Goal: Task Accomplishment & Management: Complete application form

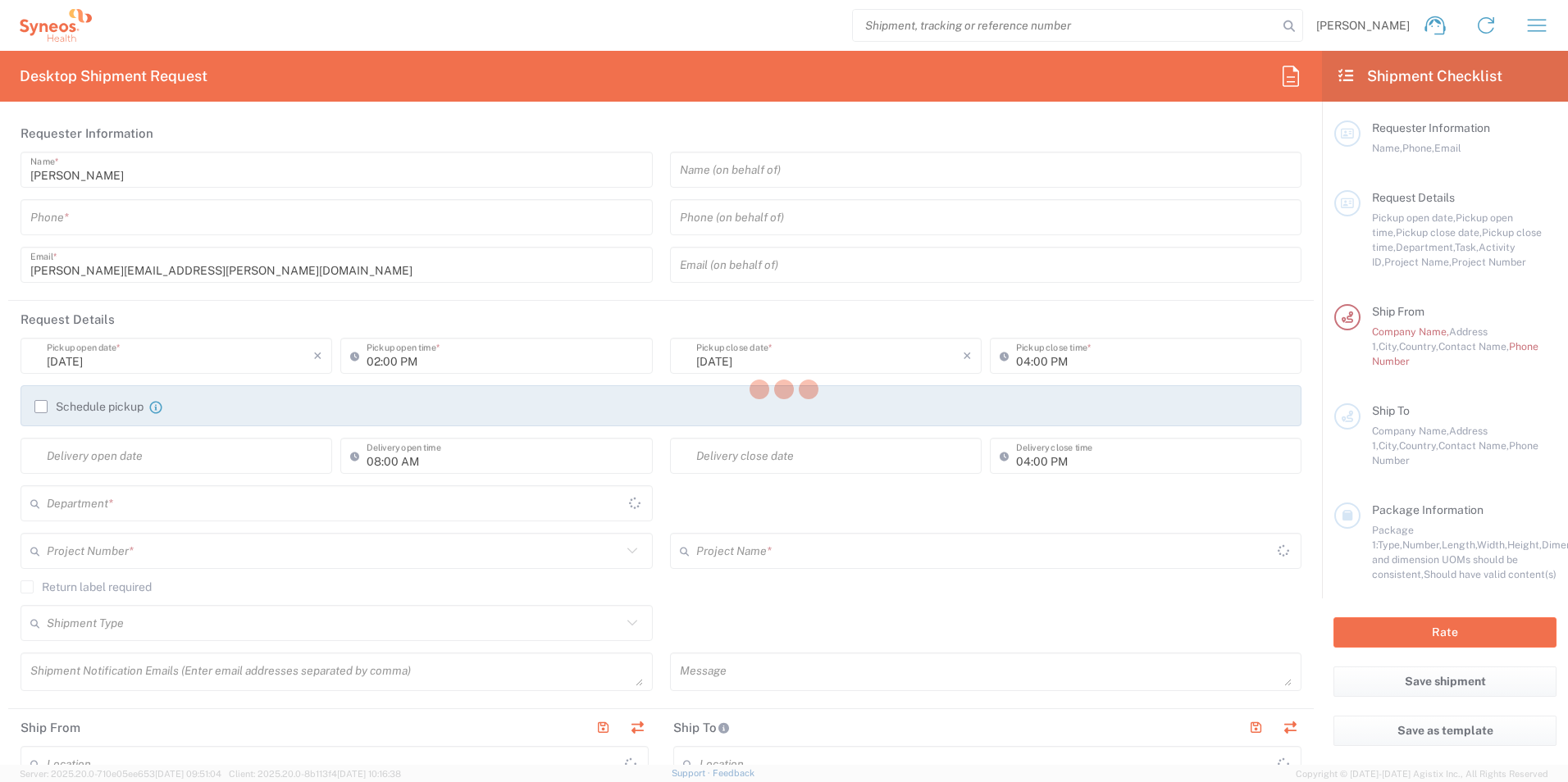
type input "3110"
type input "[GEOGRAPHIC_DATA]"
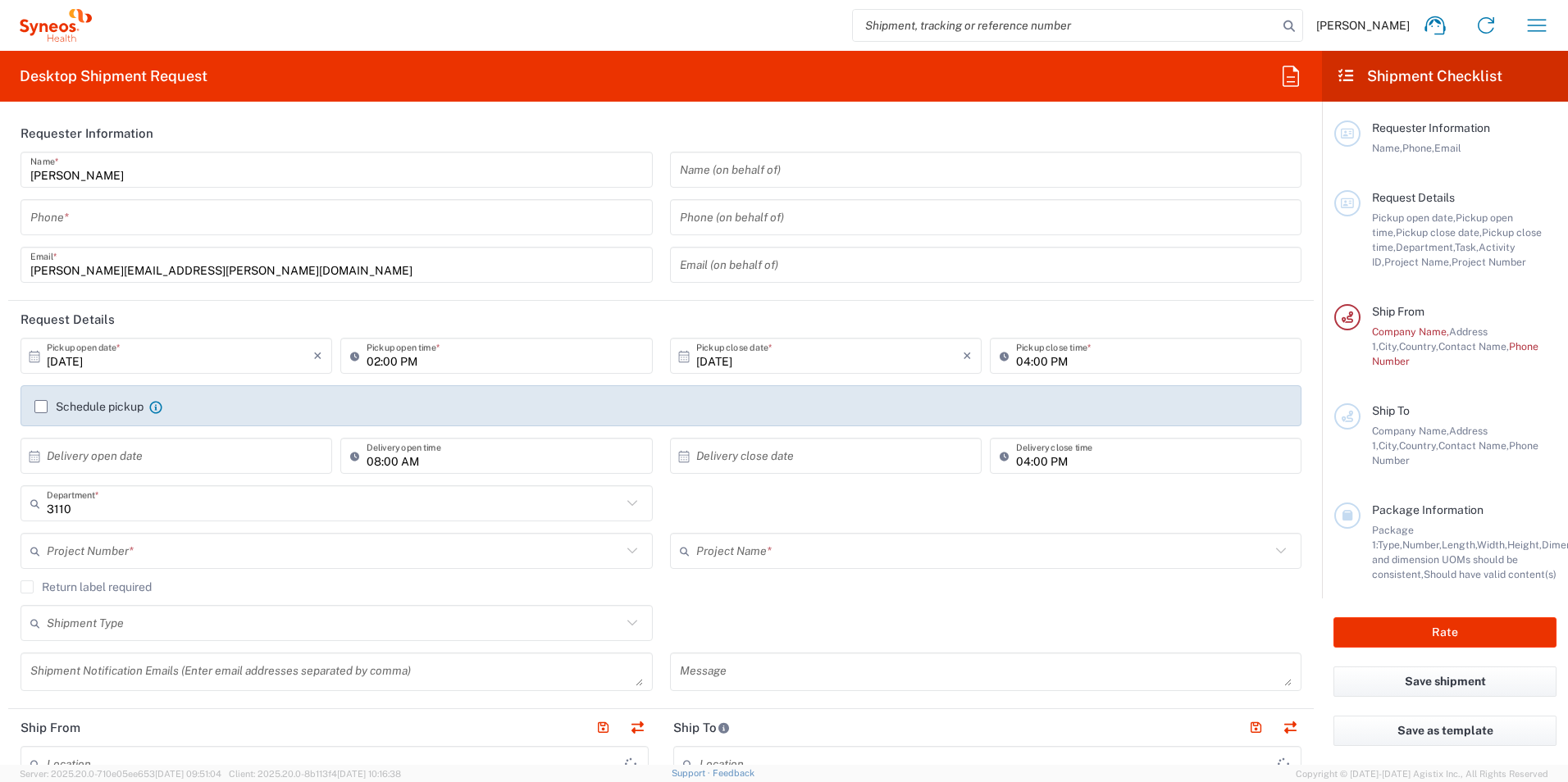
type input "Syneos Health Belgium SPRL FOR IT RETURNS PLEASE REFER TO IT SYNCUP PAGE"
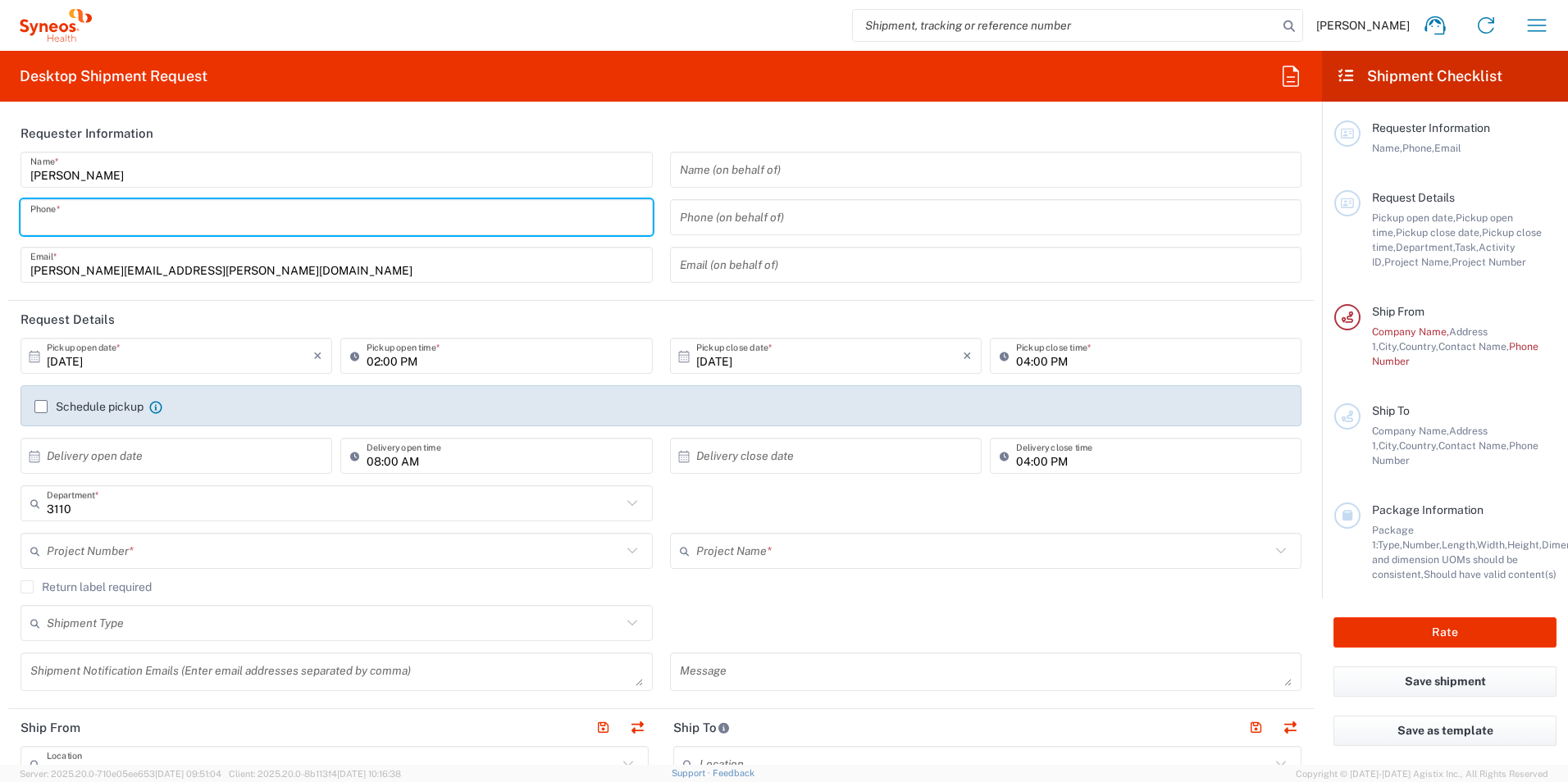
click at [106, 223] on input "tel" at bounding box center [337, 218] width 613 height 29
click at [39, 217] on input "0477303907" at bounding box center [337, 218] width 613 height 29
type input "0032477303907"
click at [32, 355] on icon at bounding box center [35, 355] width 11 height 11
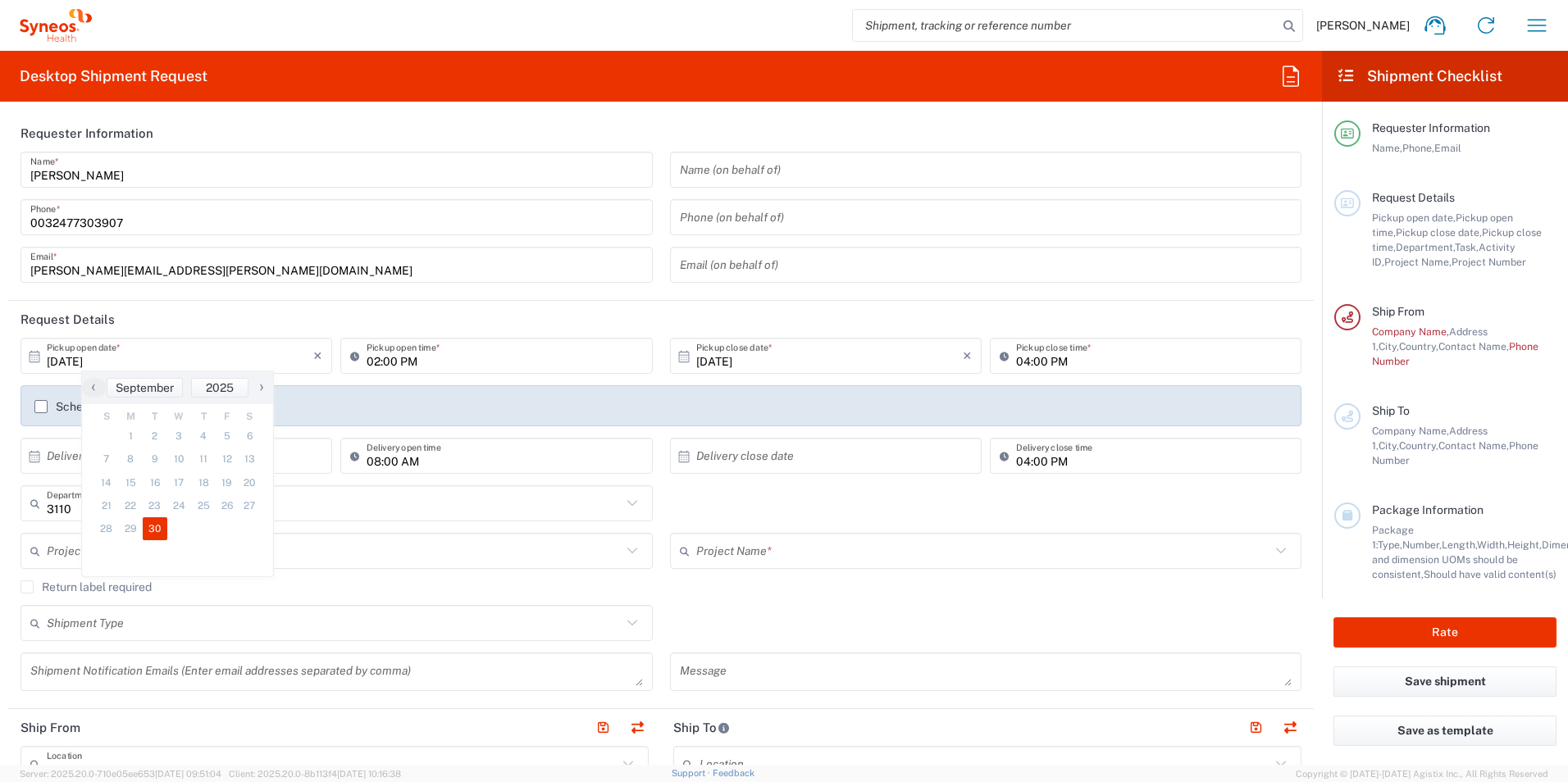
click at [33, 354] on icon at bounding box center [34, 356] width 15 height 15
click at [34, 357] on icon at bounding box center [35, 355] width 11 height 11
click at [263, 388] on span "›" at bounding box center [262, 387] width 25 height 19
click at [176, 433] on span "1" at bounding box center [178, 436] width 24 height 23
type input "[DATE]"
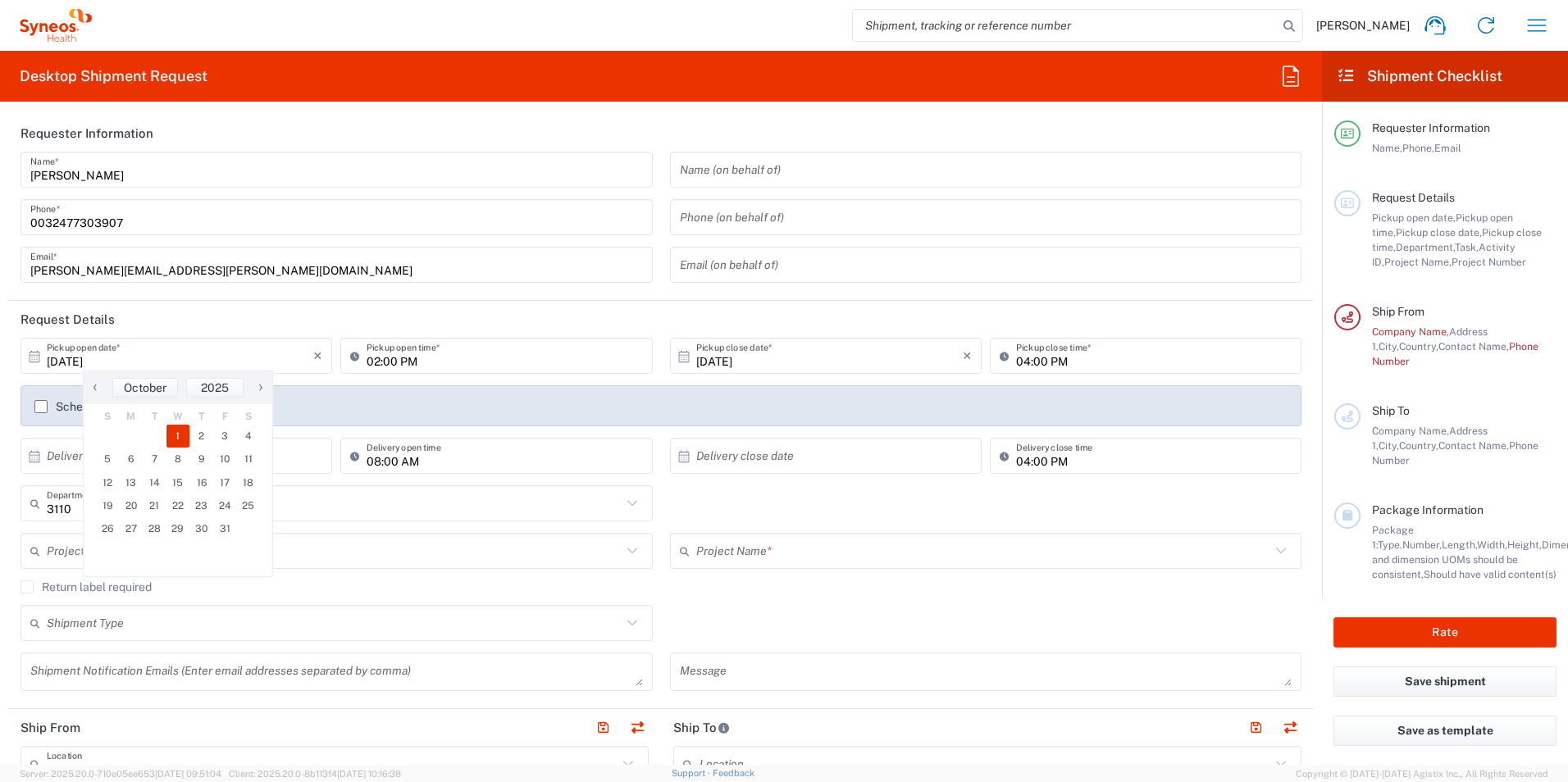
type input "[DATE]"
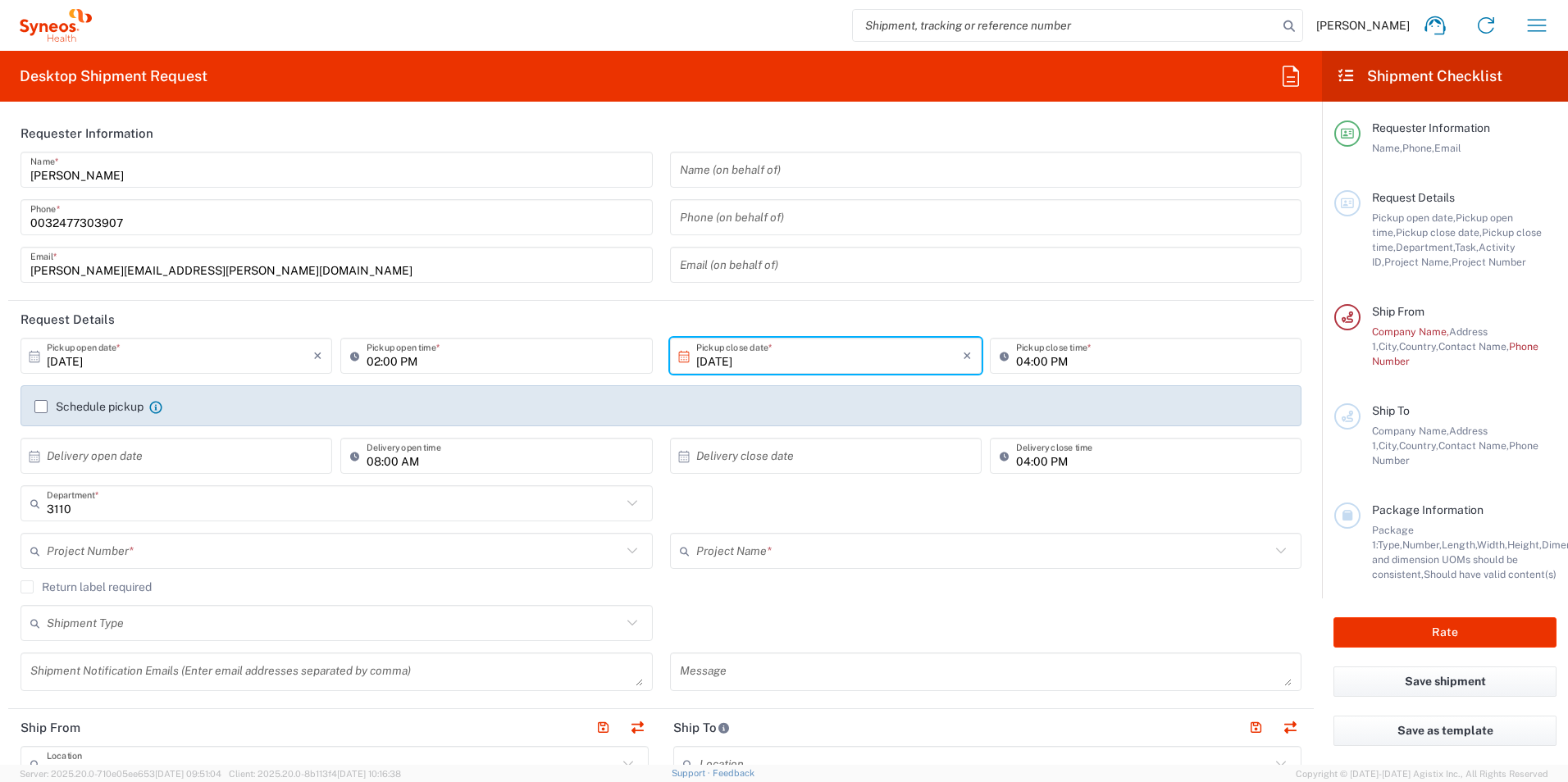
click at [625, 550] on icon at bounding box center [632, 550] width 21 height 21
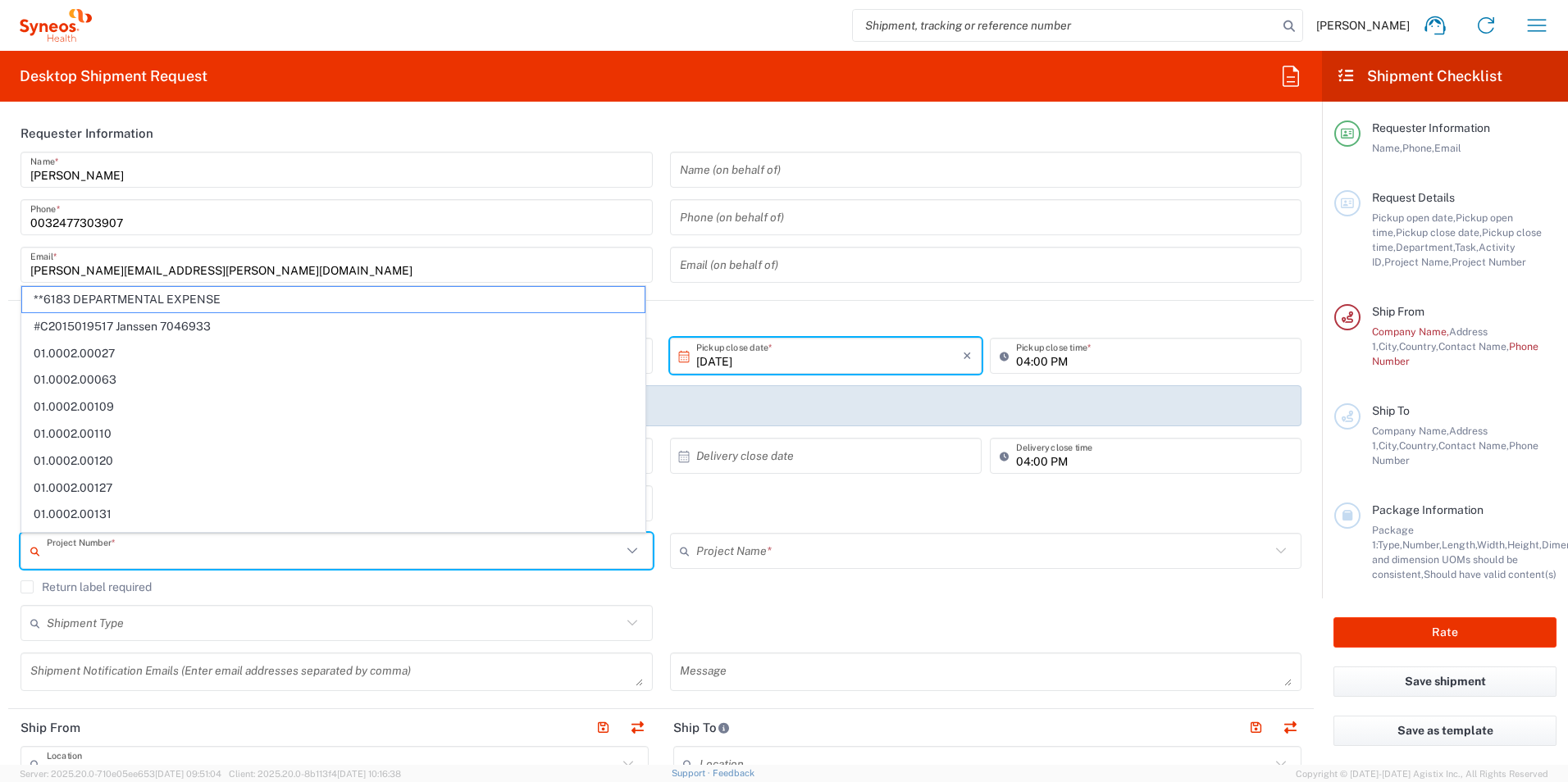
click at [625, 550] on icon at bounding box center [632, 550] width 21 height 21
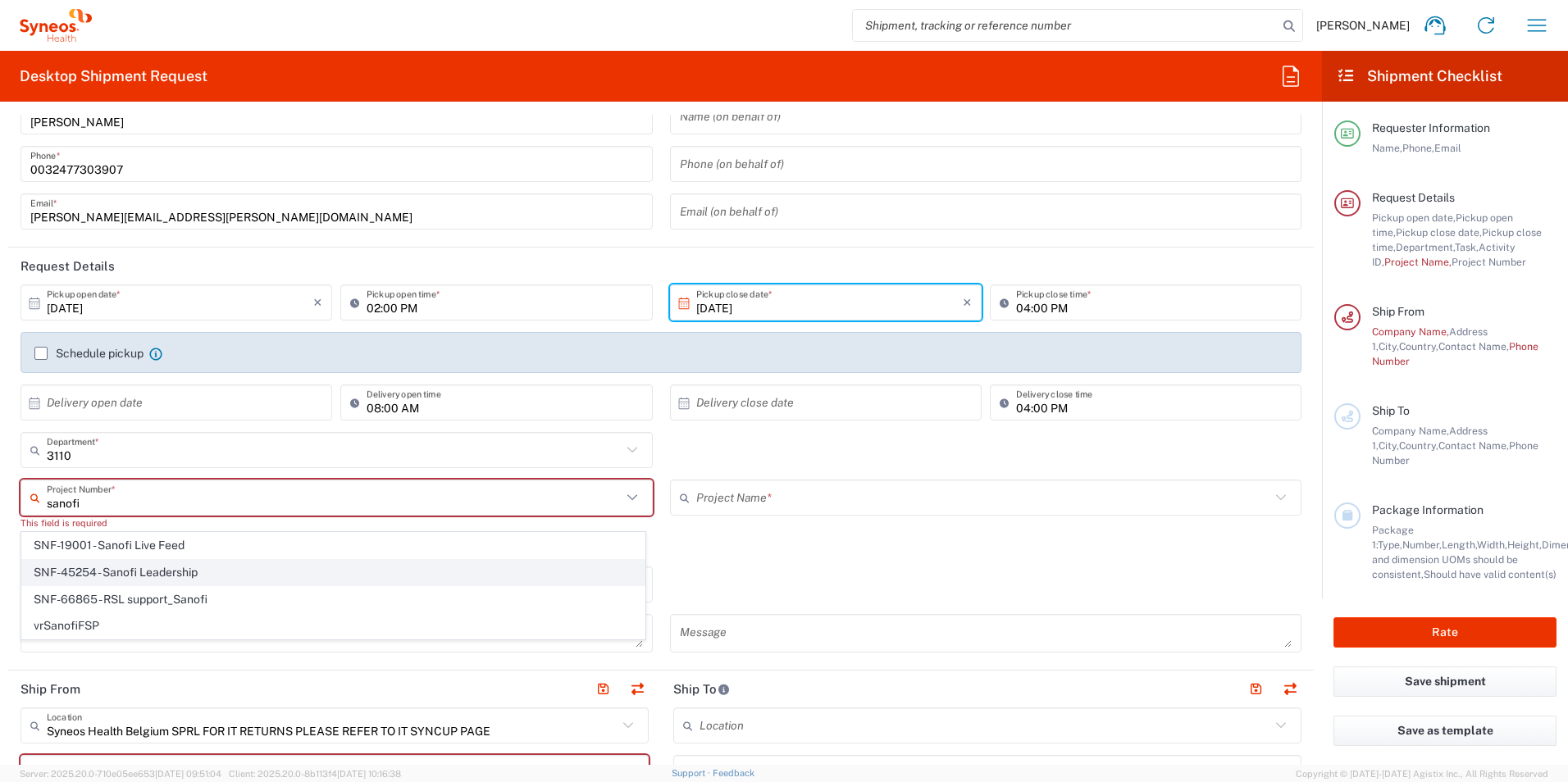
scroll to position [82, 0]
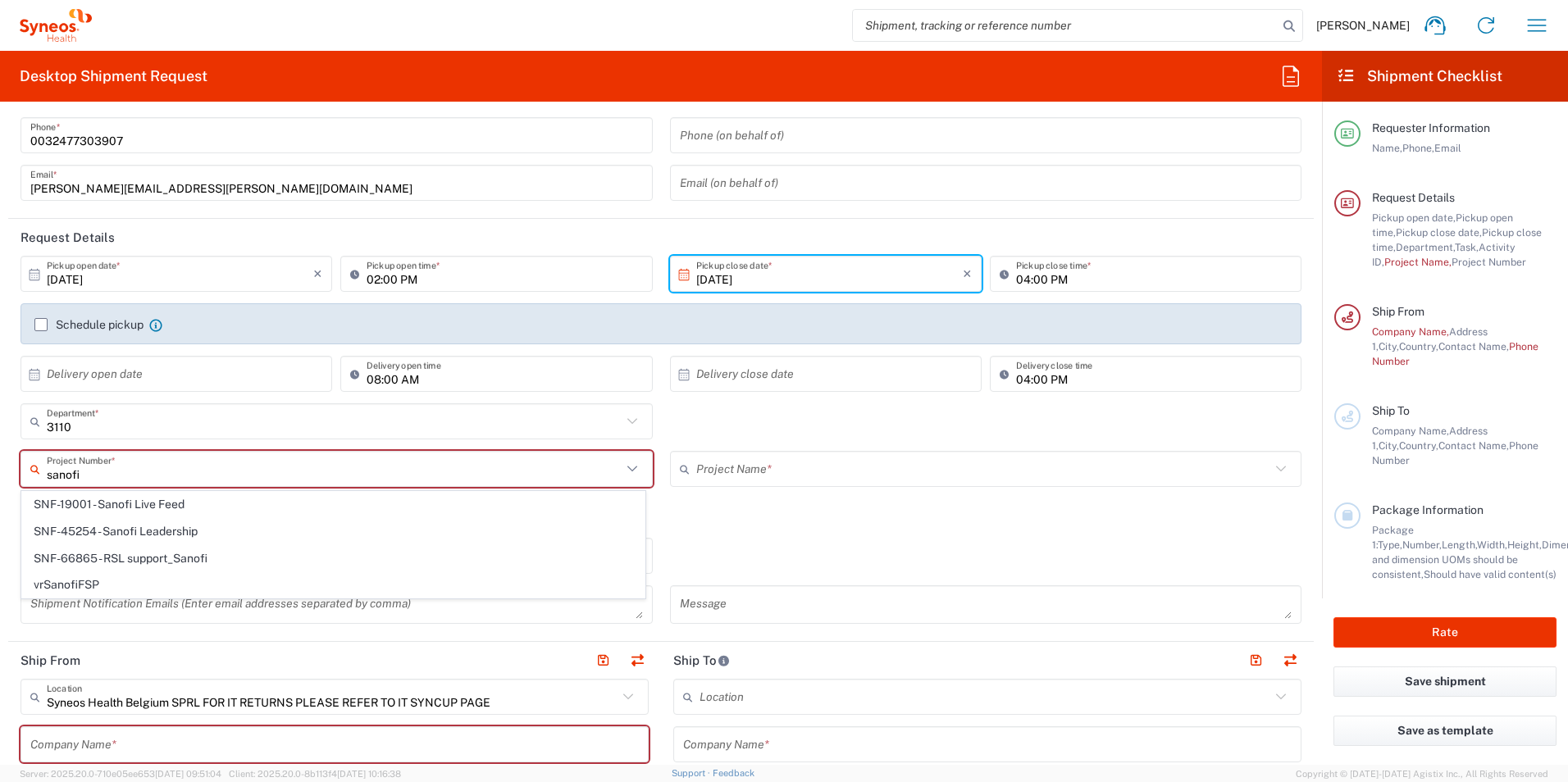
click at [626, 471] on icon at bounding box center [632, 469] width 21 height 21
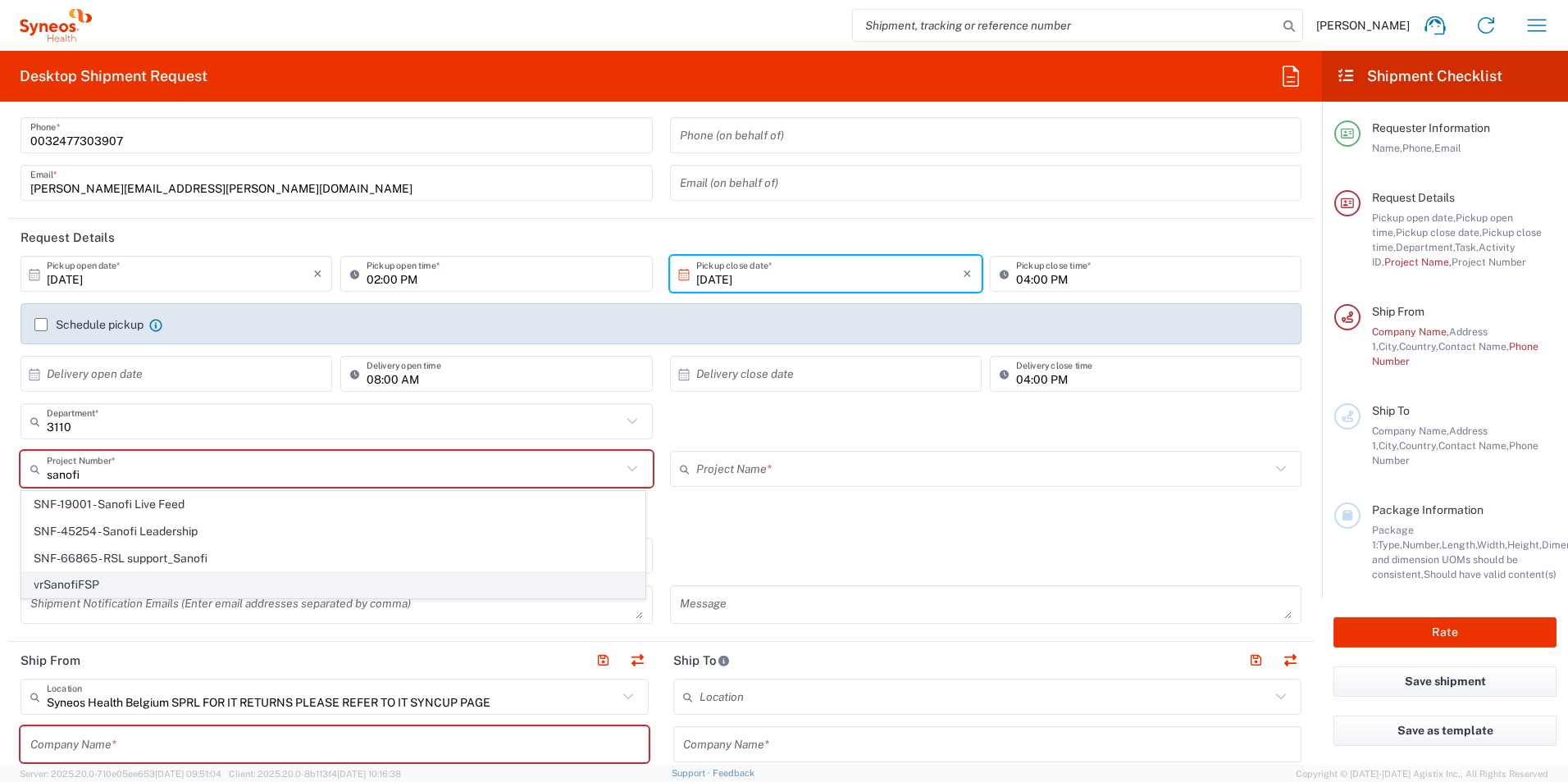
click at [95, 584] on span "vrSanofiFSP" at bounding box center [333, 585] width 622 height 25
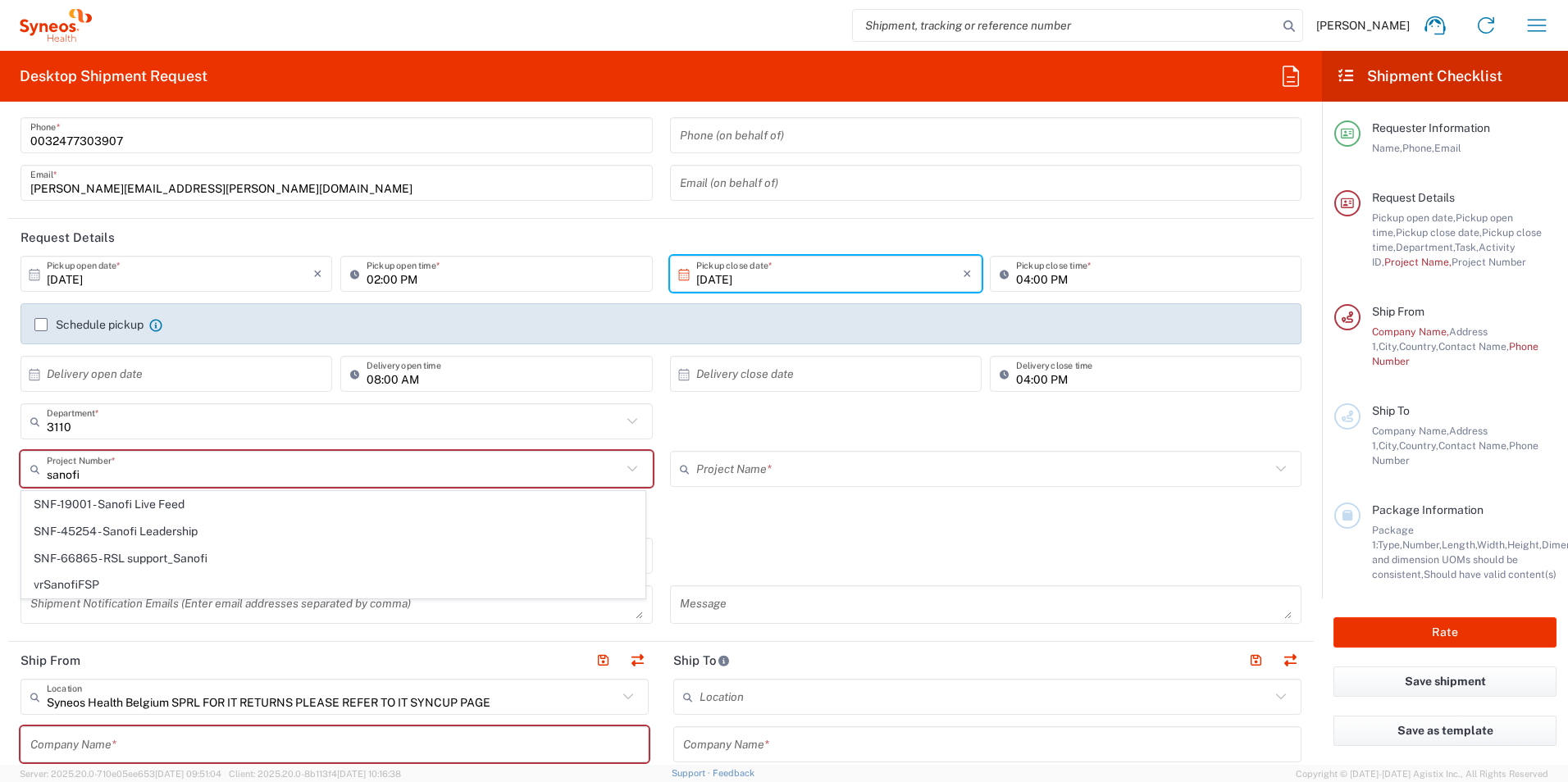
type input "vrSanofiFSP"
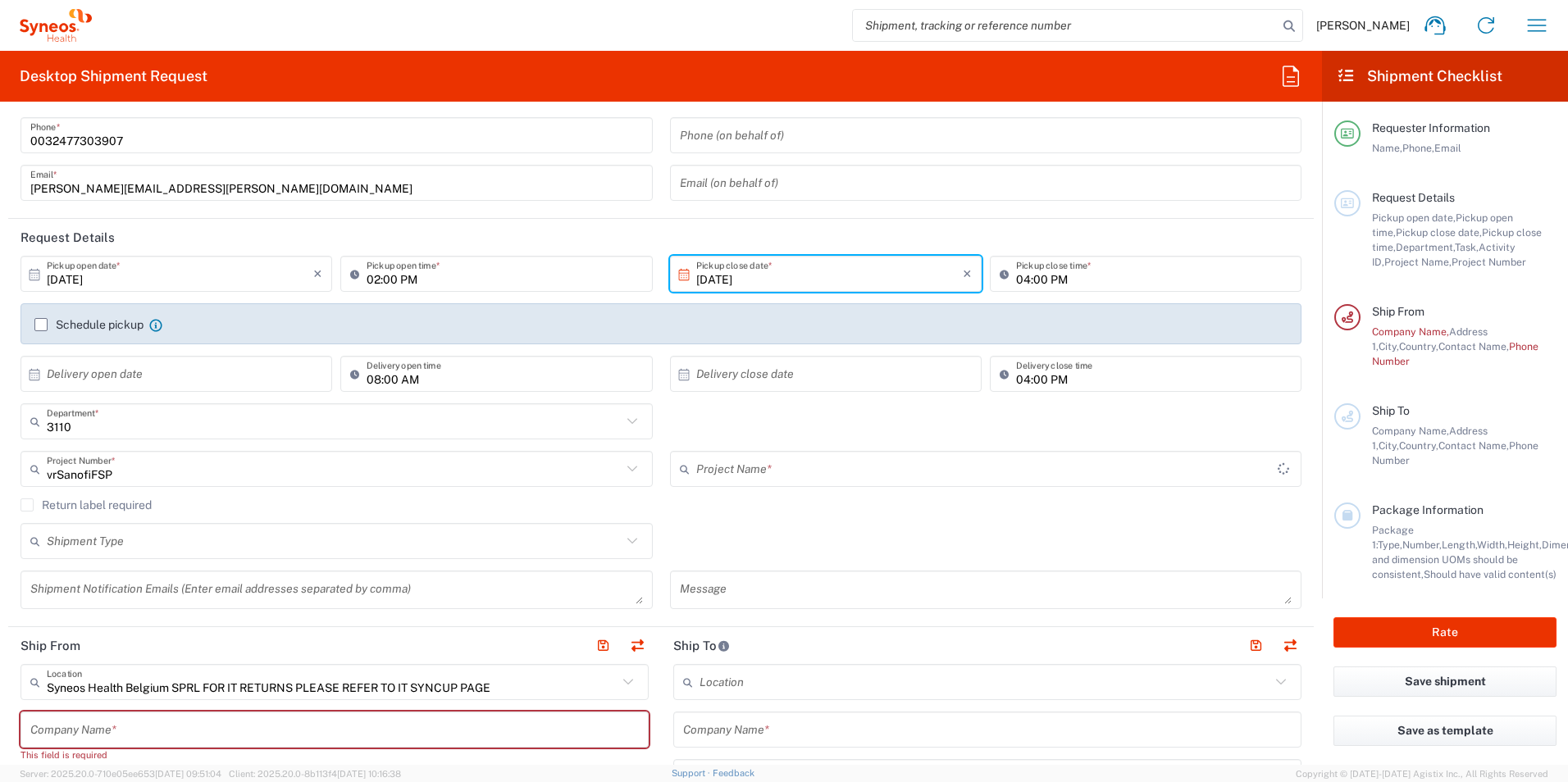
type input "Sanofi FSP Volume"
click at [629, 470] on icon at bounding box center [632, 469] width 21 height 21
type input "vrSanofiFSP"
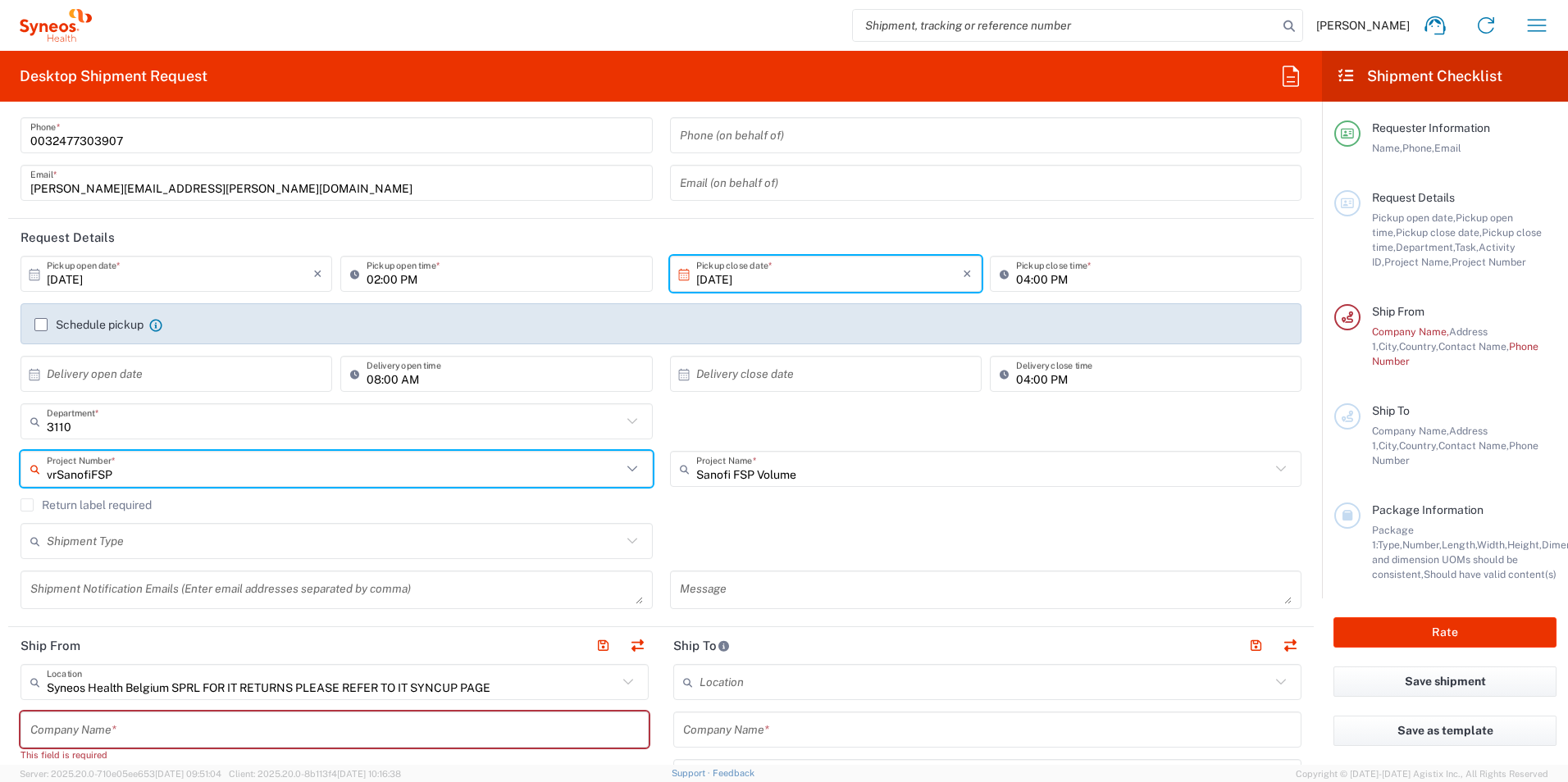
click at [625, 469] on icon at bounding box center [632, 469] width 21 height 21
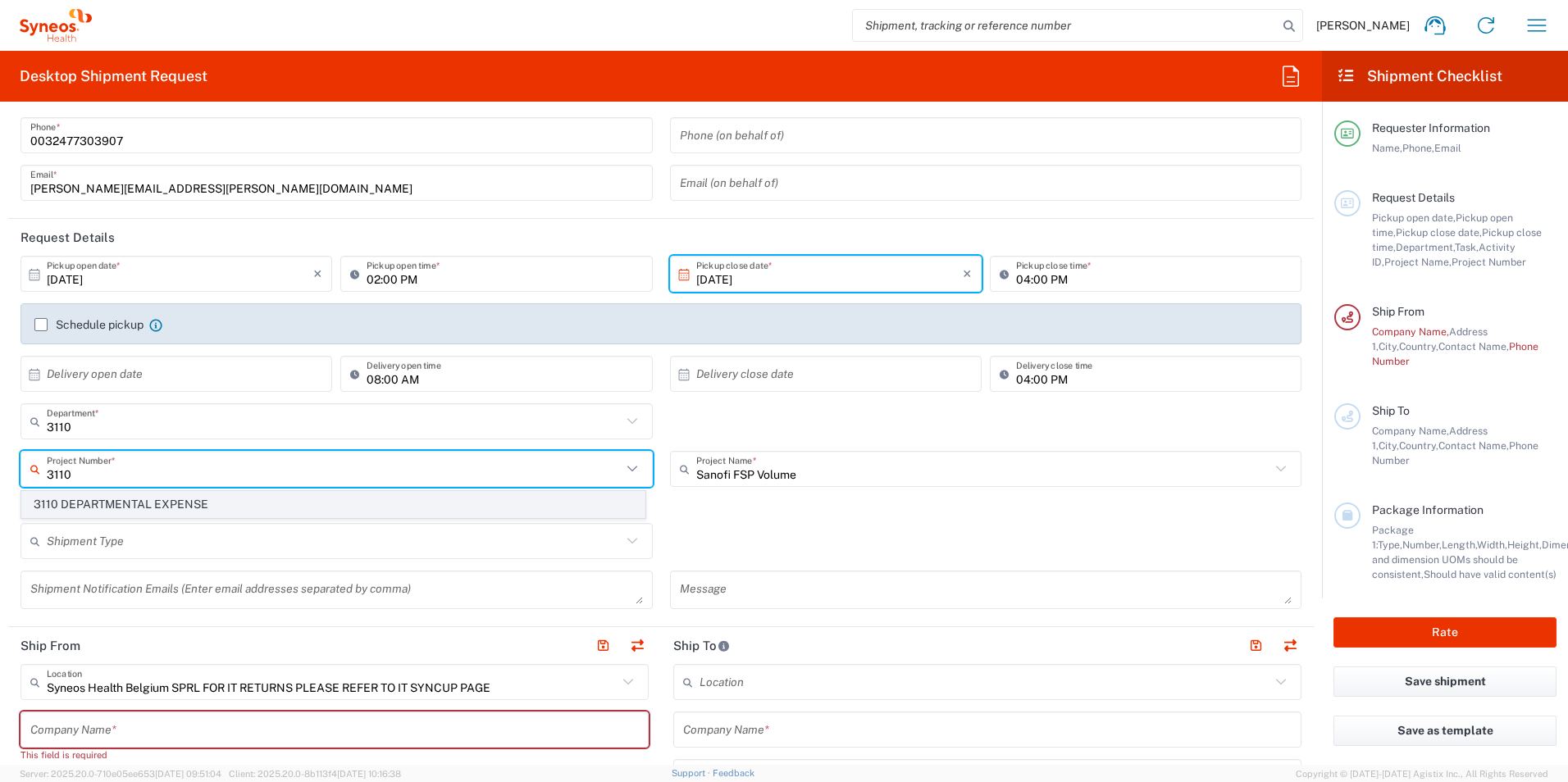
click at [161, 512] on span "3110 DEPARTMENTAL EXPENSE" at bounding box center [333, 504] width 622 height 25
type input "3110 DEPARTMENTAL EXPENSE"
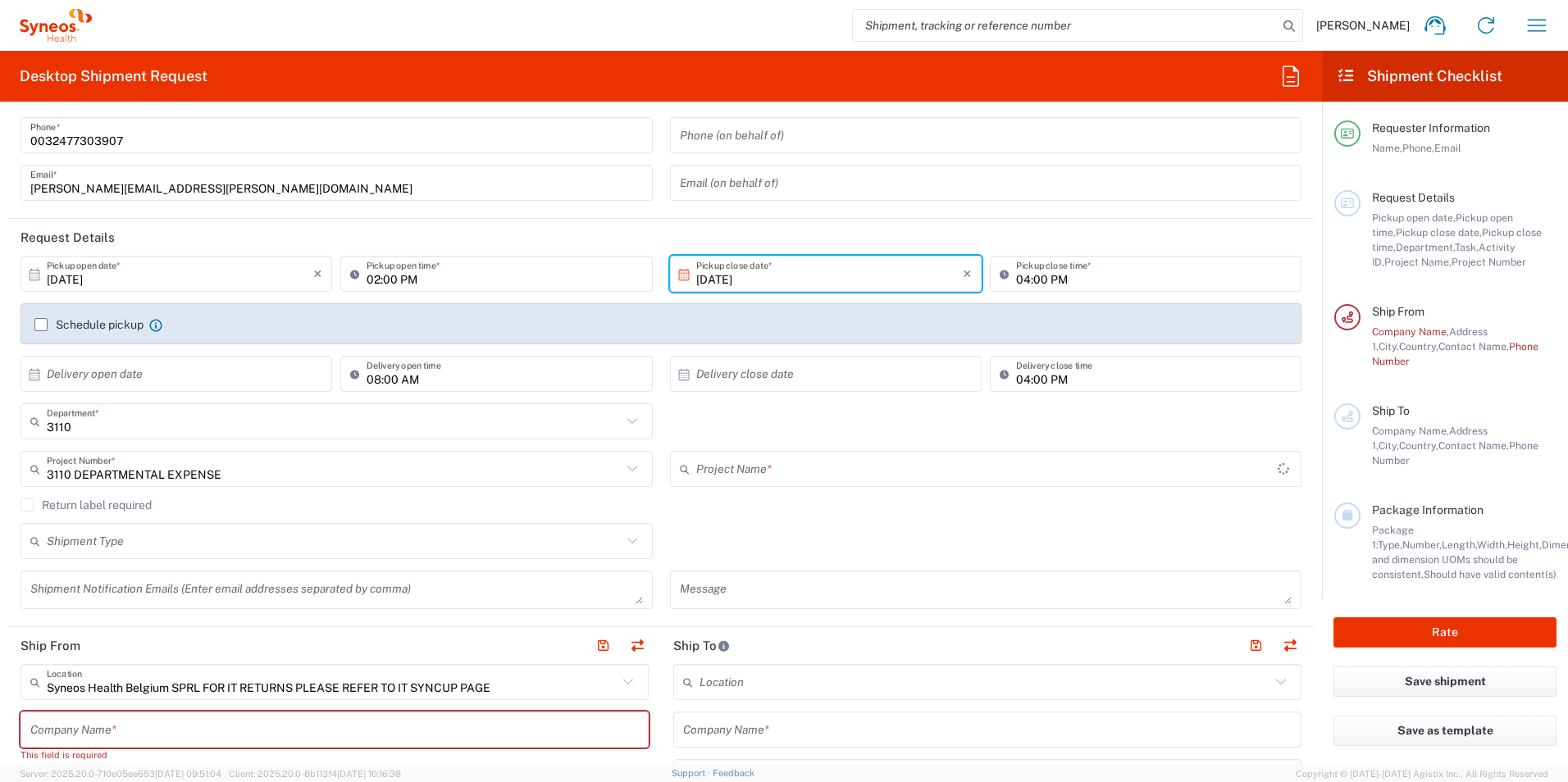
type input "3110 DEPARTMENTAL EXPENSE"
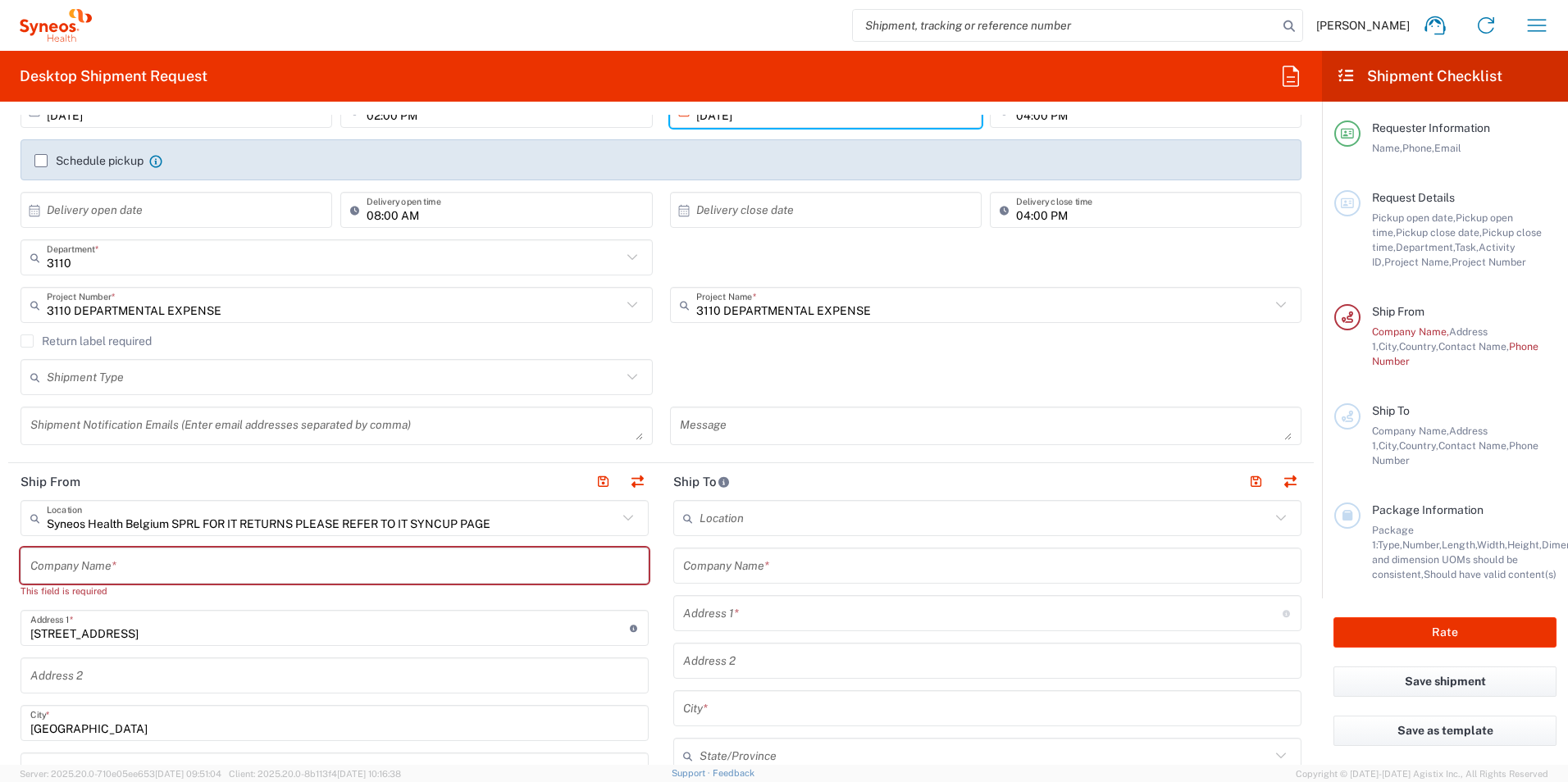
scroll to position [328, 0]
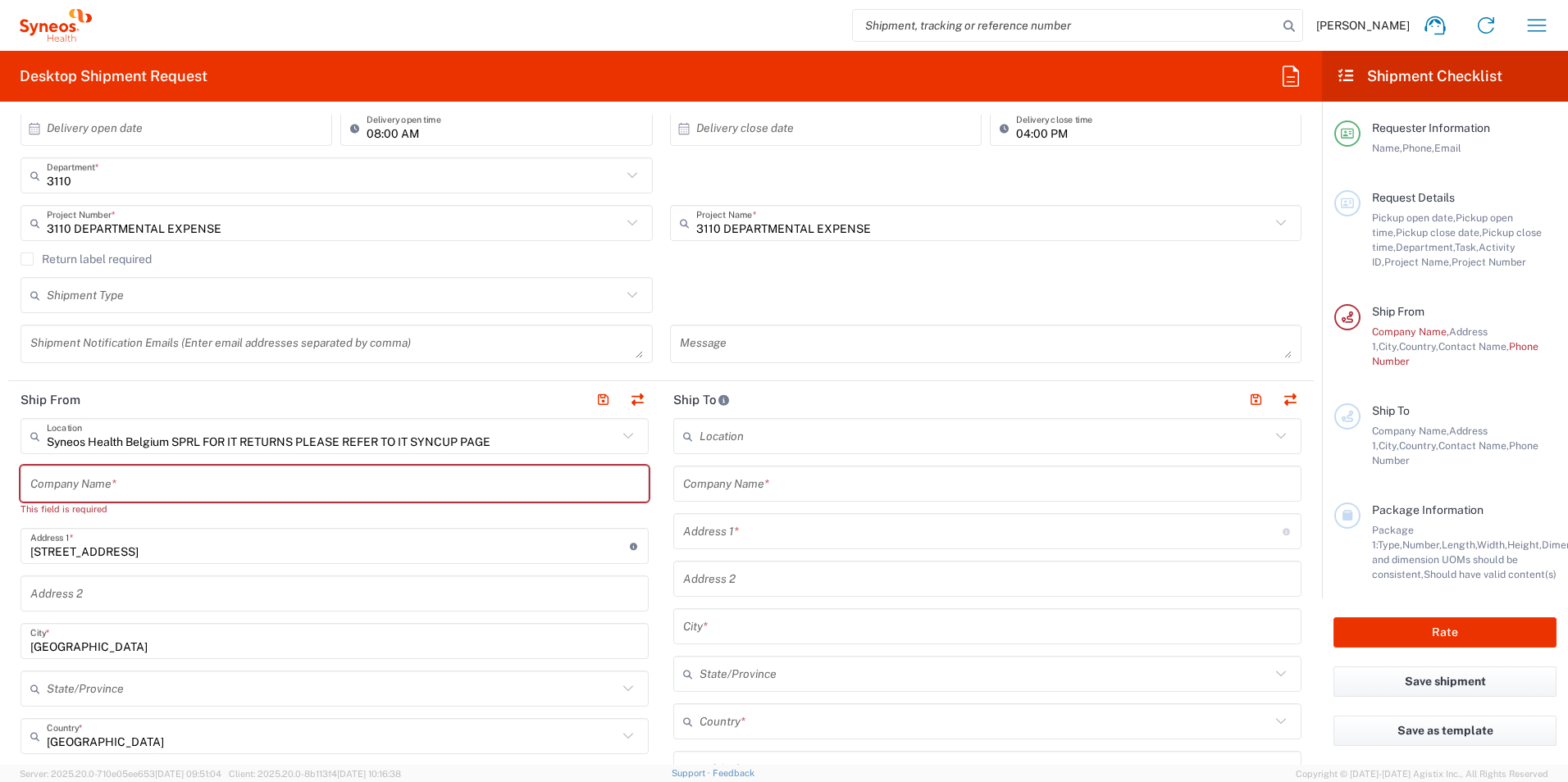
click at [169, 488] on input "text" at bounding box center [334, 484] width 608 height 29
click at [184, 483] on input "text" at bounding box center [334, 484] width 608 height 29
type input "k"
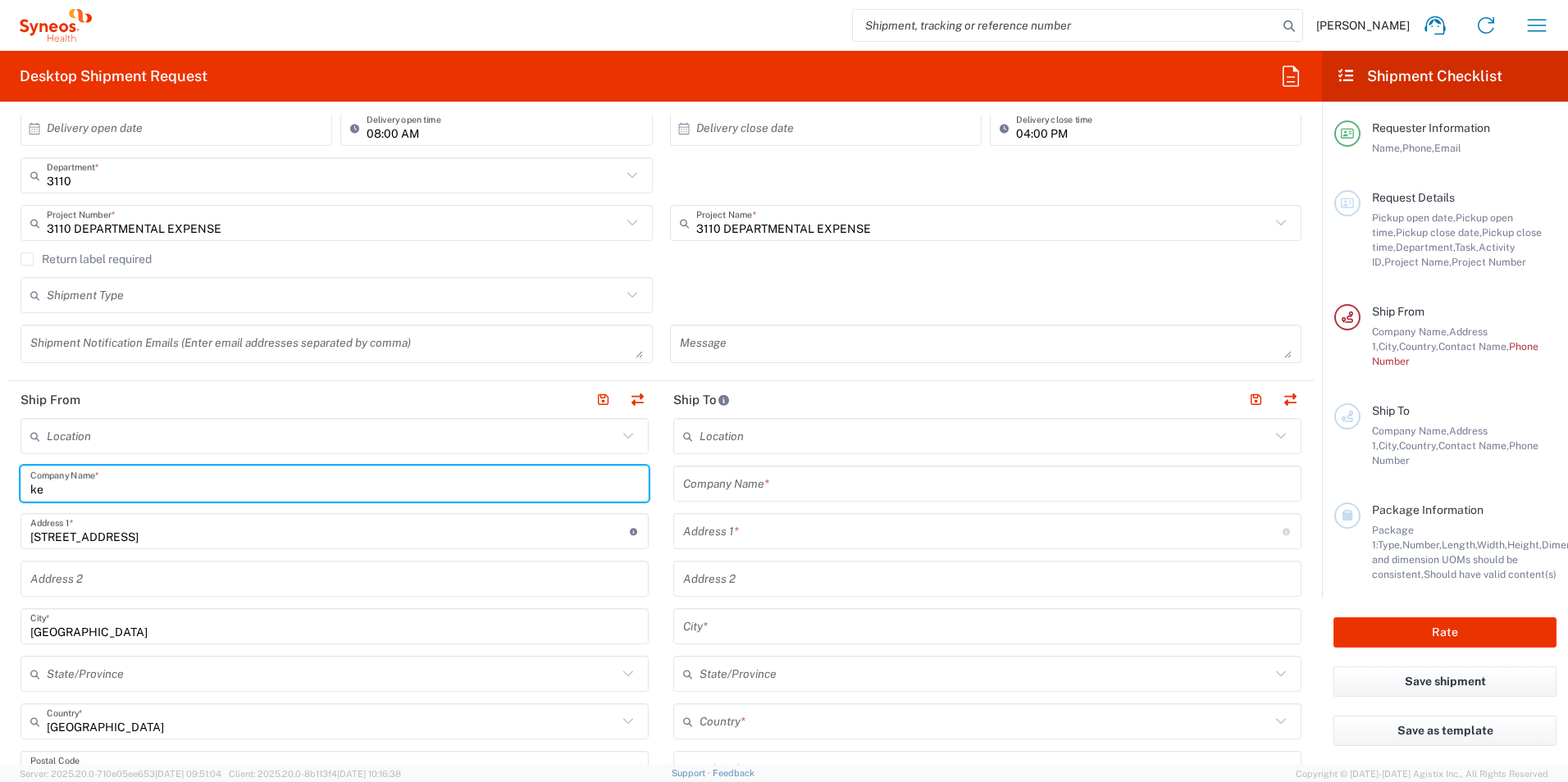
type input "k"
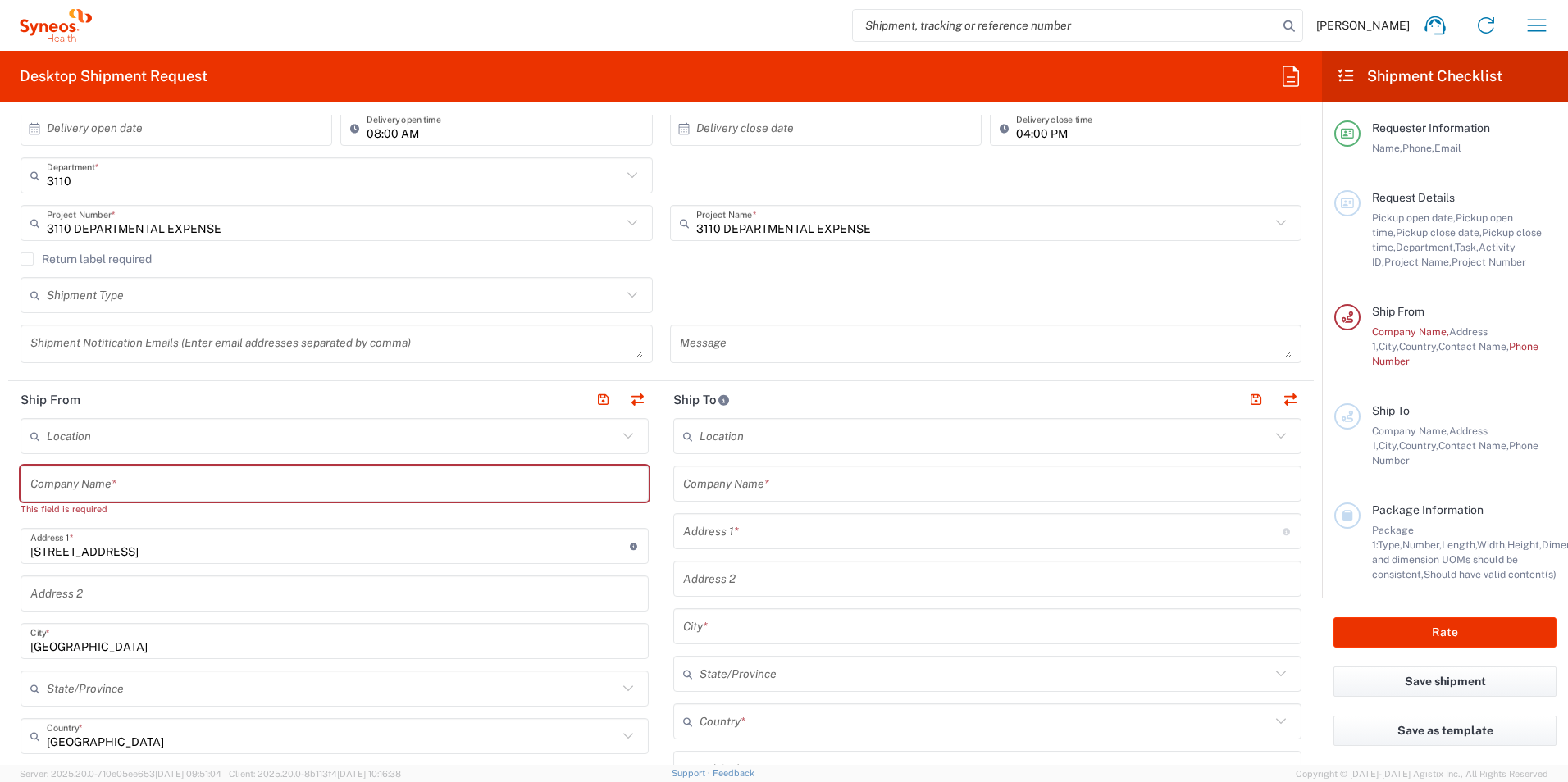
click at [625, 440] on icon at bounding box center [628, 436] width 21 height 21
click at [192, 464] on span "Syneos Health Belgium SPRL FOR IT RETURNS PLEASE REFER TO IT SYNCUP PAGE" at bounding box center [331, 471] width 619 height 25
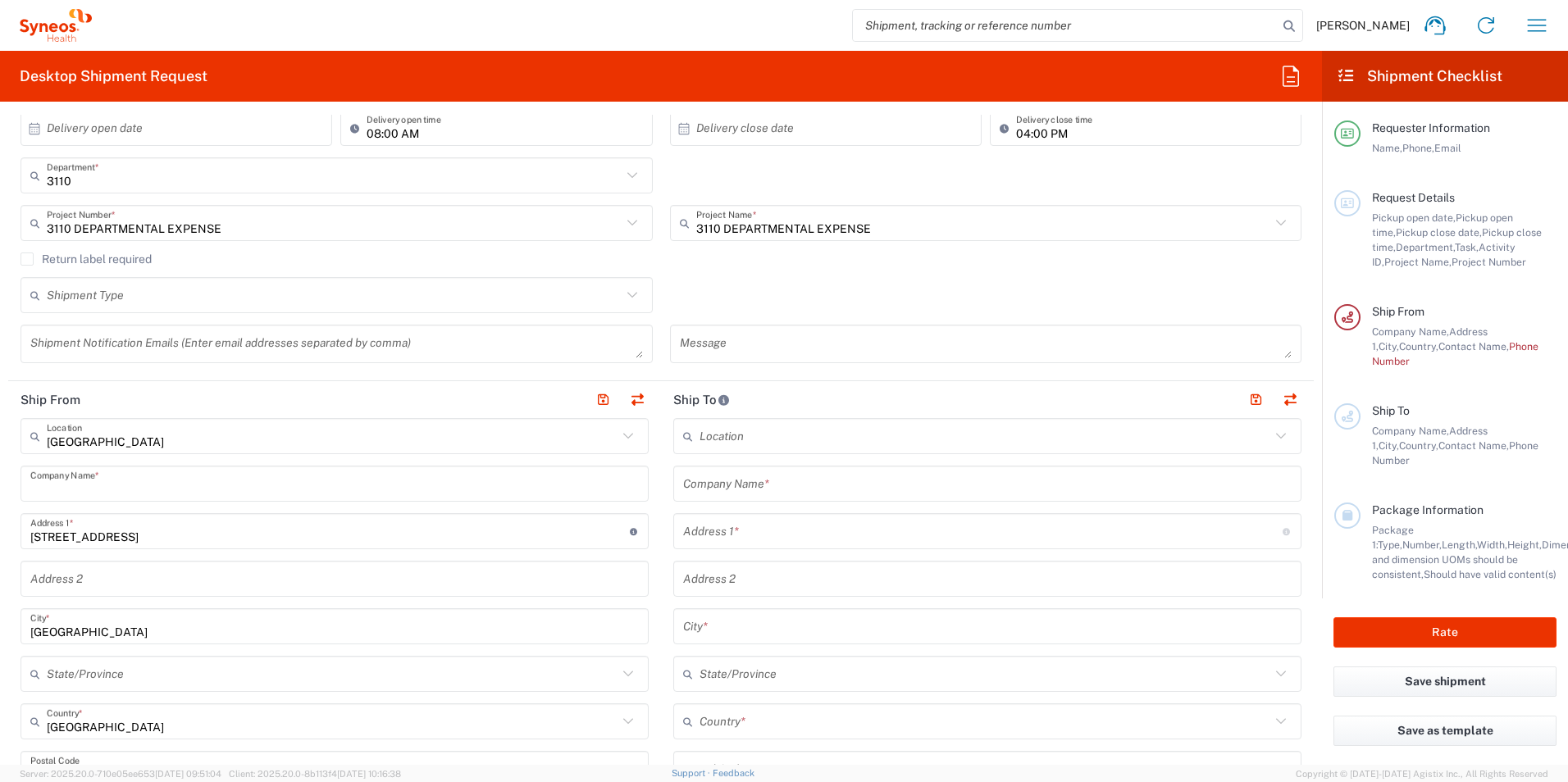
type input "Syneos Health Belgium SPRL FOR IT RETURNS PLEASE REFER TO IT SYNCUP PAGE"
type input "Syneos Health [GEOGRAPHIC_DATA] SPRL"
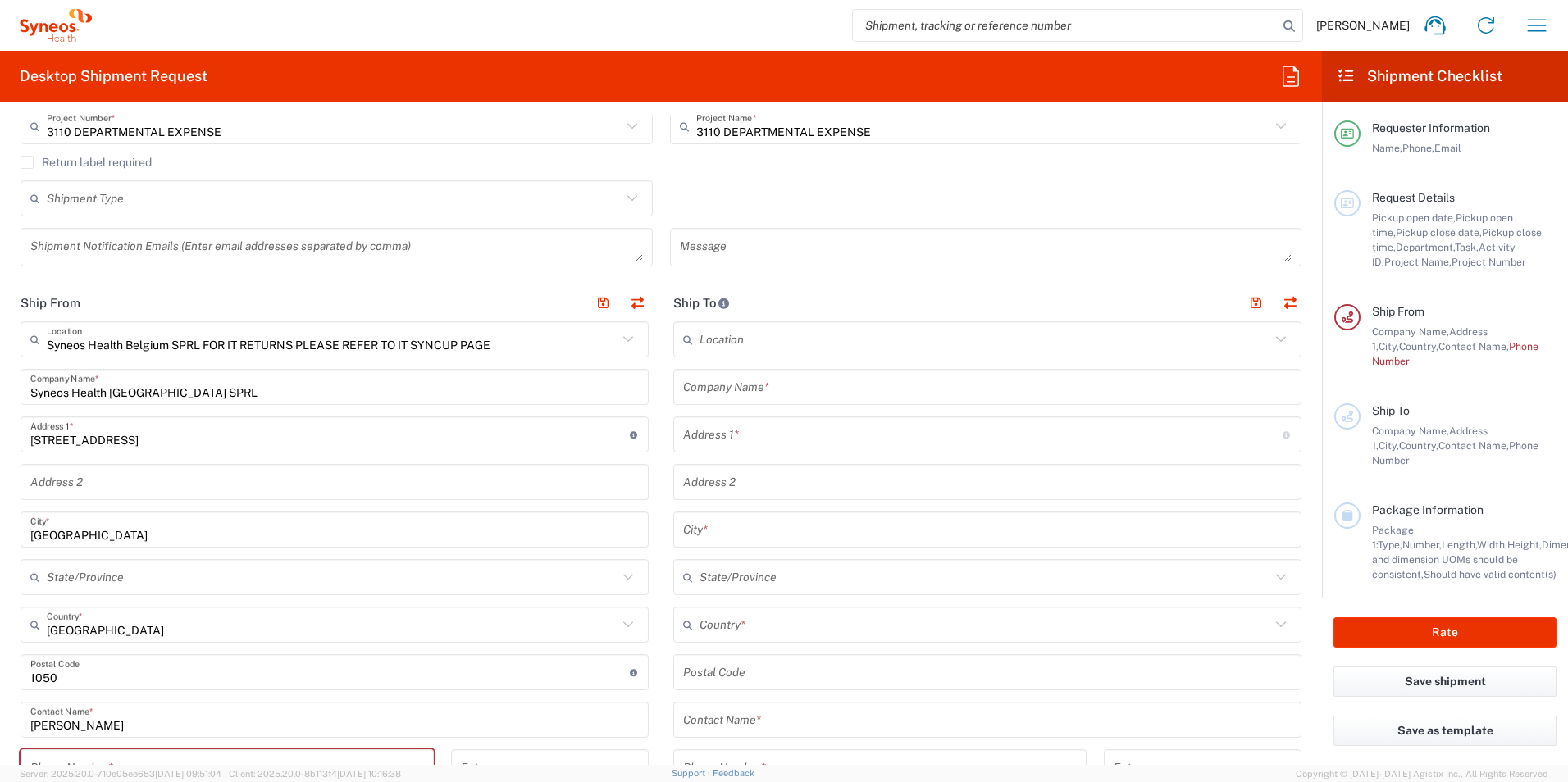
scroll to position [410, 0]
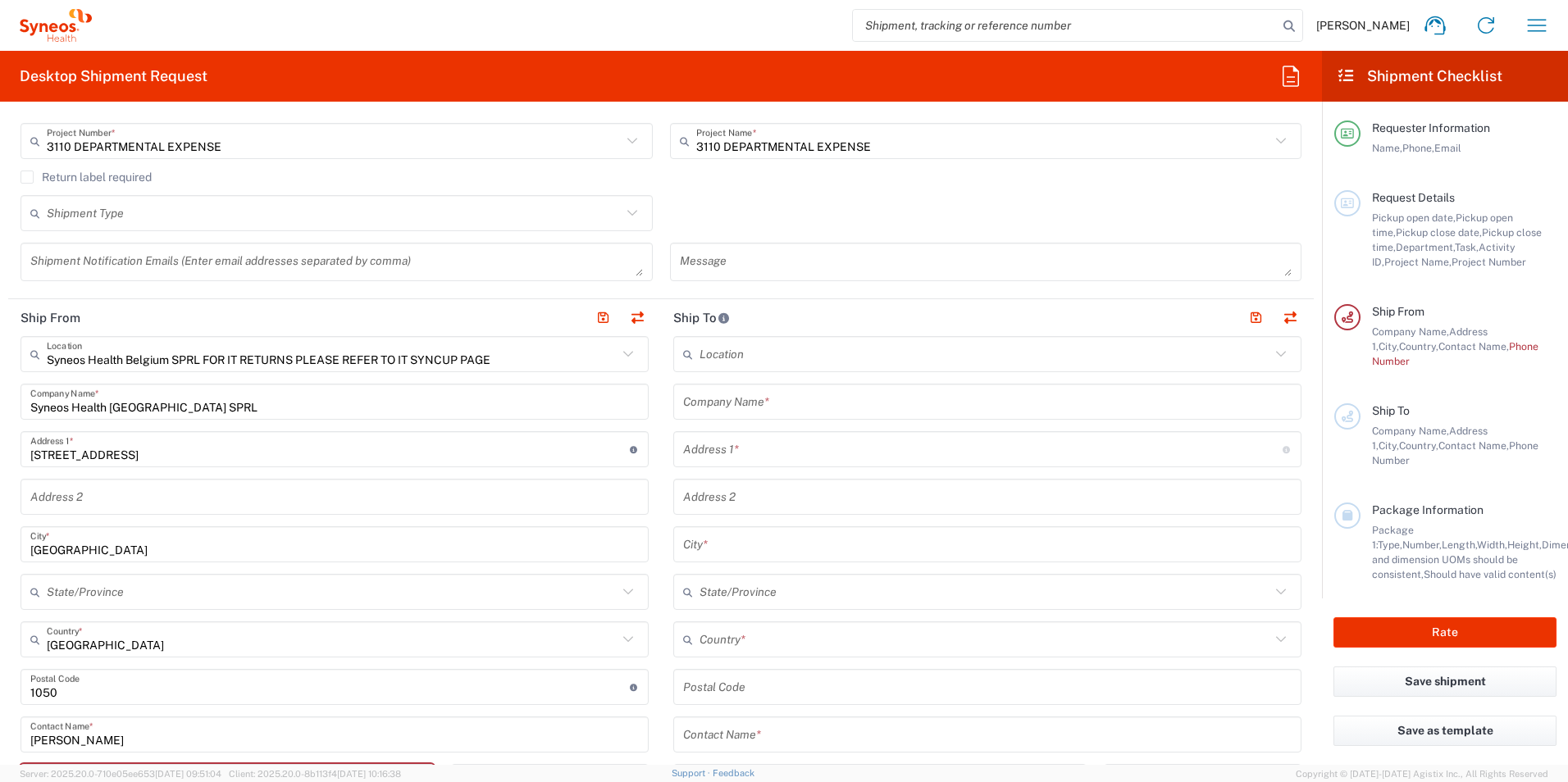
click at [617, 353] on icon at bounding box center [628, 354] width 21 height 21
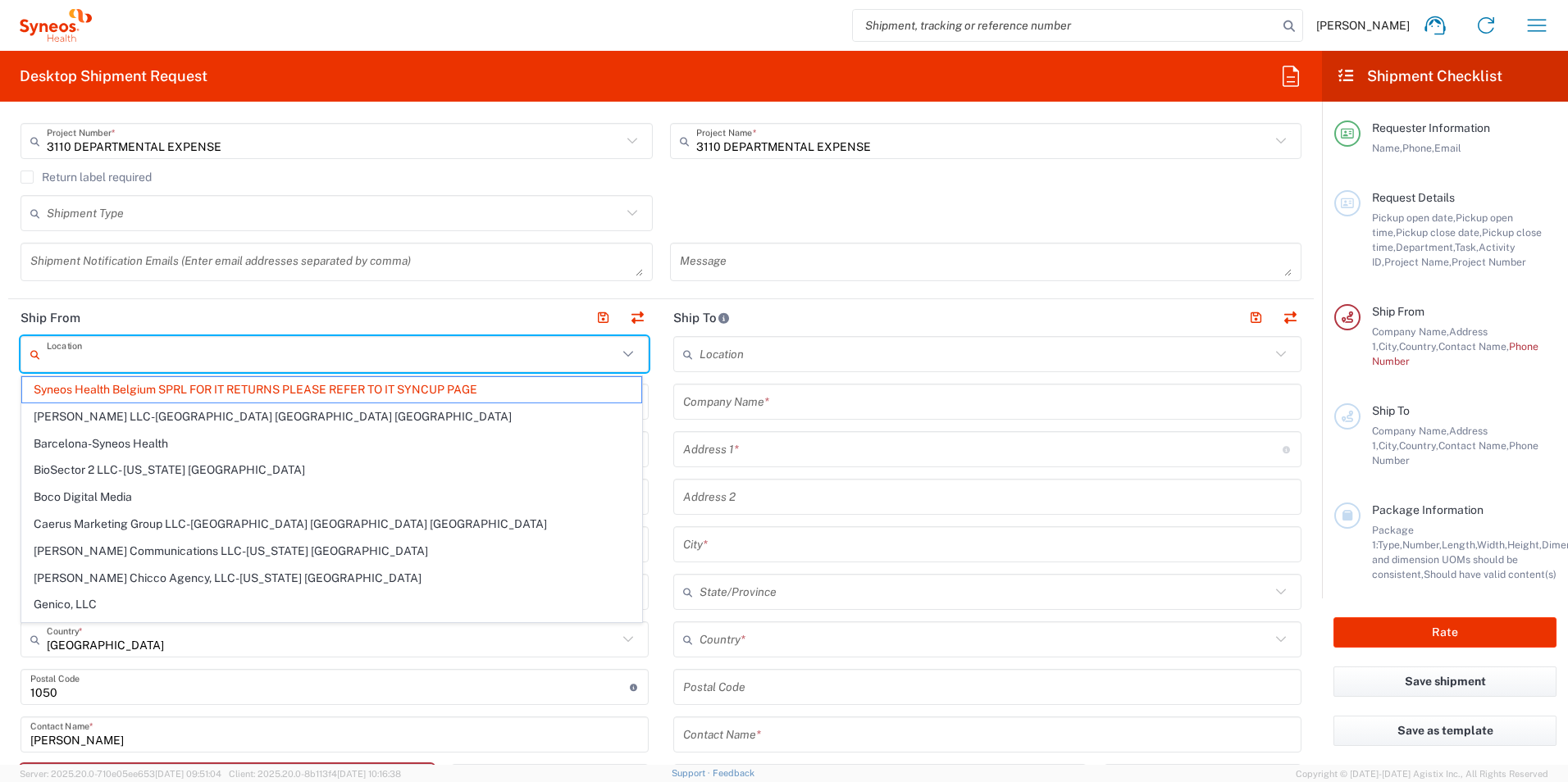
click at [513, 353] on input "text" at bounding box center [332, 355] width 571 height 29
click at [466, 358] on input "text" at bounding box center [332, 355] width 571 height 29
click at [434, 391] on span "Syneos Health Belgium SPRL FOR IT RETURNS PLEASE REFER TO IT SYNCUP PAGE" at bounding box center [331, 390] width 619 height 25
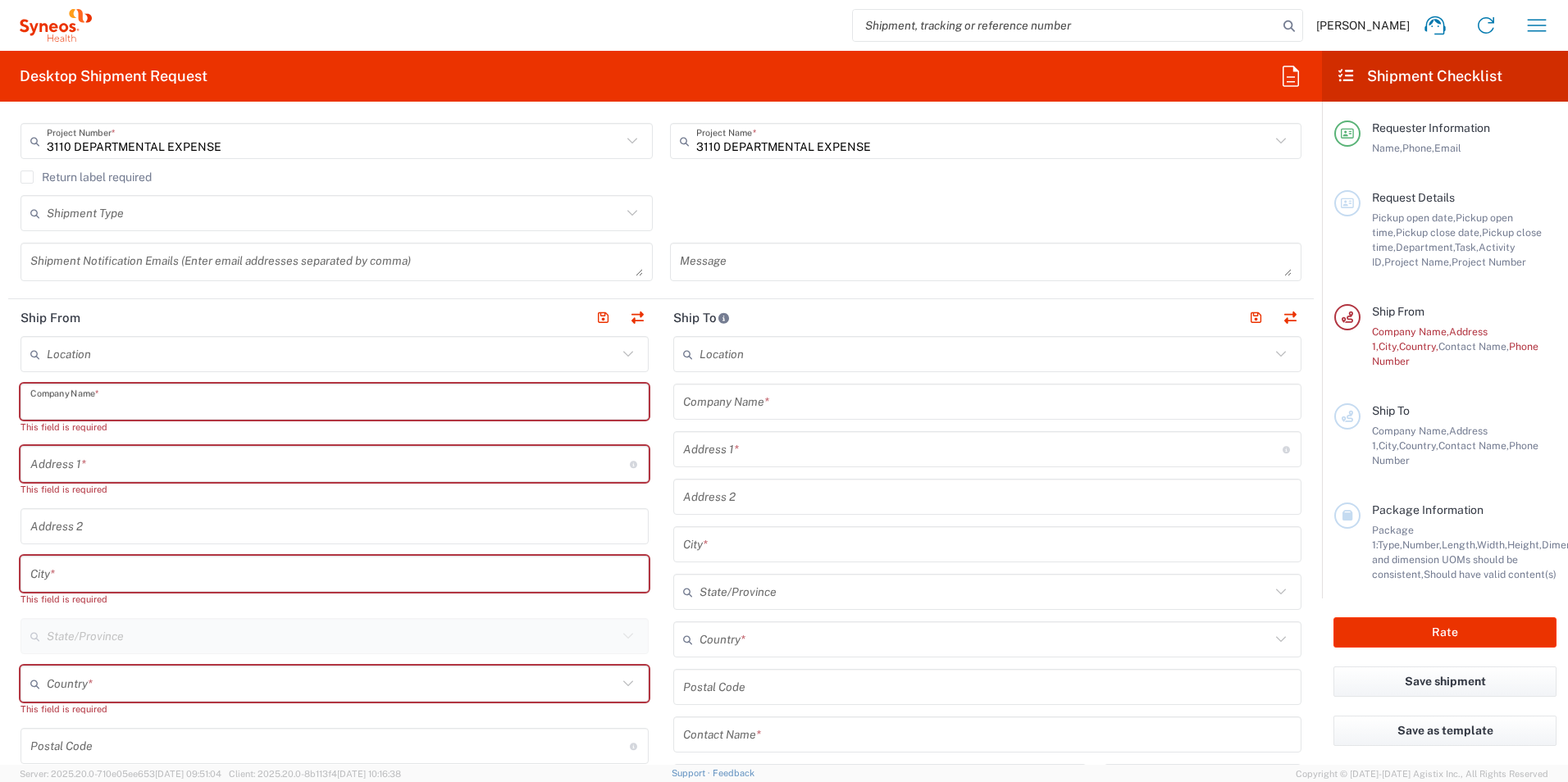
click at [140, 405] on input "text" at bounding box center [334, 402] width 608 height 29
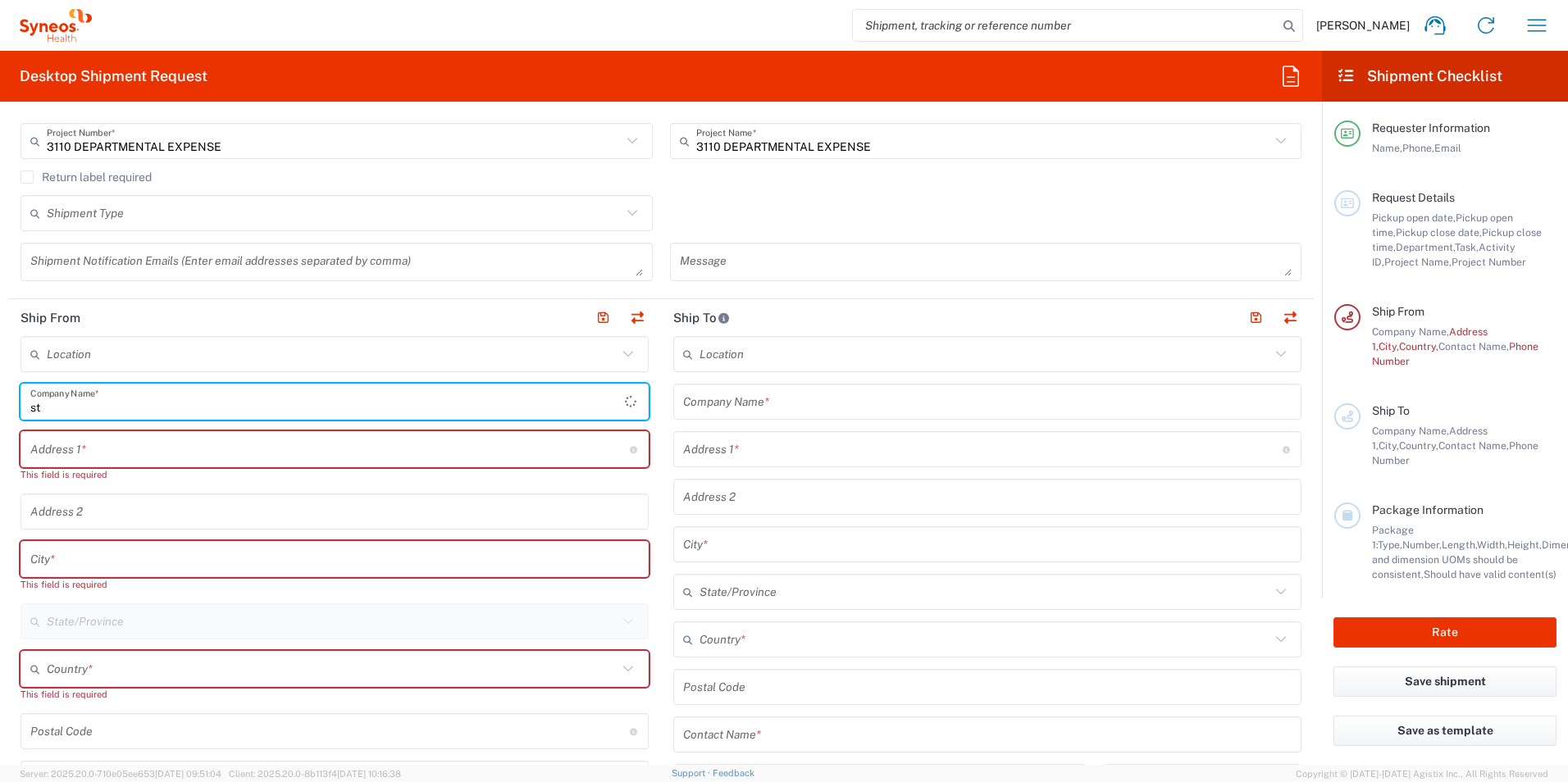
type input "s"
type input "[PERSON_NAME]"
drag, startPoint x: 140, startPoint y: 456, endPoint x: 158, endPoint y: 451, distance: 18.7
click at [140, 456] on input "text" at bounding box center [330, 449] width 600 height 29
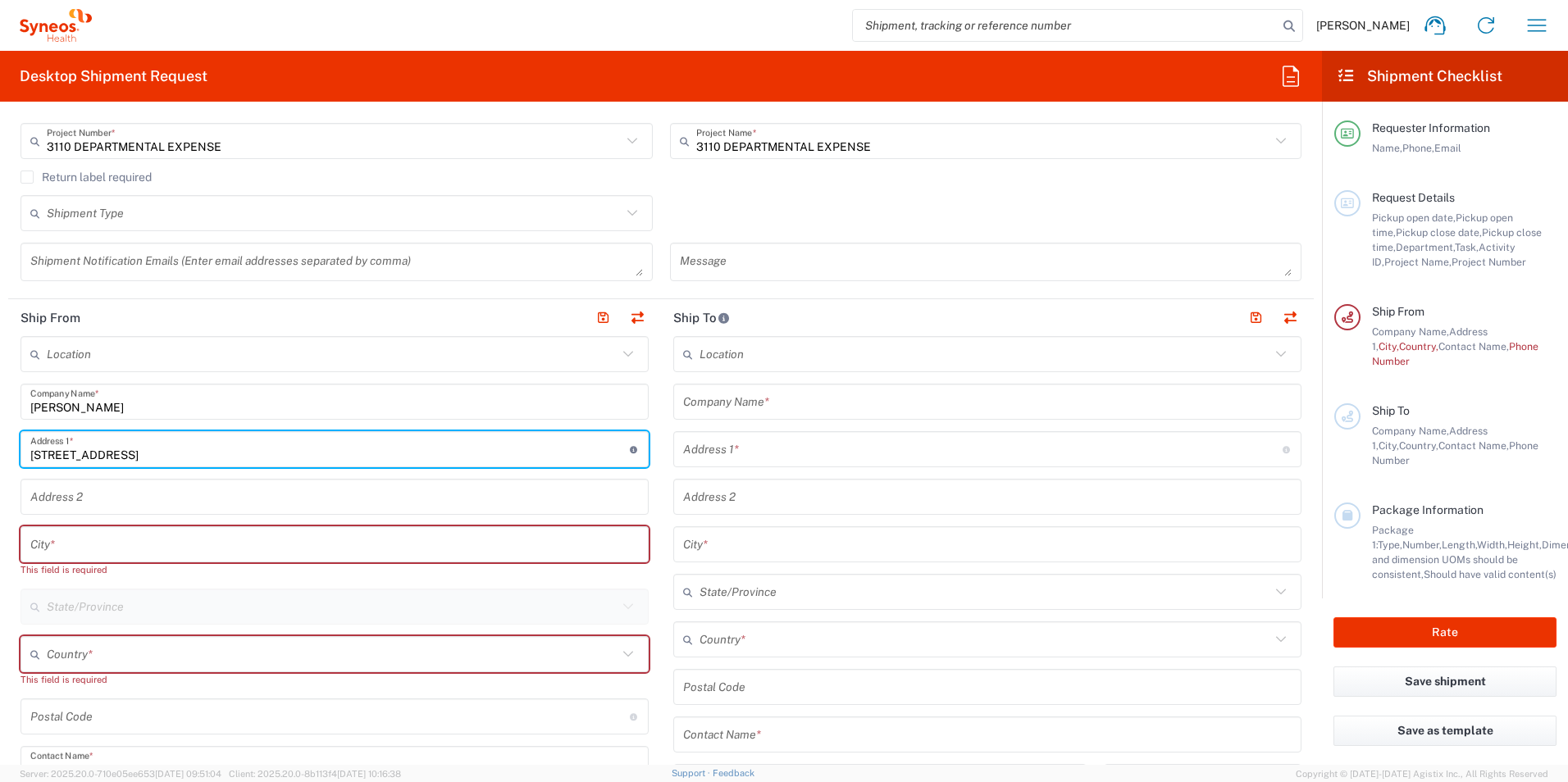
type input "[STREET_ADDRESS]"
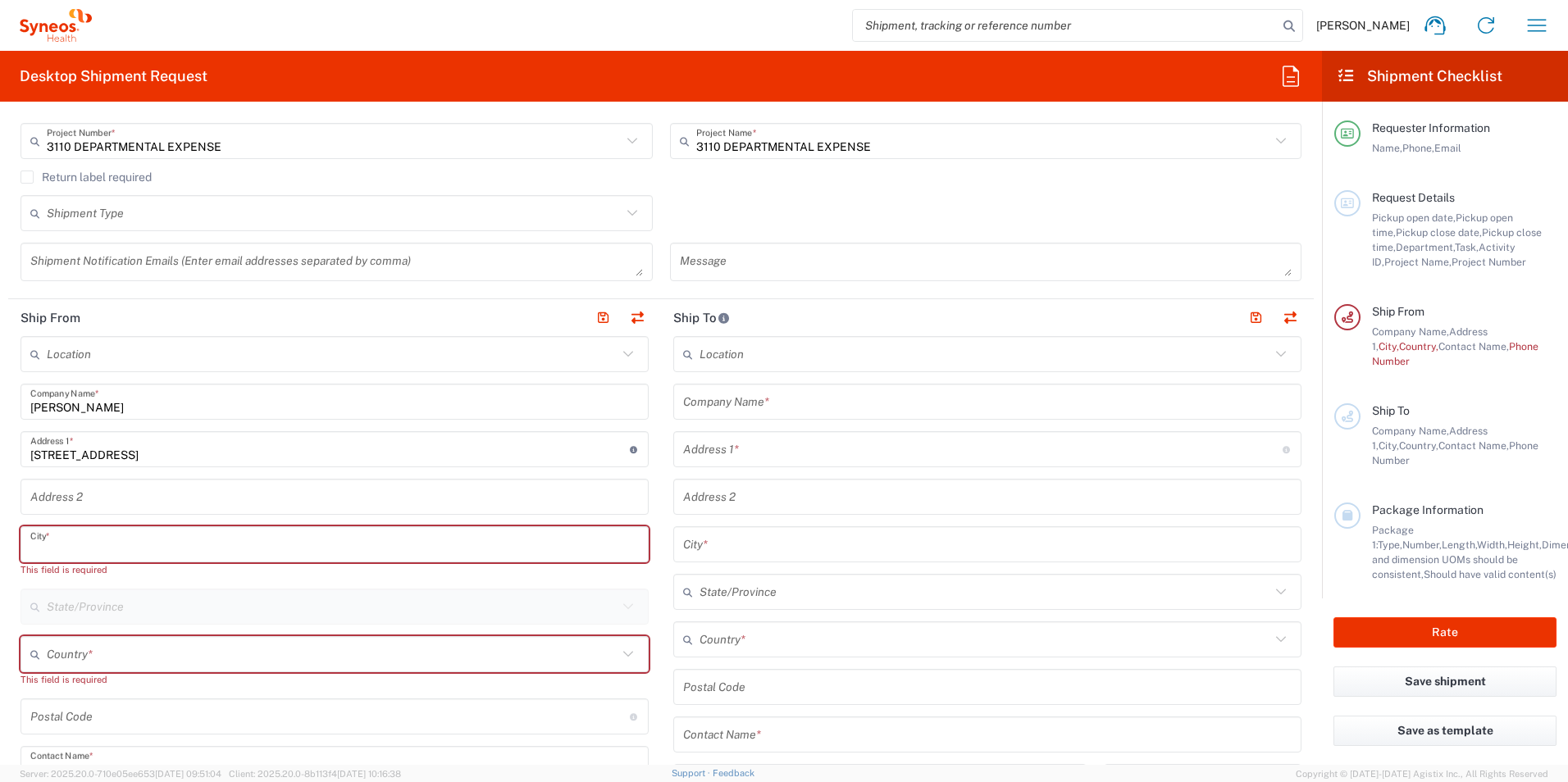
click at [133, 546] on input "text" at bounding box center [334, 544] width 608 height 29
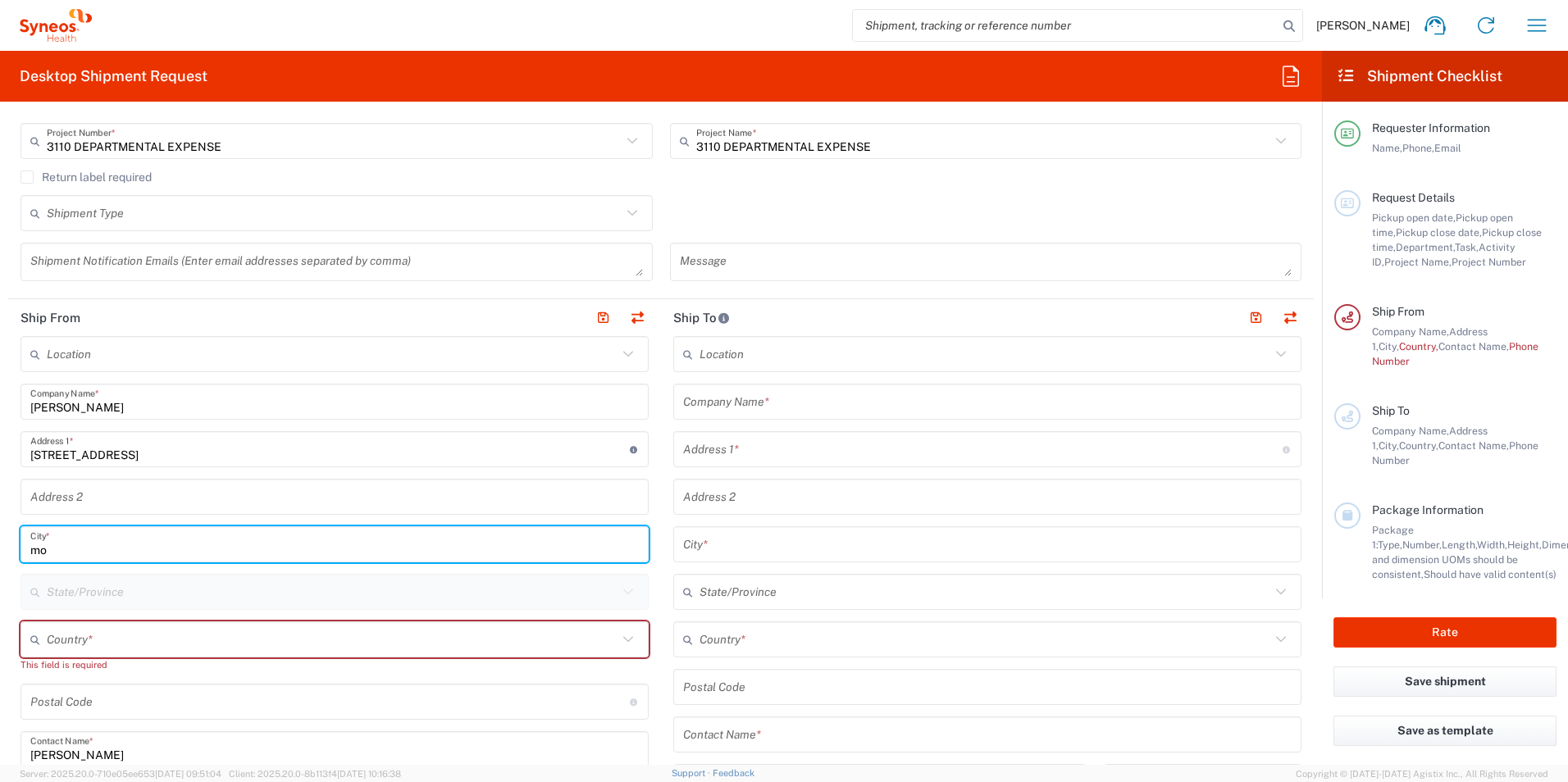
type input "m"
type input "Mol"
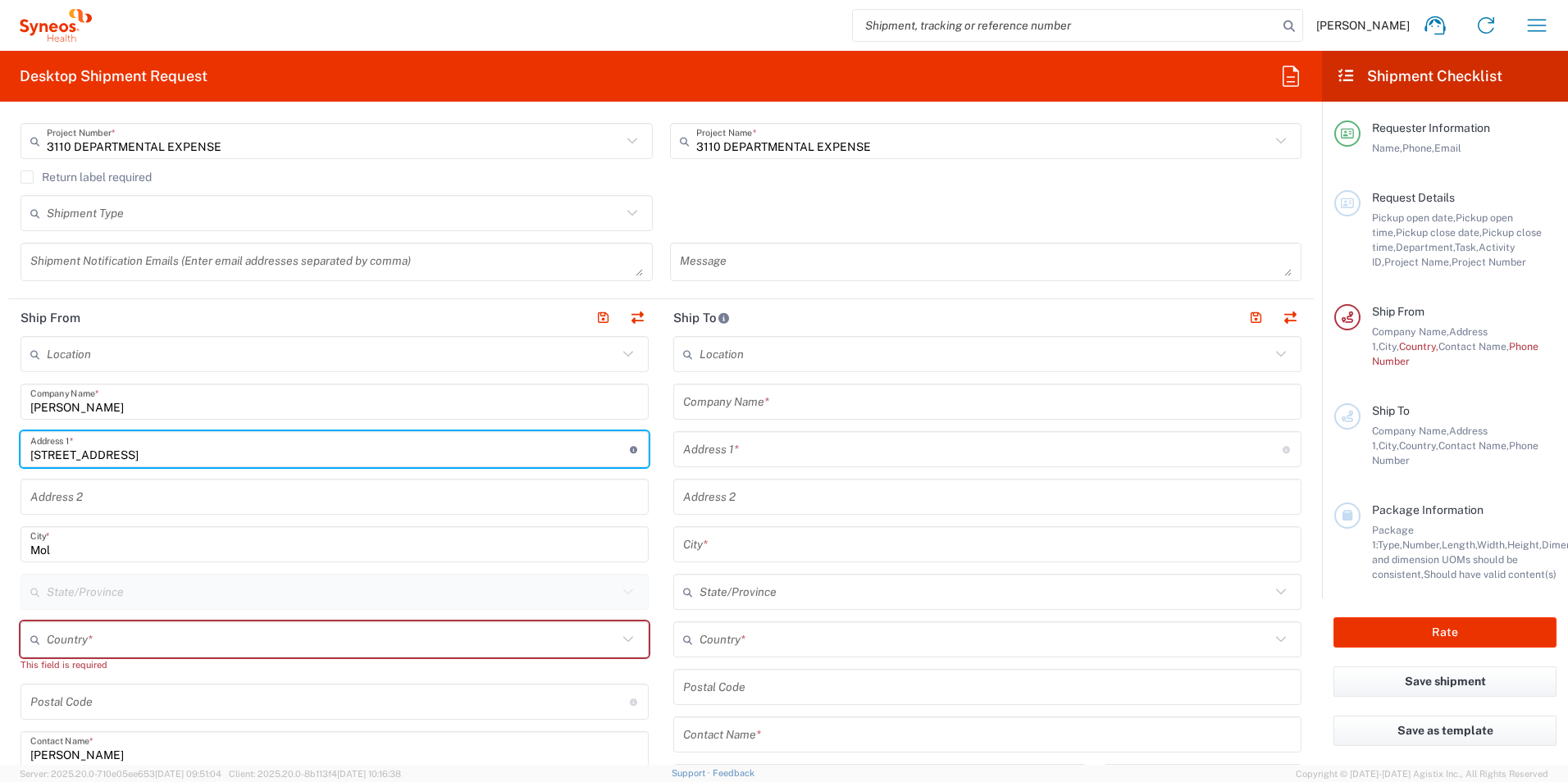
click at [133, 451] on input "[STREET_ADDRESS]" at bounding box center [330, 449] width 600 height 29
type input "[STREET_ADDRESS]"
drag, startPoint x: 86, startPoint y: 649, endPoint x: 102, endPoint y: 645, distance: 16.5
click at [86, 649] on input "text" at bounding box center [332, 640] width 571 height 29
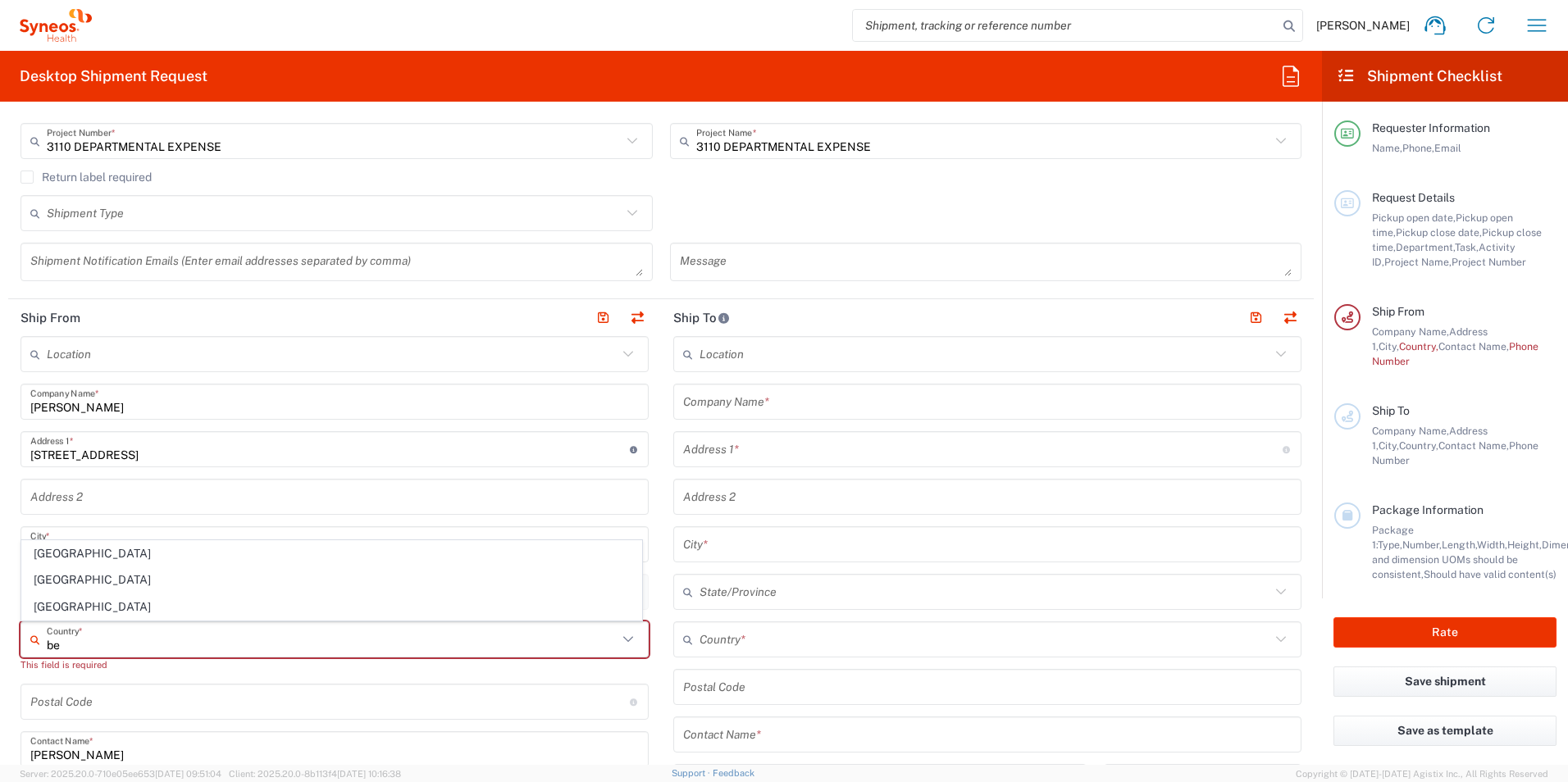
type input "b"
drag, startPoint x: 68, startPoint y: 449, endPoint x: 219, endPoint y: 673, distance: 270.1
click at [68, 449] on span "[GEOGRAPHIC_DATA]" at bounding box center [331, 445] width 619 height 25
type input "[GEOGRAPHIC_DATA]"
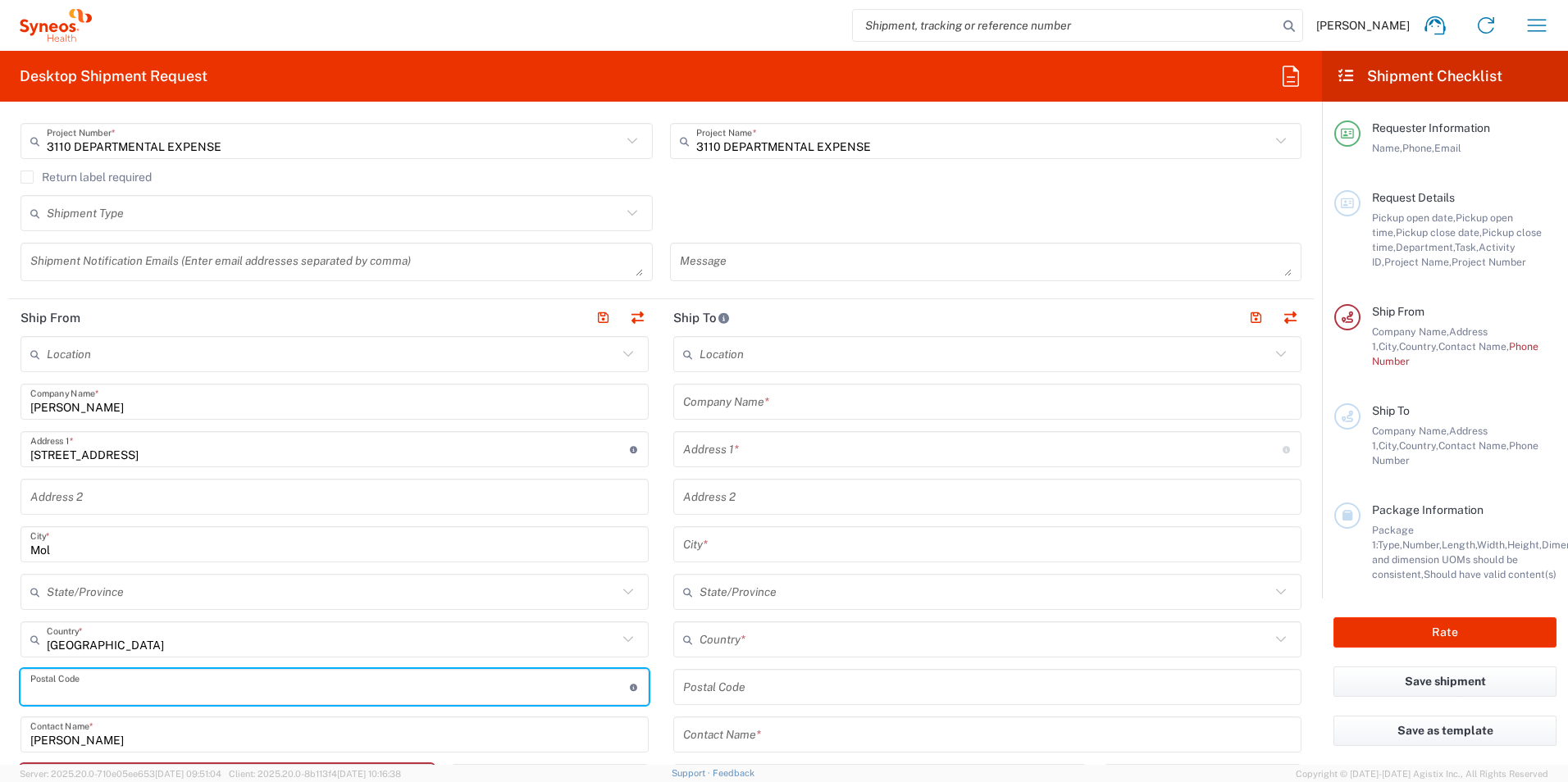
click at [178, 692] on input "undefined" at bounding box center [330, 687] width 600 height 29
type input "2400"
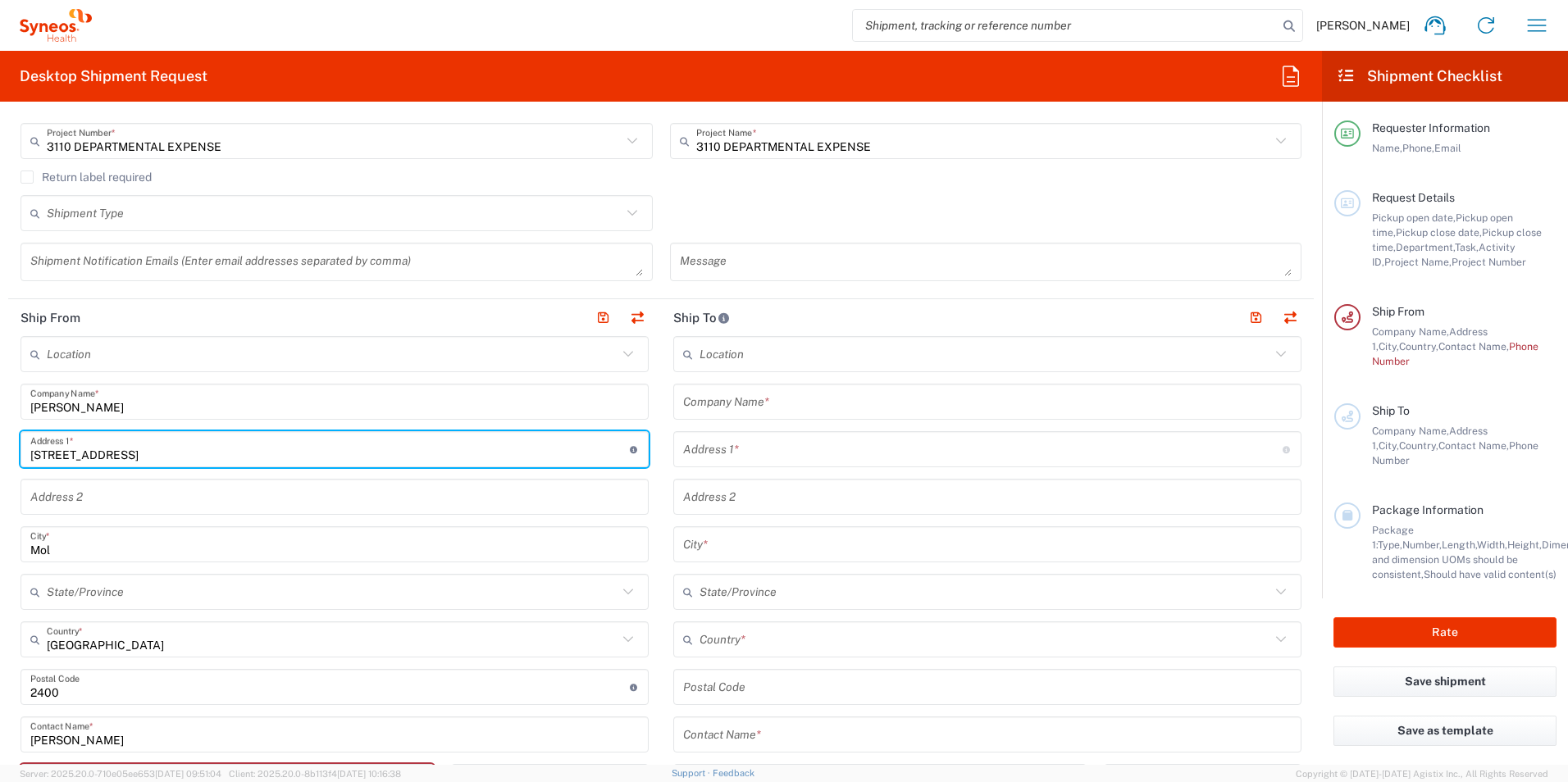
click at [135, 454] on input "[STREET_ADDRESS]" at bounding box center [330, 449] width 600 height 29
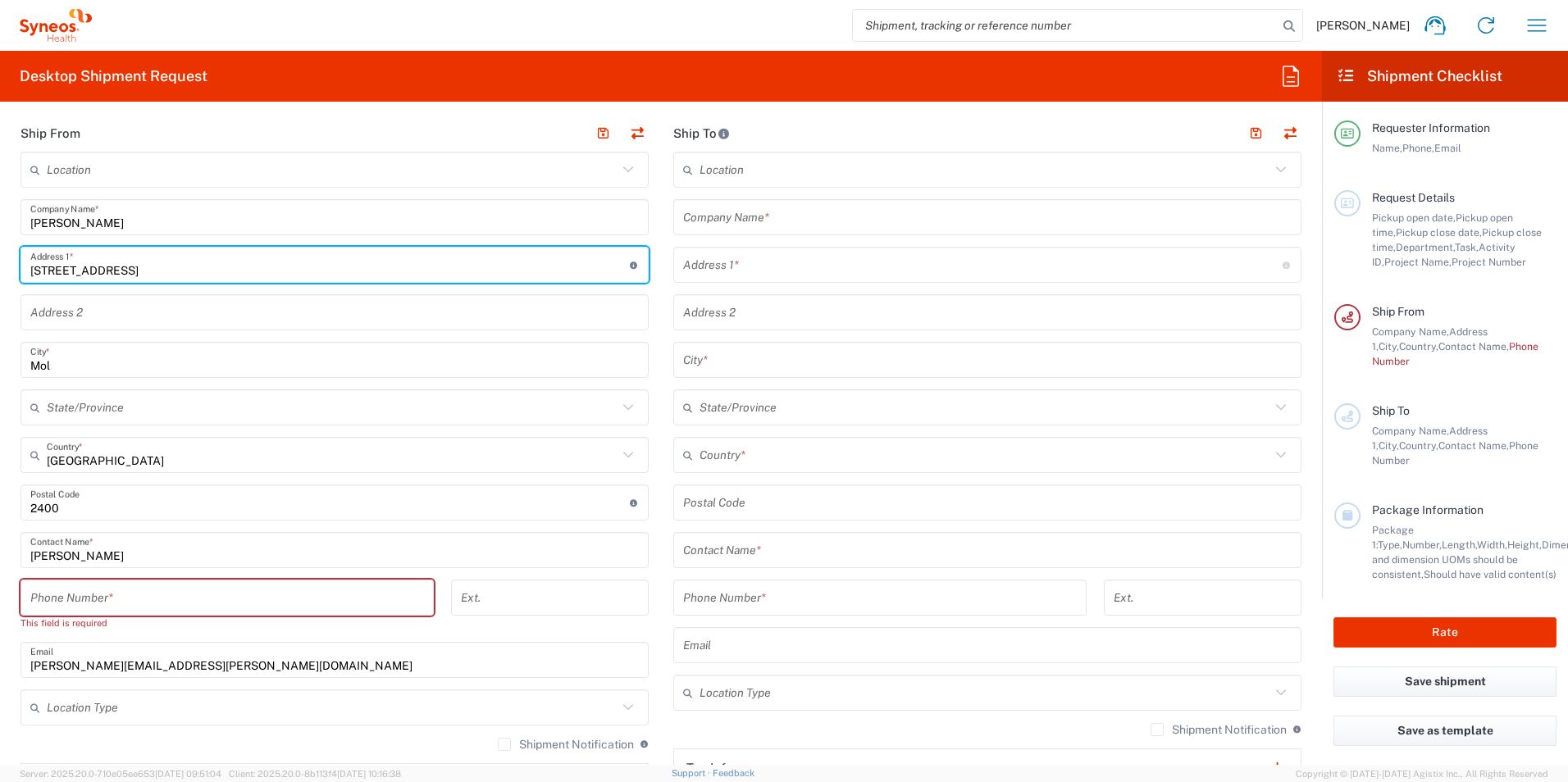
scroll to position [656, 0]
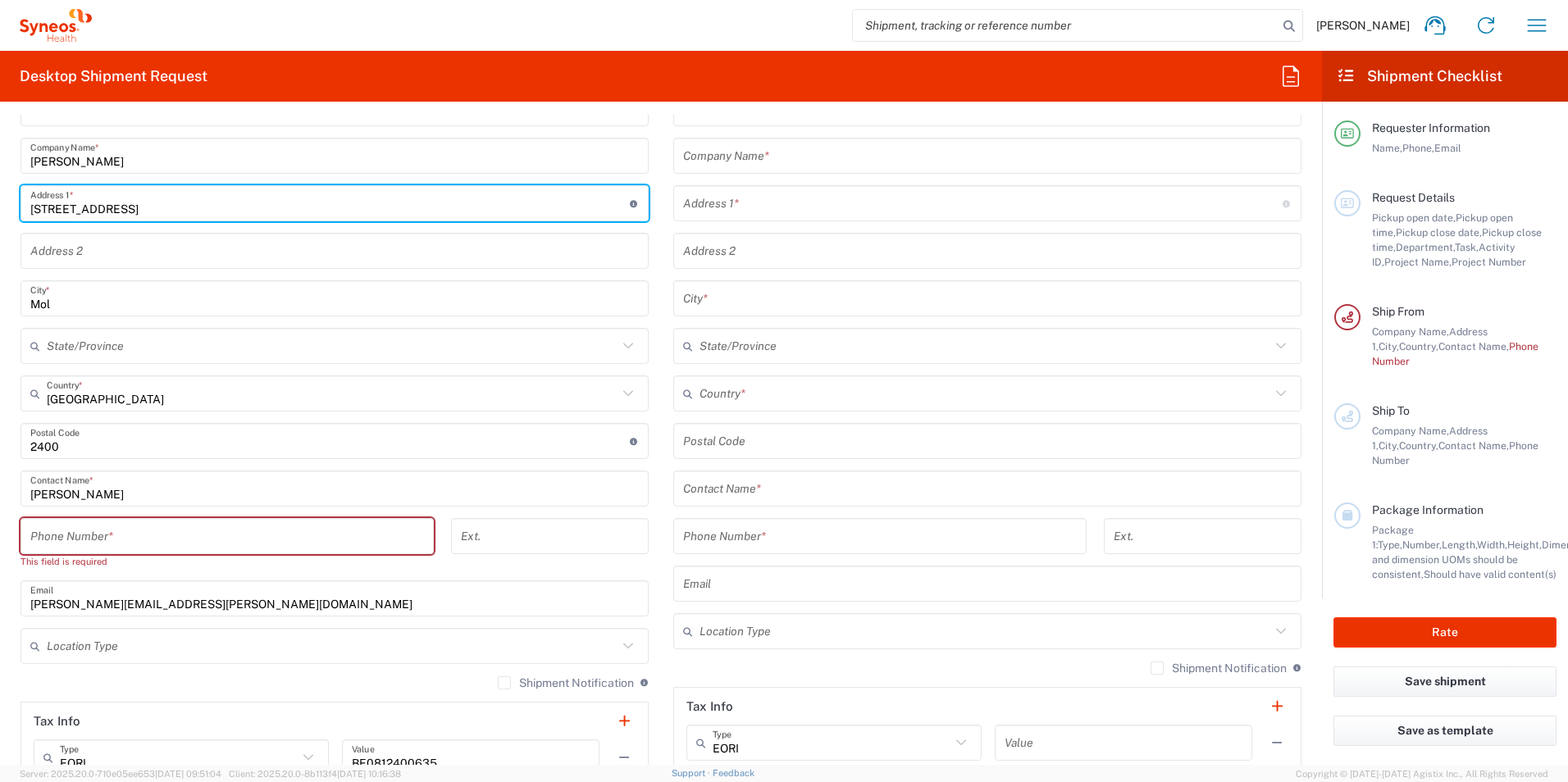
type input "[STREET_ADDRESS]"
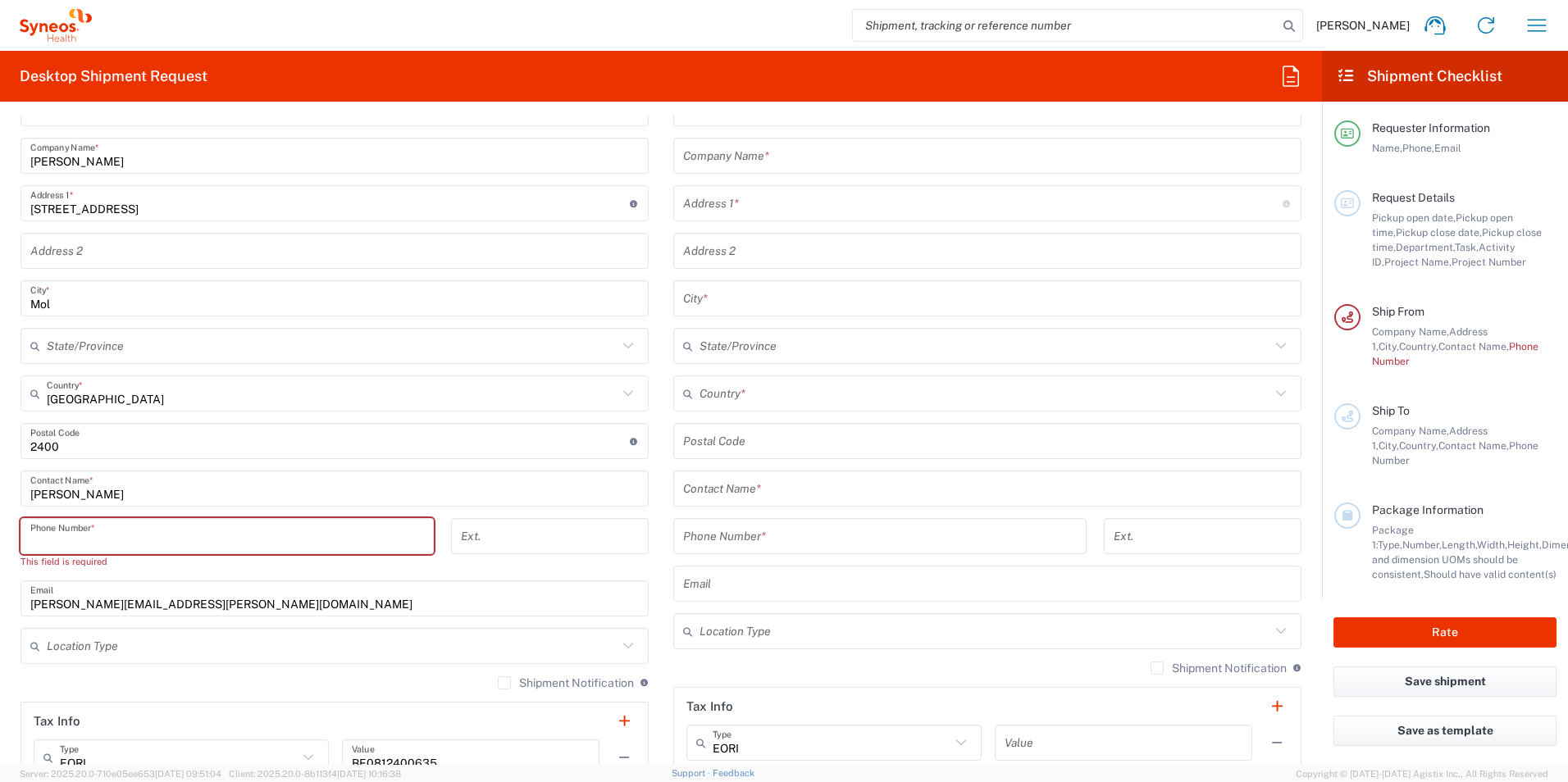
click at [133, 535] on input "tel" at bounding box center [227, 536] width 393 height 29
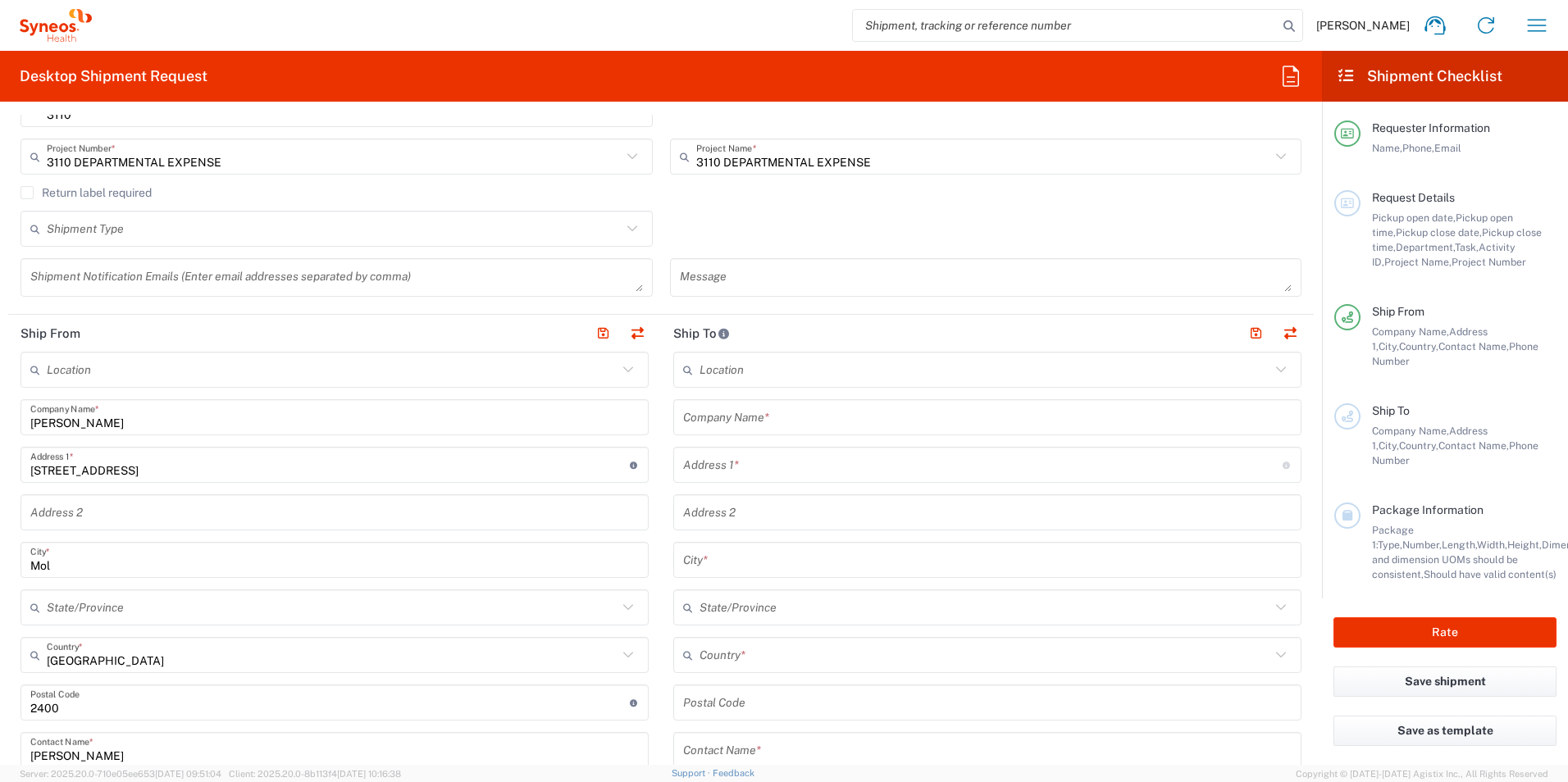
scroll to position [246, 0]
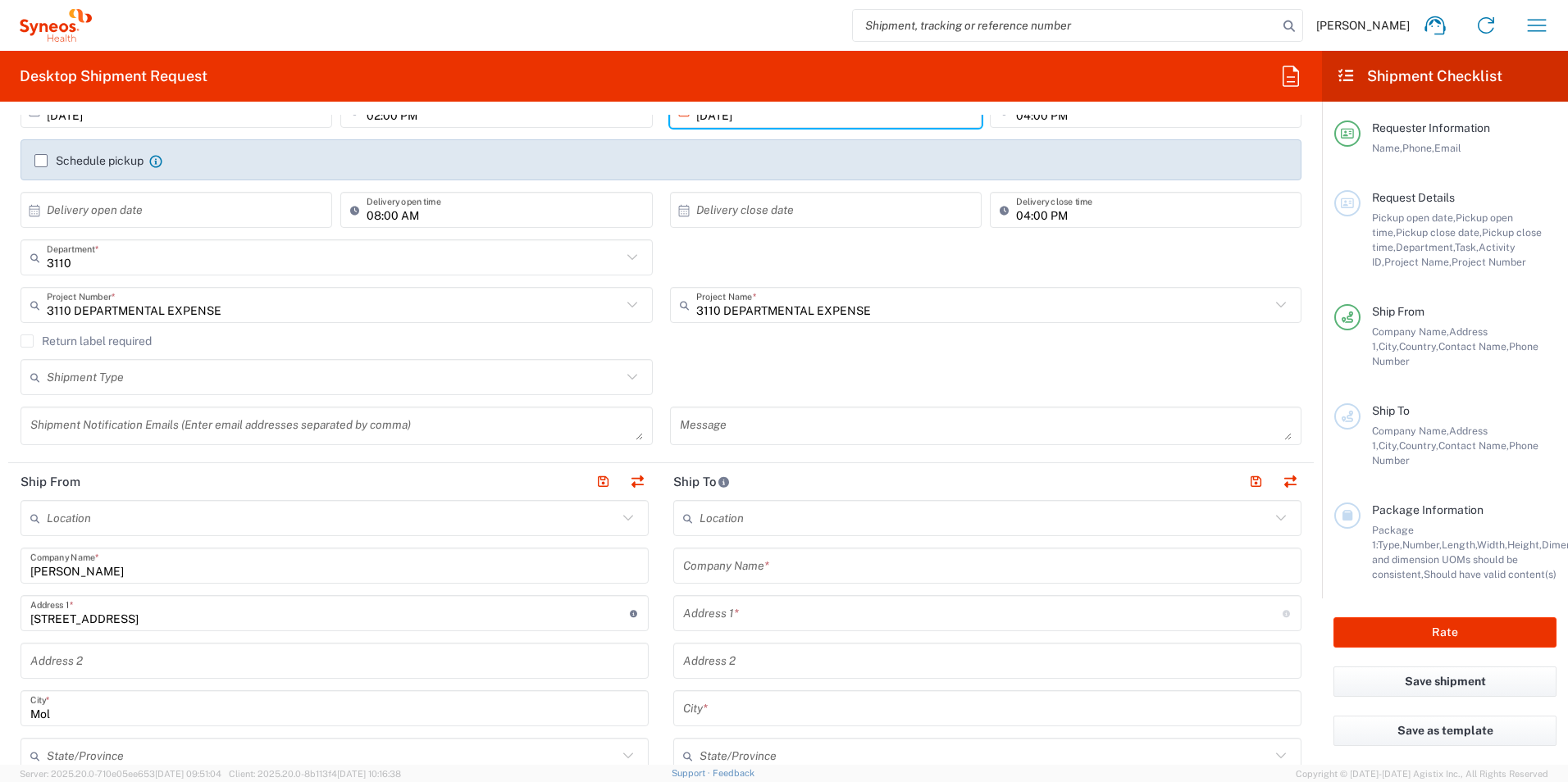
type input "0032477303907"
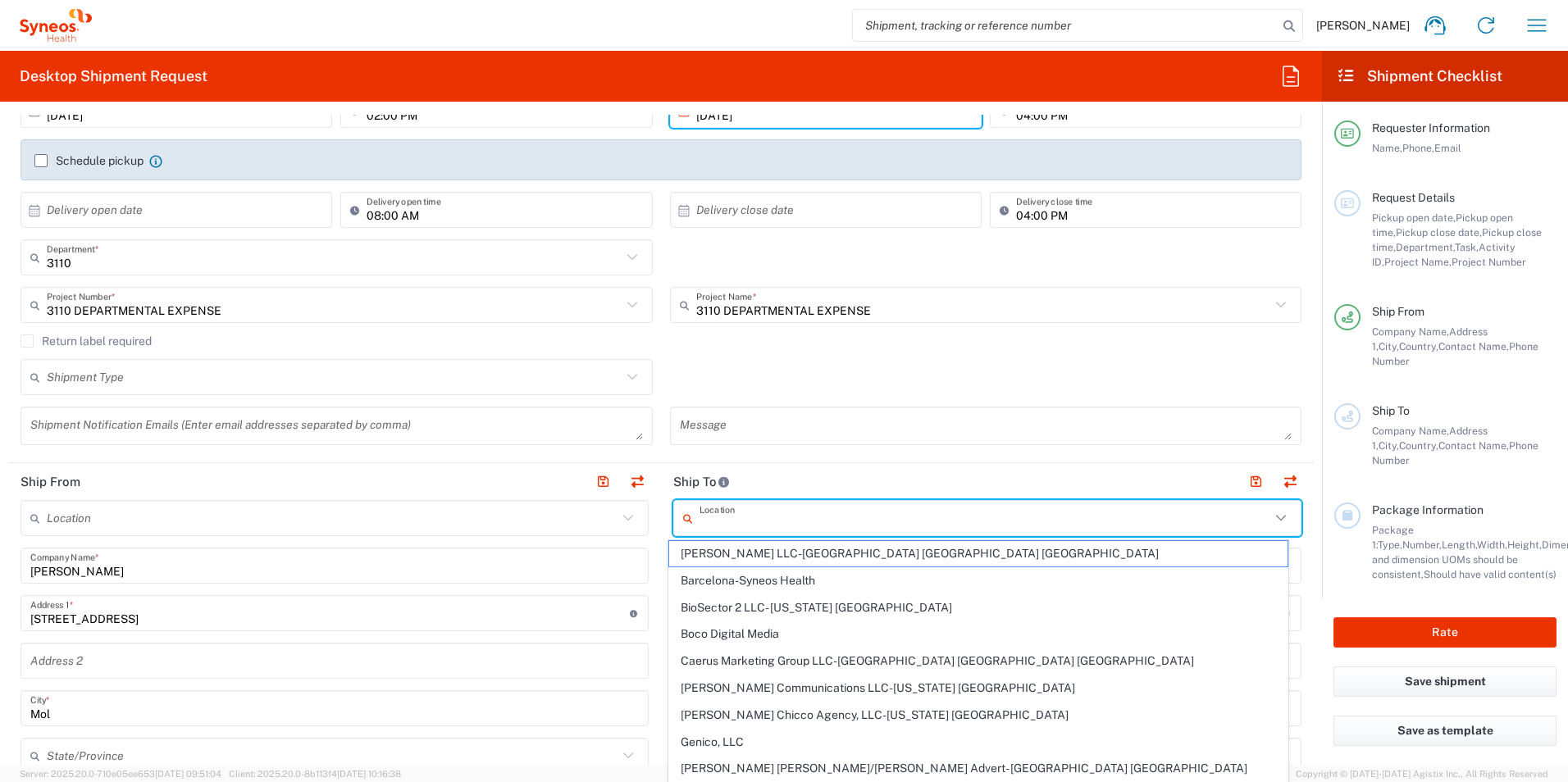
click at [733, 525] on input "text" at bounding box center [985, 518] width 571 height 29
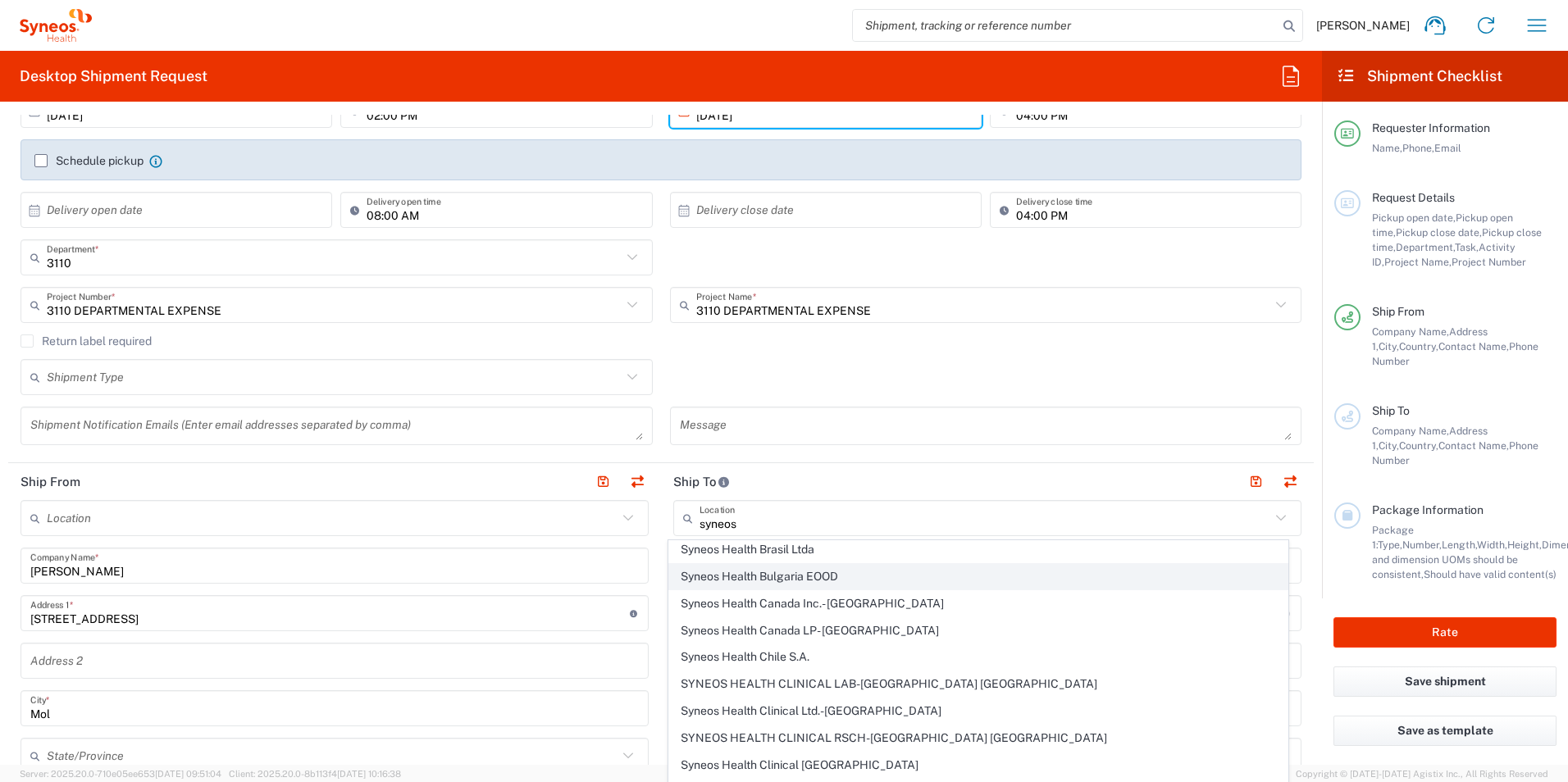
click at [828, 578] on span "Syneos Health Bulgaria EOOD" at bounding box center [978, 576] width 619 height 25
type input "Syneos Health Bulgaria EOOD"
type input "[STREET_ADDRESS]"
type input "Sofia"
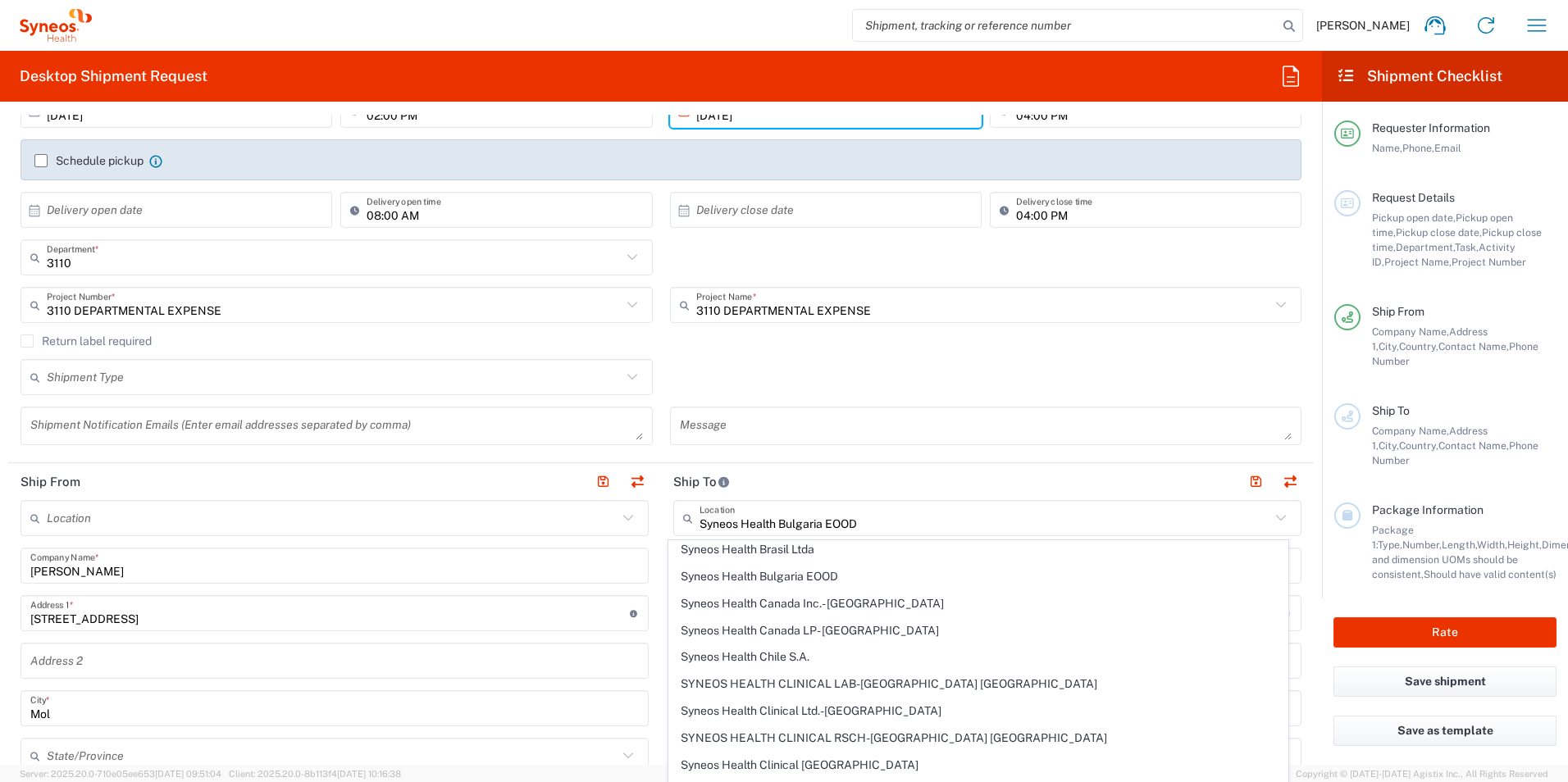
type input "[GEOGRAPHIC_DATA]"
type input "1303"
type input "Sender/Shipper"
type input "Delivery Duty Paid"
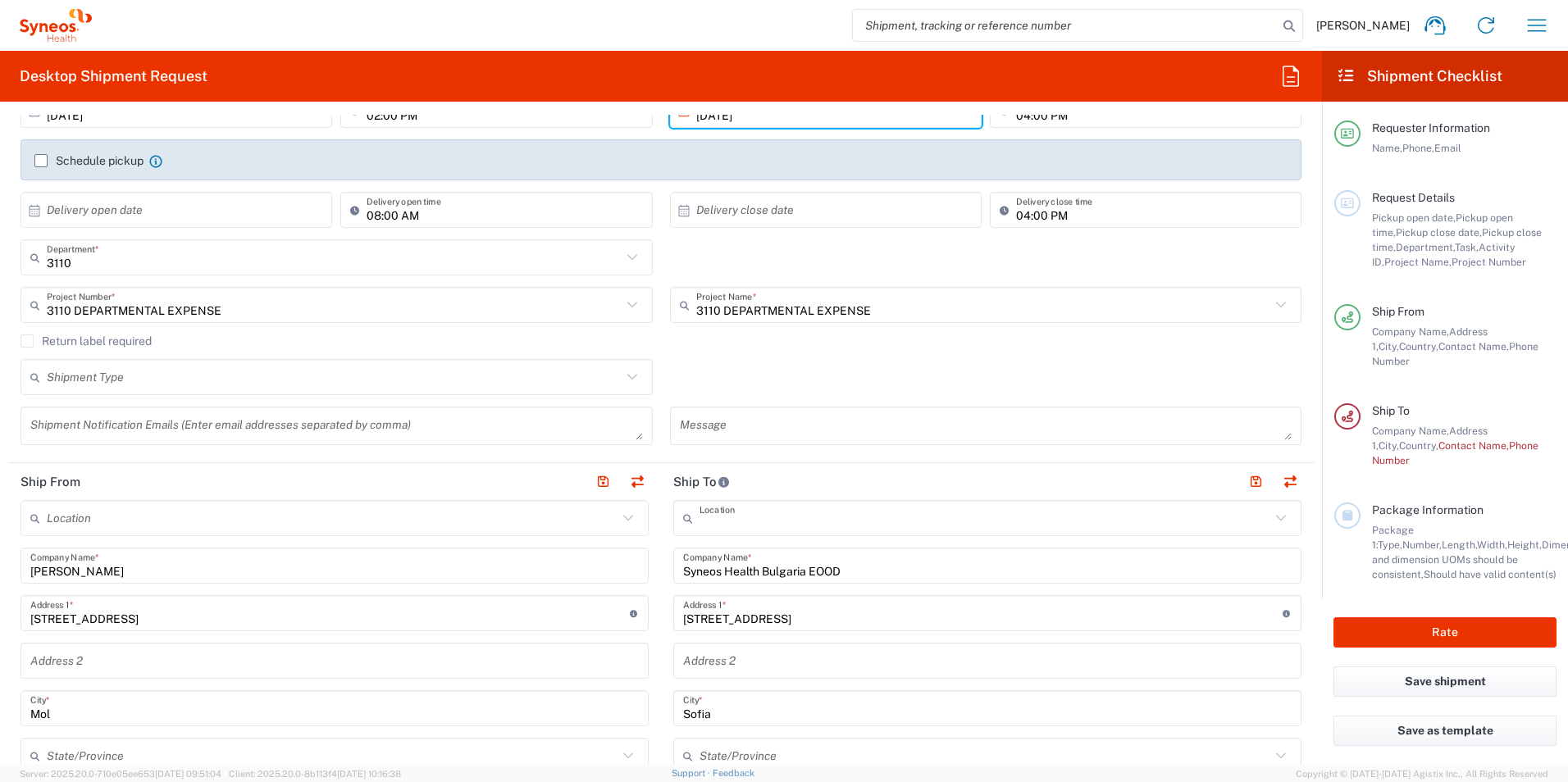
scroll to position [0, 0]
click at [872, 522] on input "text" at bounding box center [985, 518] width 571 height 29
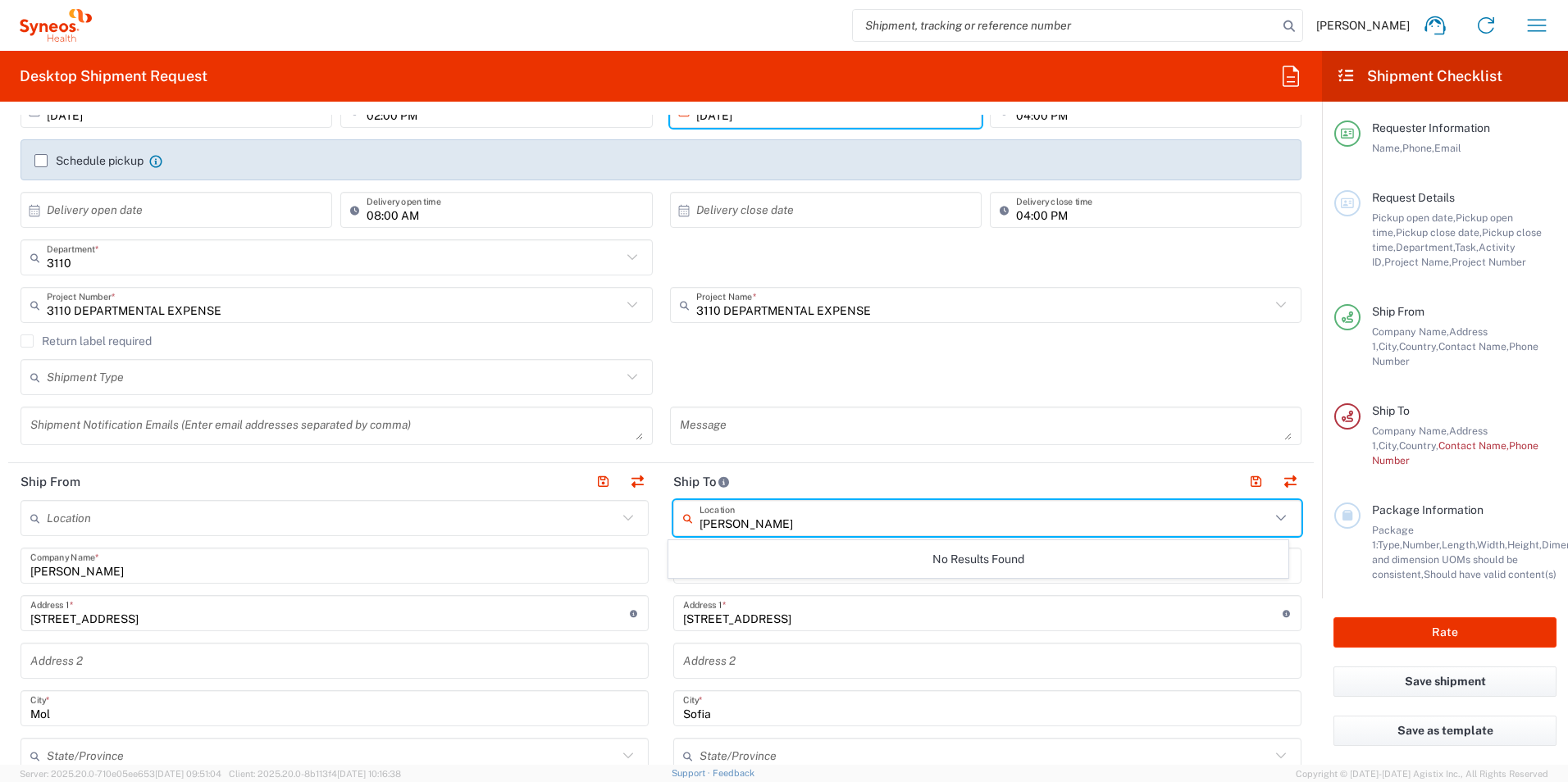
type input "[PERSON_NAME]"
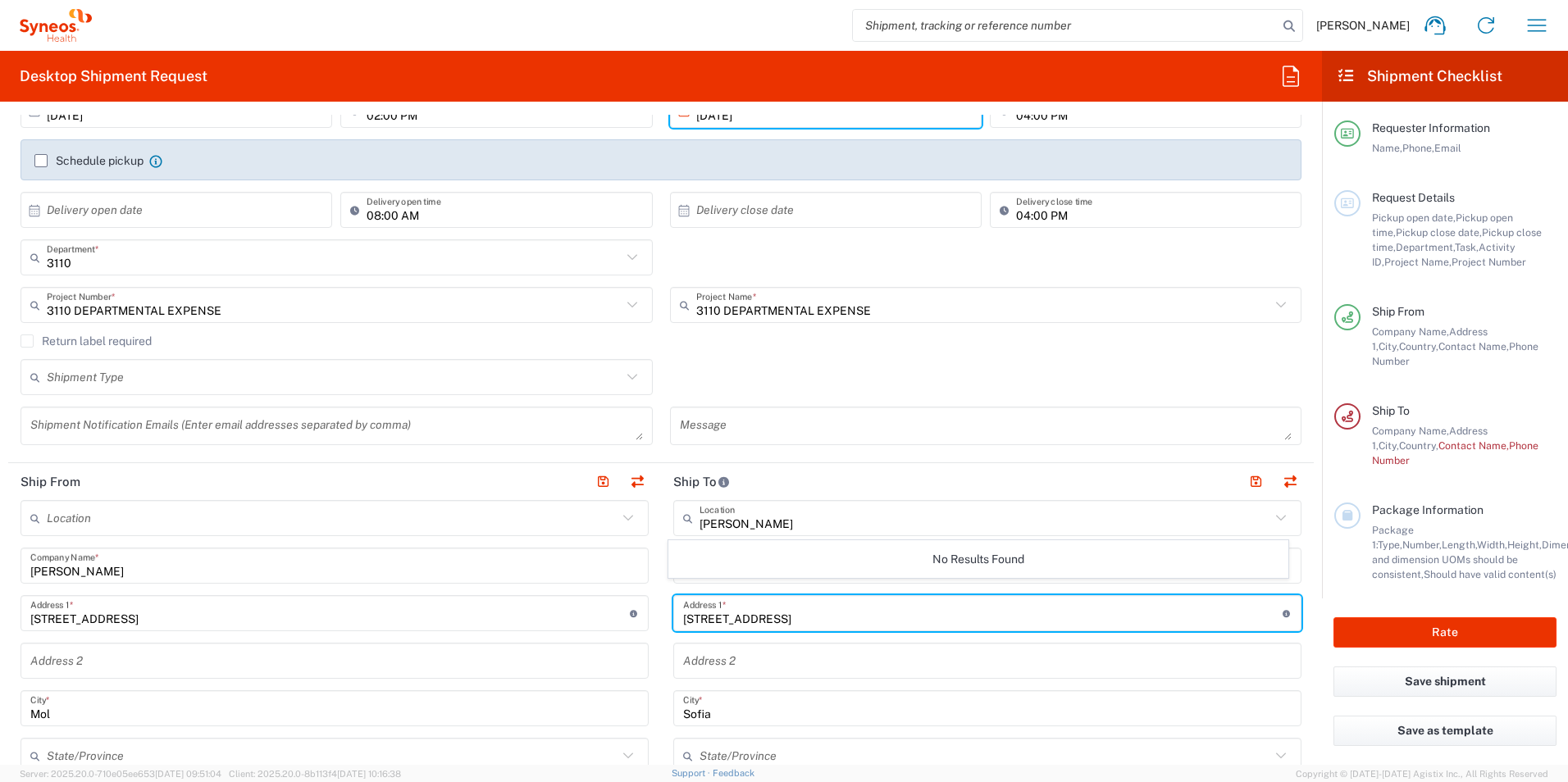
click at [799, 615] on input "[STREET_ADDRESS]" at bounding box center [982, 613] width 600 height 29
click at [842, 563] on input "Syneos Health Bulgaria EOOD" at bounding box center [987, 565] width 608 height 29
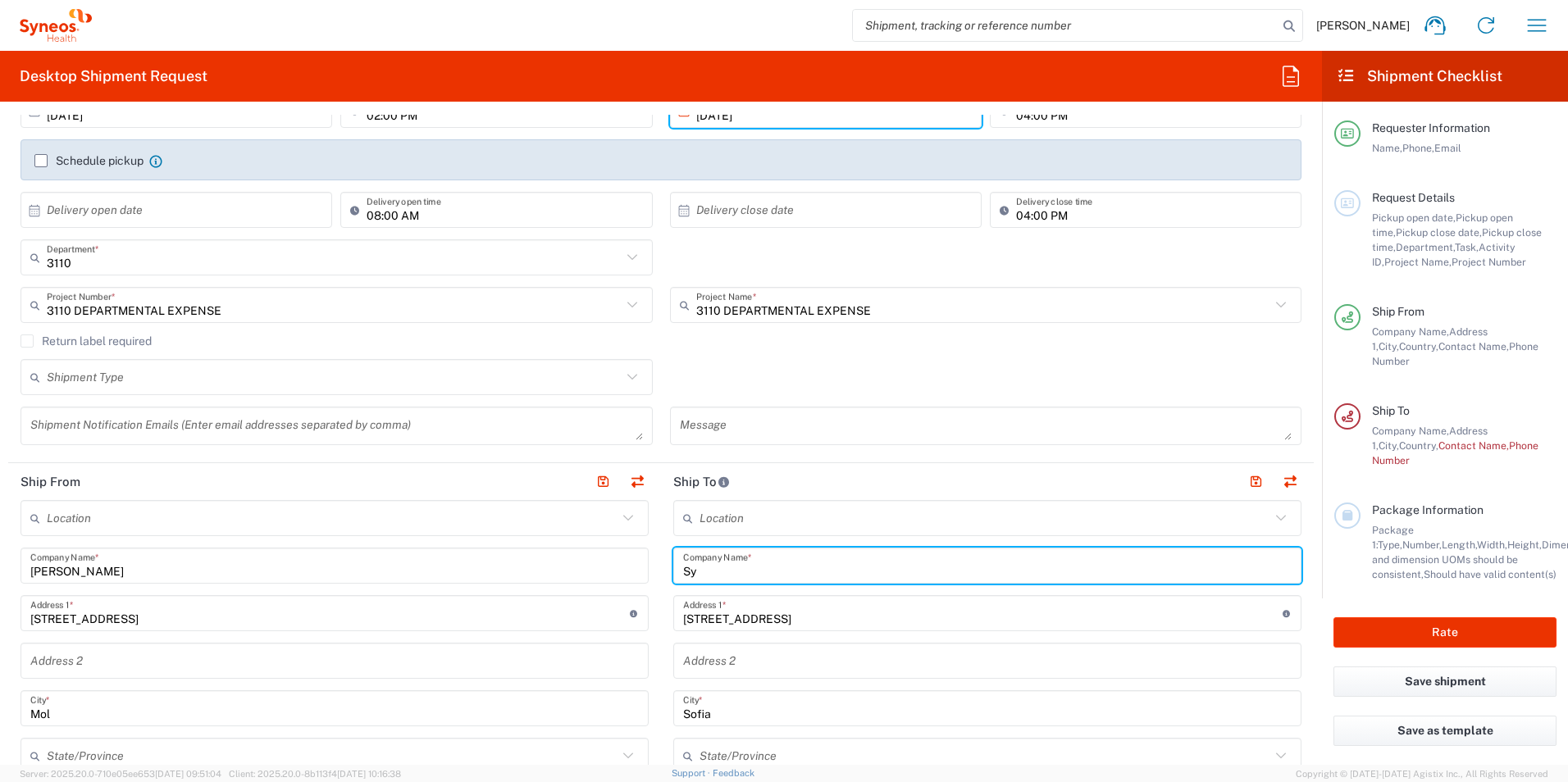
type input "S"
click at [817, 553] on input "text" at bounding box center [987, 565] width 608 height 29
click at [734, 563] on input "text" at bounding box center [987, 565] width 608 height 29
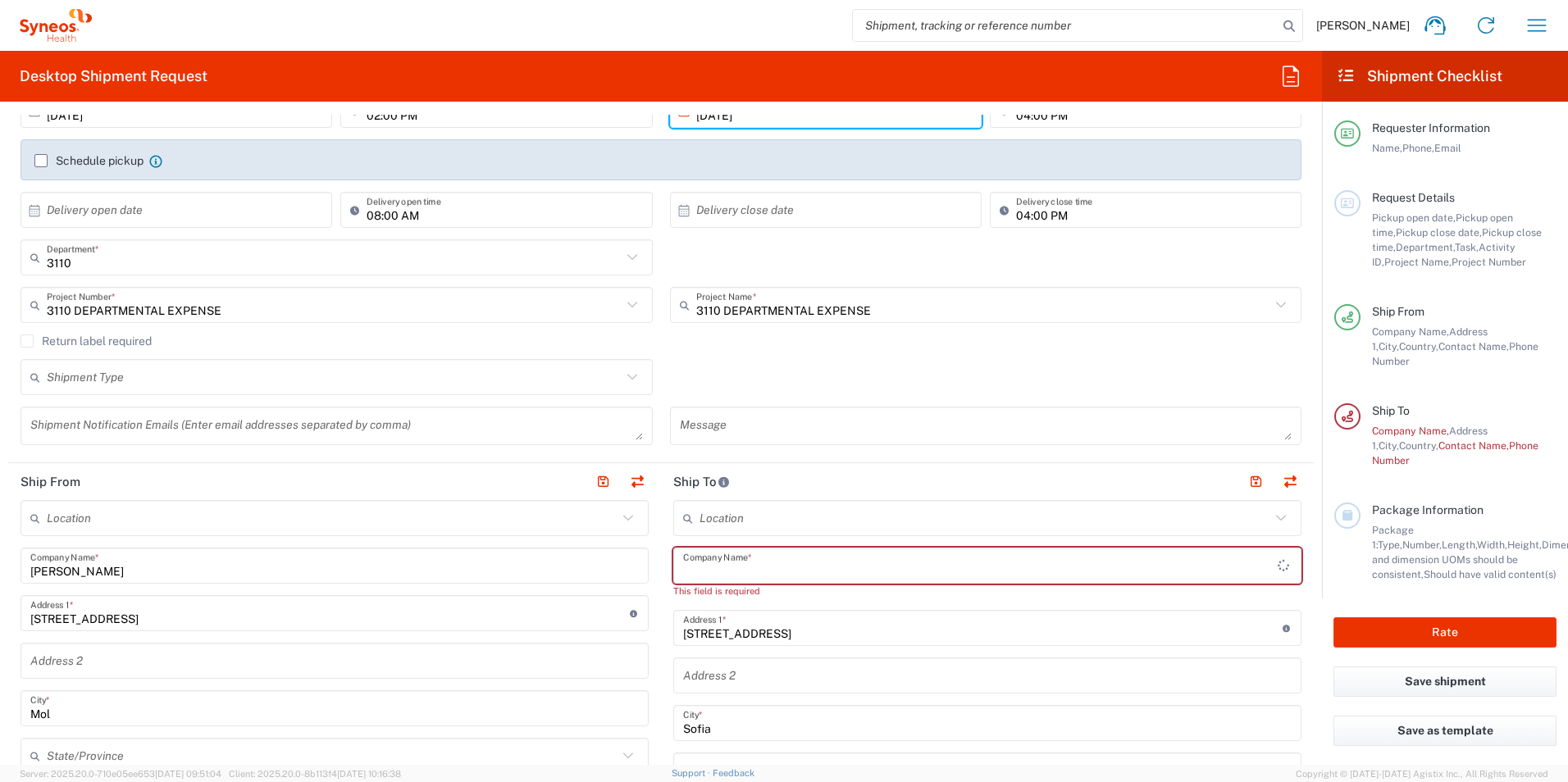
click at [741, 563] on input "text" at bounding box center [980, 565] width 594 height 29
click at [763, 561] on input "text" at bounding box center [987, 565] width 608 height 29
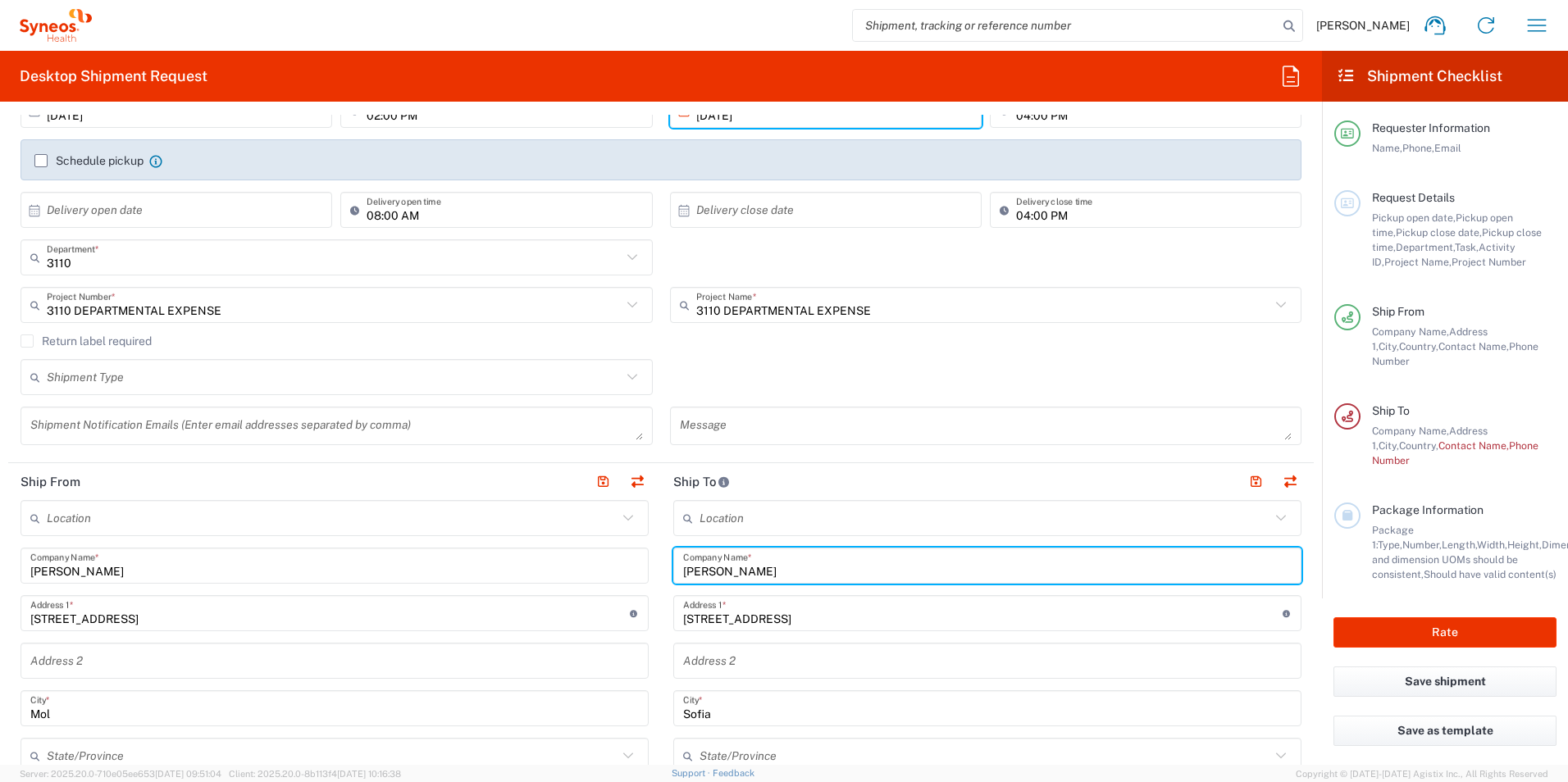
type input "[PERSON_NAME]"
click at [802, 622] on input "[STREET_ADDRESS]" at bounding box center [982, 613] width 600 height 29
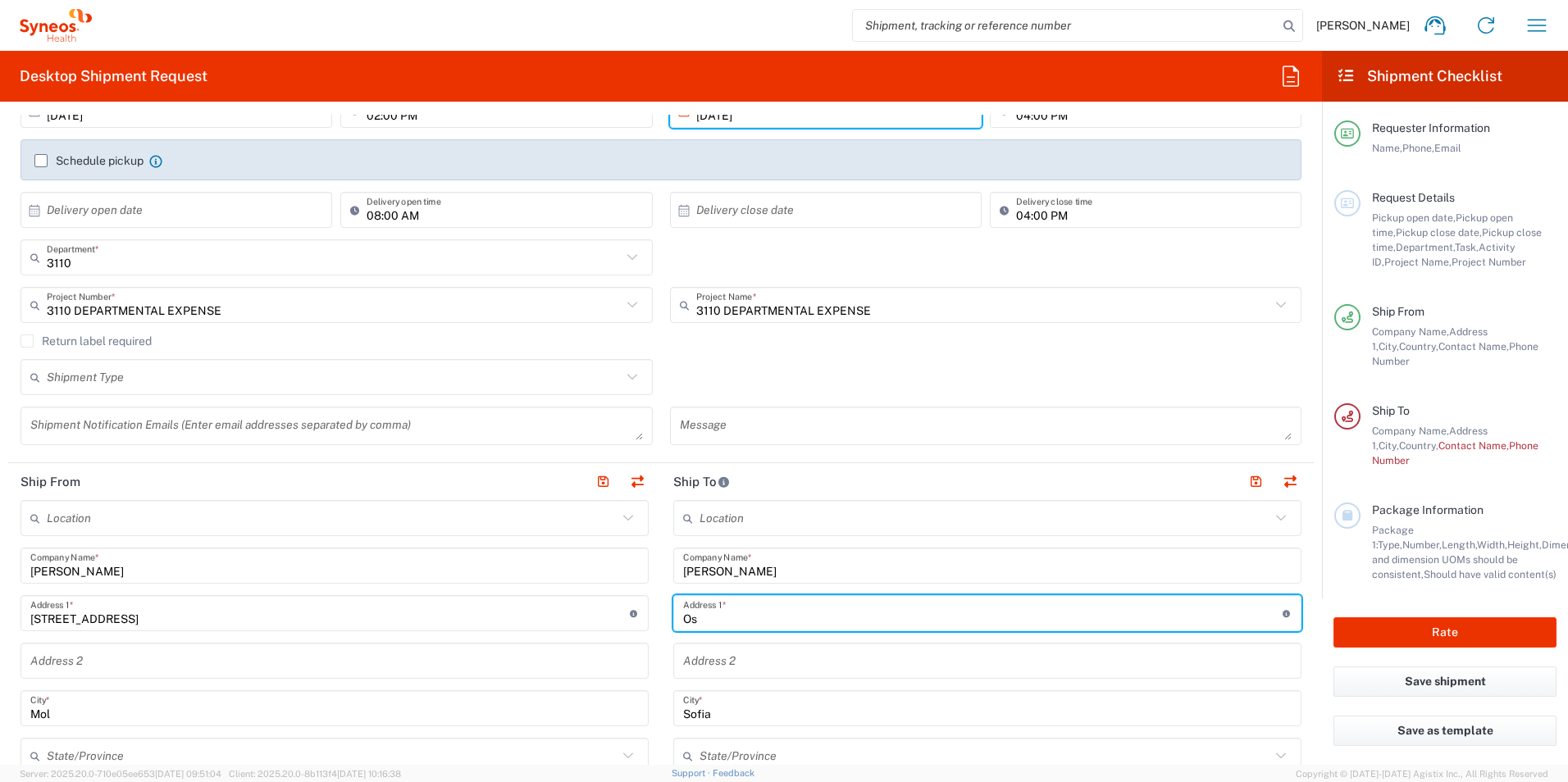
type input "O"
click at [838, 619] on input "Science Park [GEOGRAPHIC_DATA]" at bounding box center [982, 613] width 600 height 29
type input "Science Park"
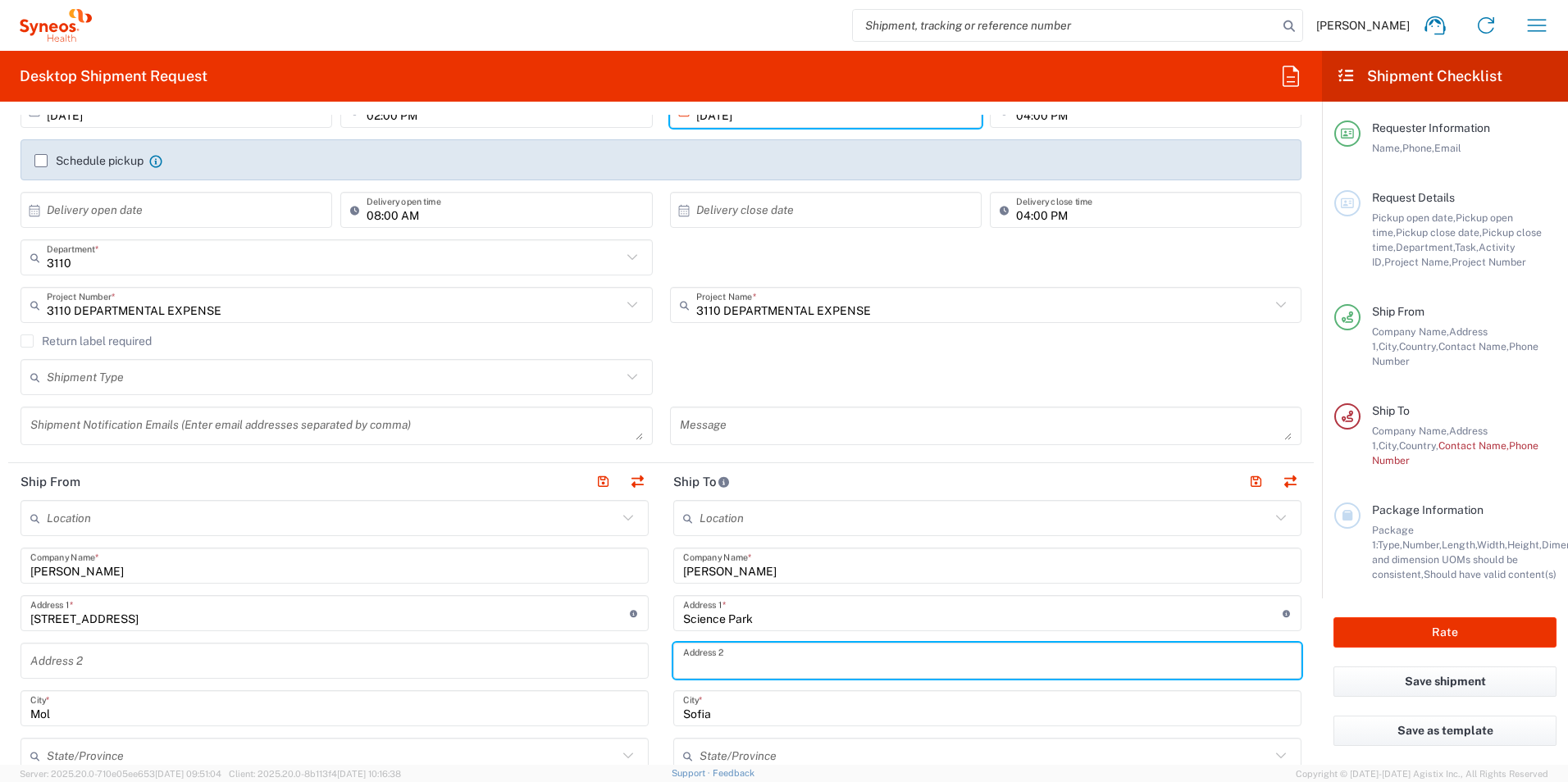
click at [724, 649] on input "text" at bounding box center [987, 661] width 608 height 29
click at [866, 665] on input "Irinyi [PERSON_NAME] [STREET_ADDRESS]" at bounding box center [987, 661] width 608 height 29
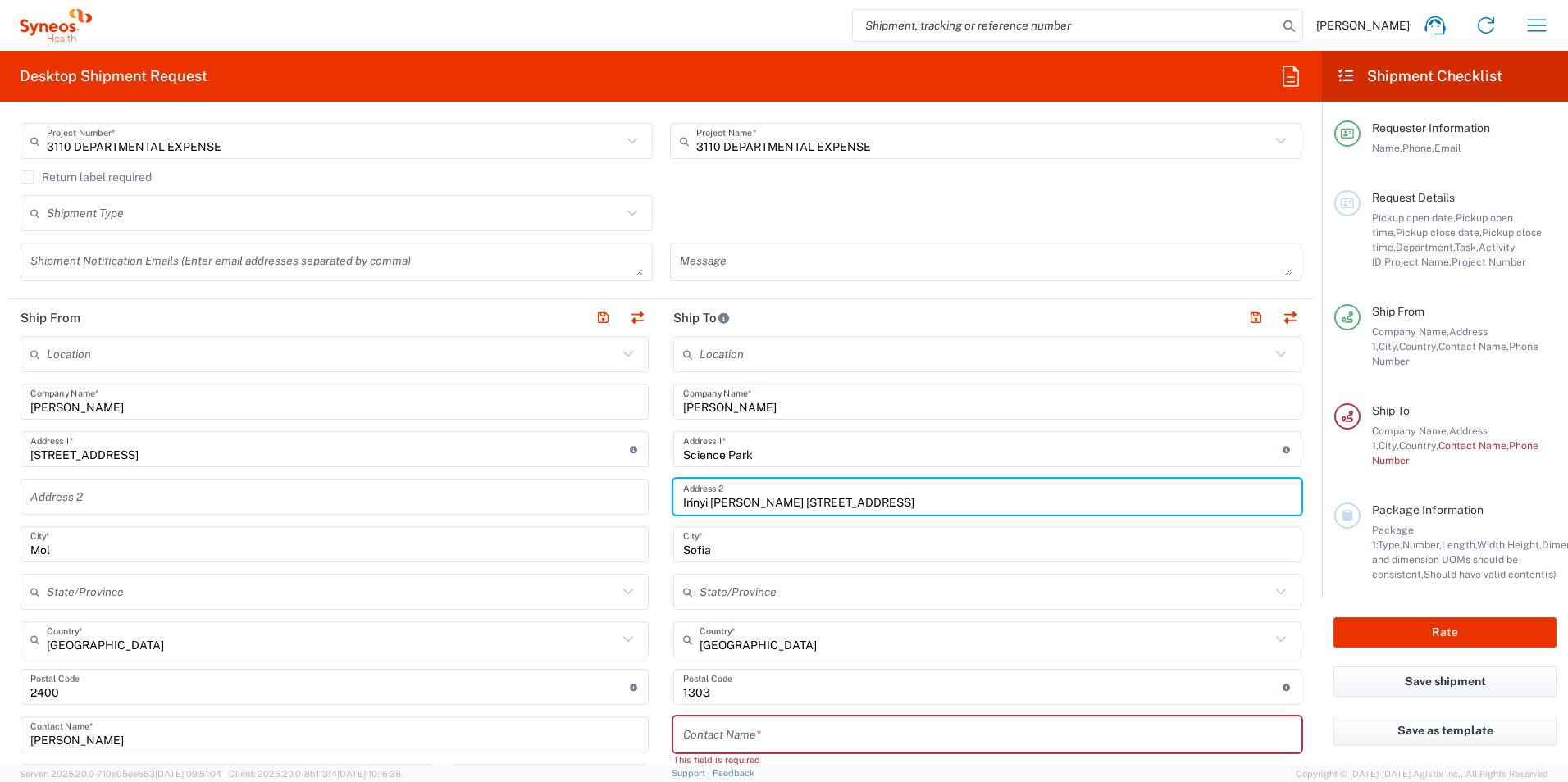
type input "Irinyi [PERSON_NAME] [STREET_ADDRESS]"
click at [723, 546] on input "Sofia" at bounding box center [987, 544] width 608 height 29
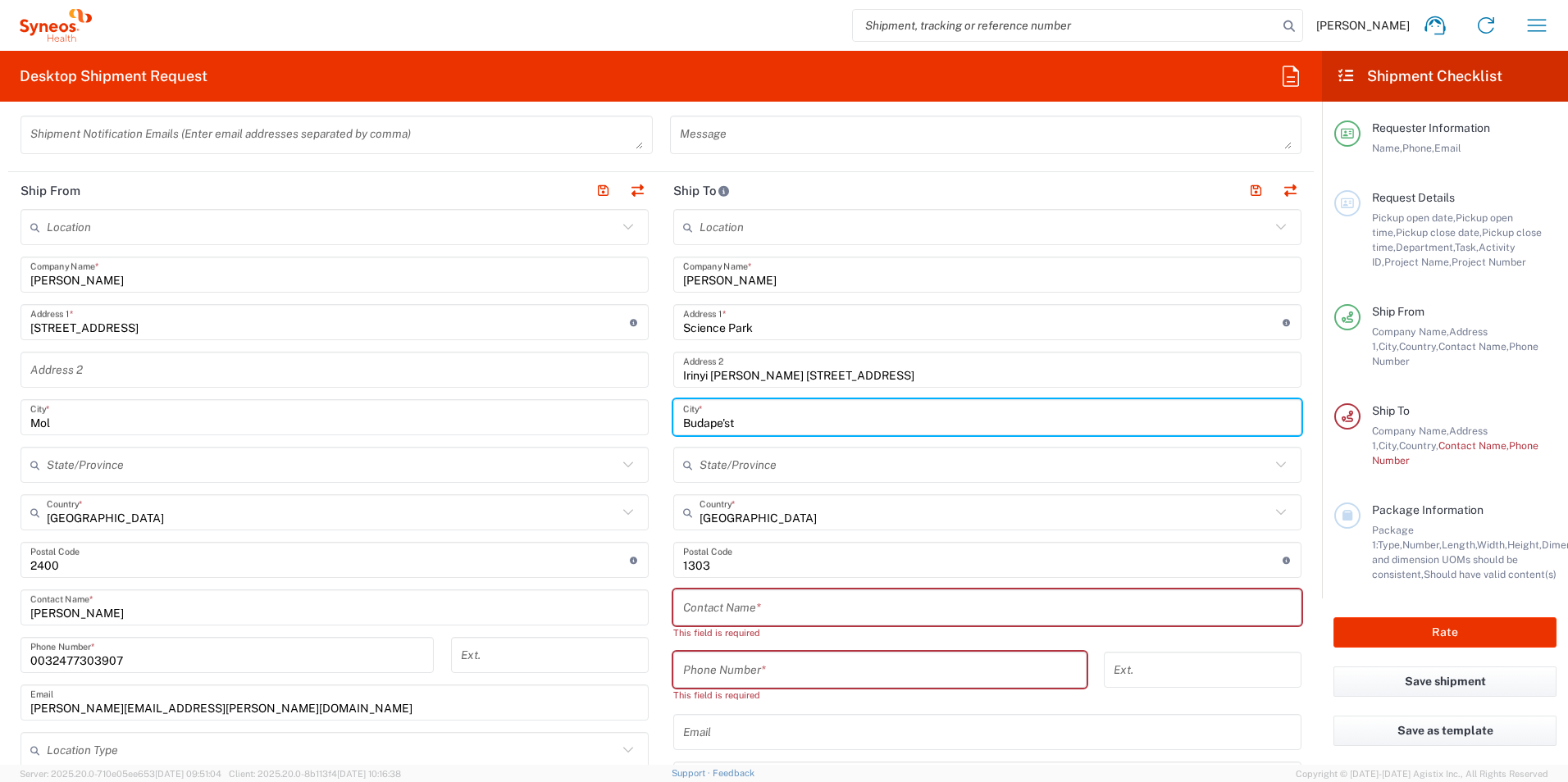
scroll to position [574, 0]
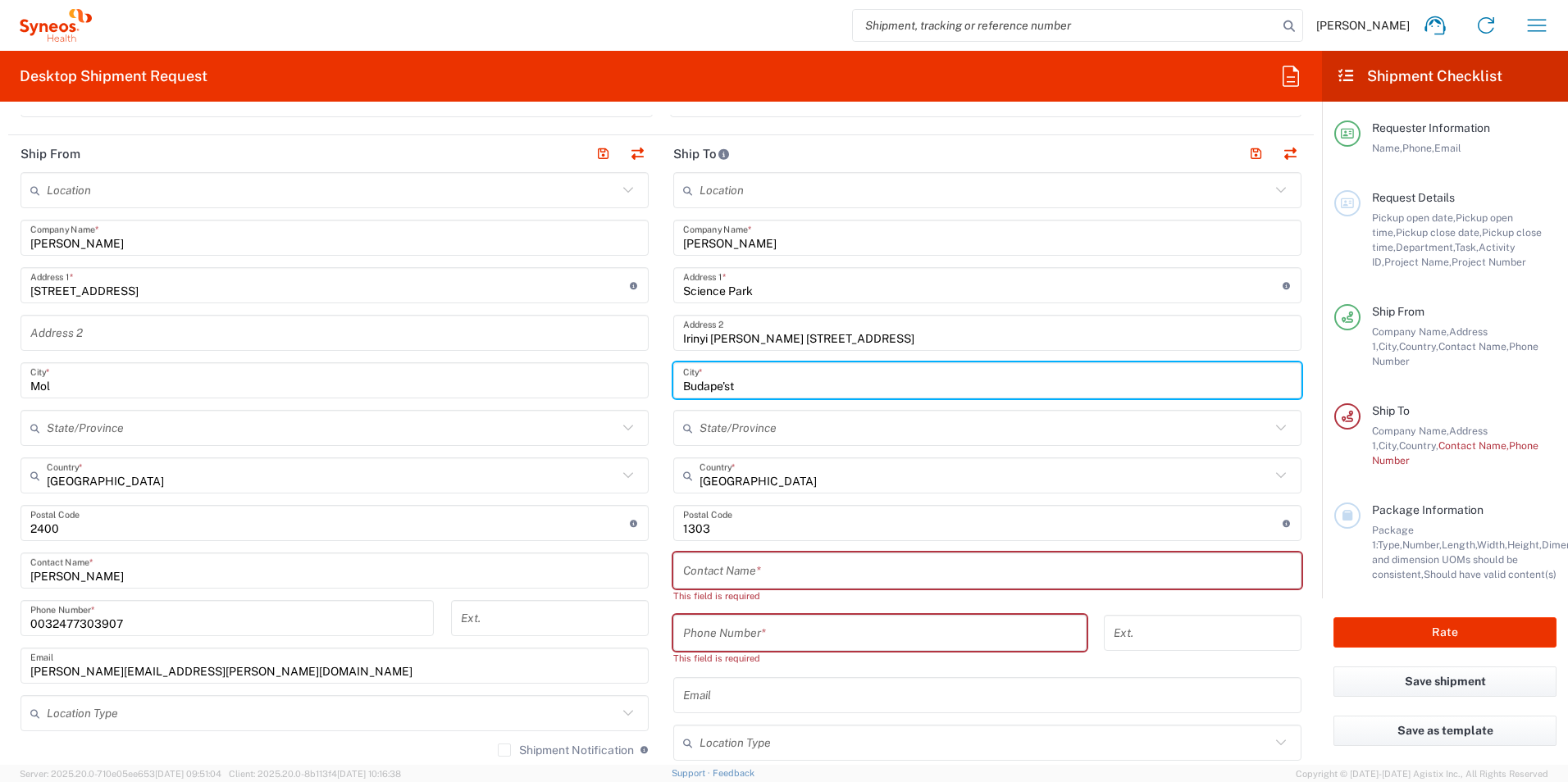
type input "Budape'st"
click at [713, 522] on input "undefined" at bounding box center [982, 523] width 600 height 29
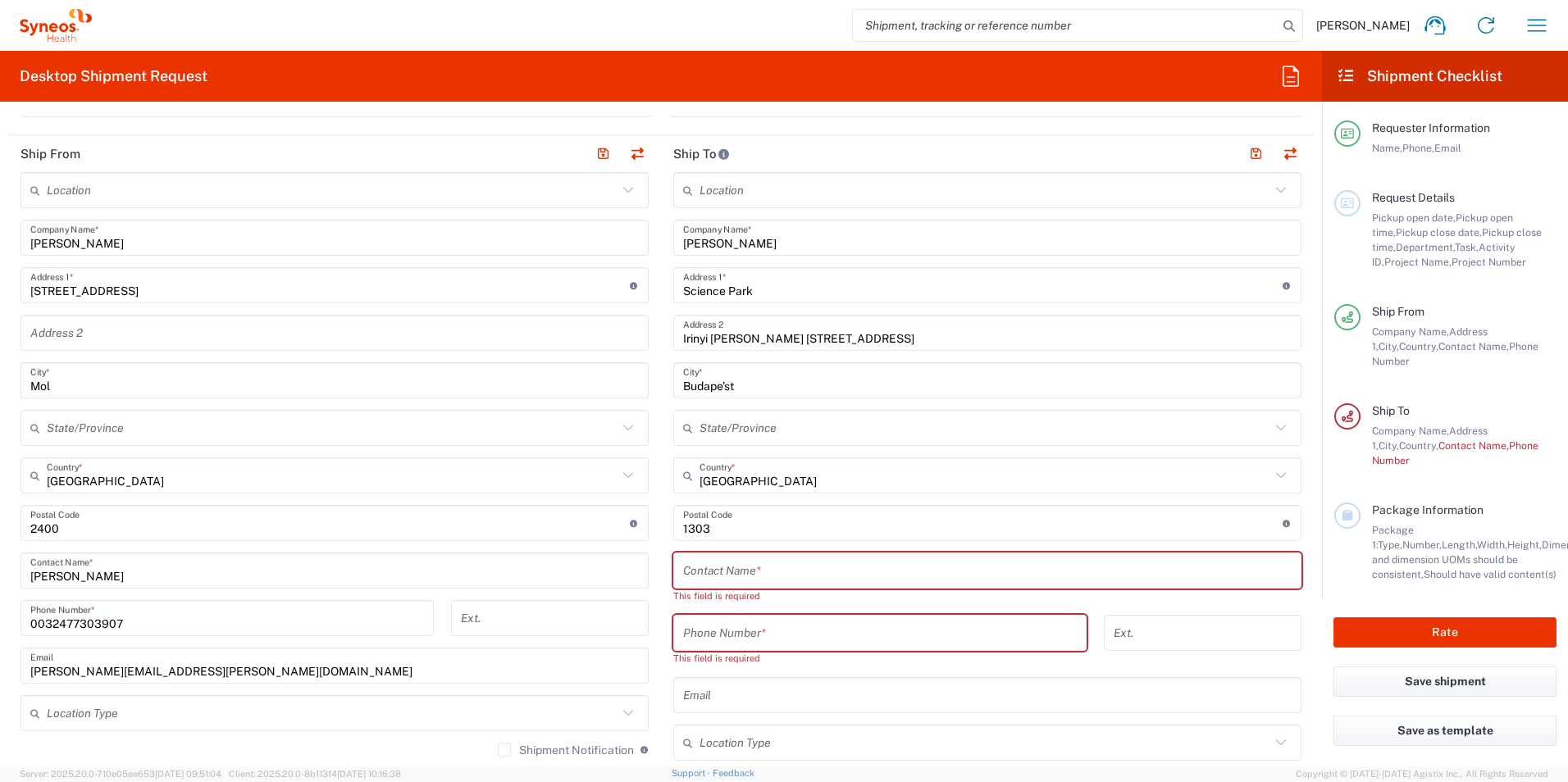
click at [1270, 476] on icon at bounding box center [1281, 475] width 21 height 21
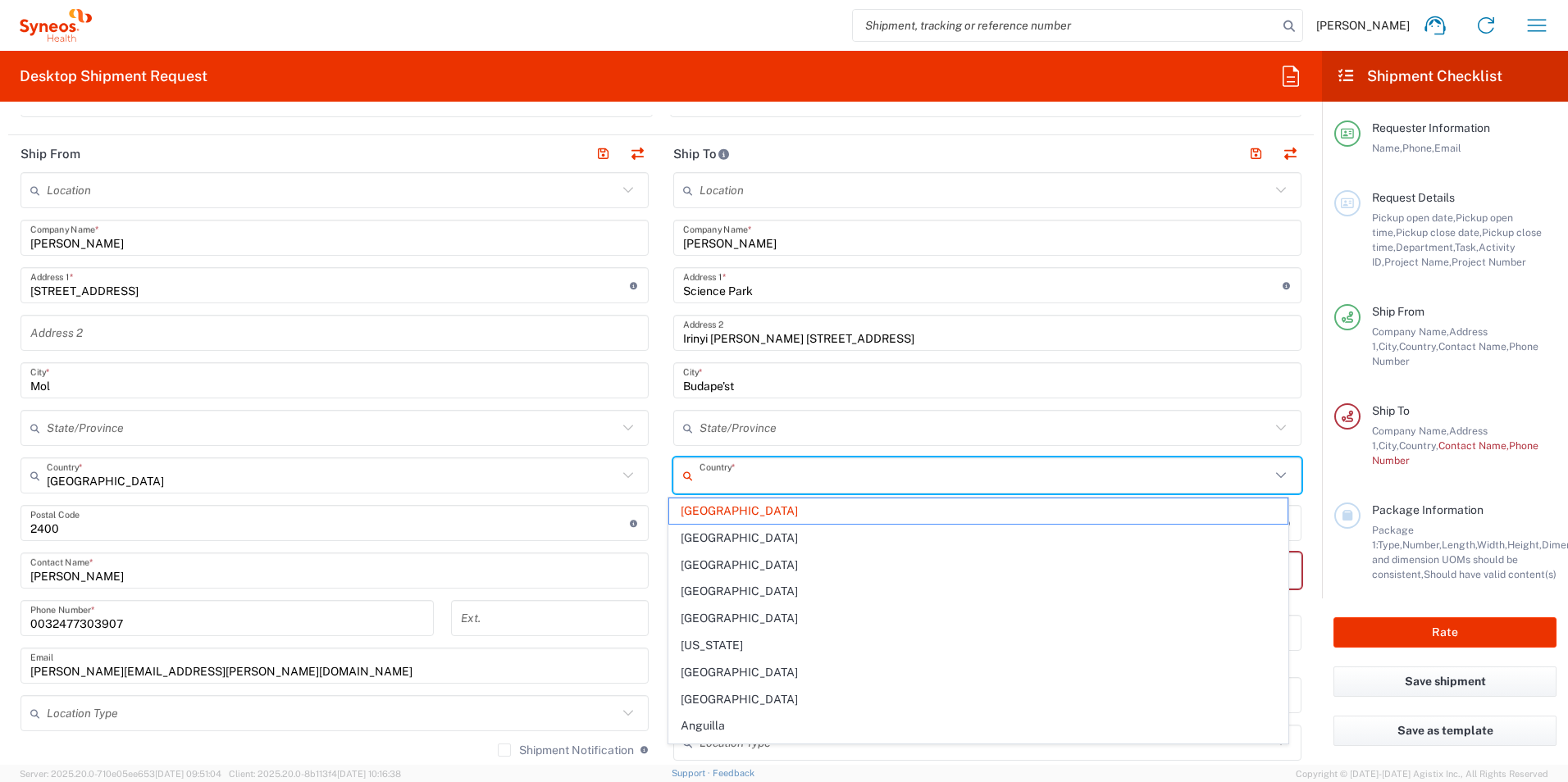
click at [1270, 476] on icon at bounding box center [1281, 475] width 21 height 21
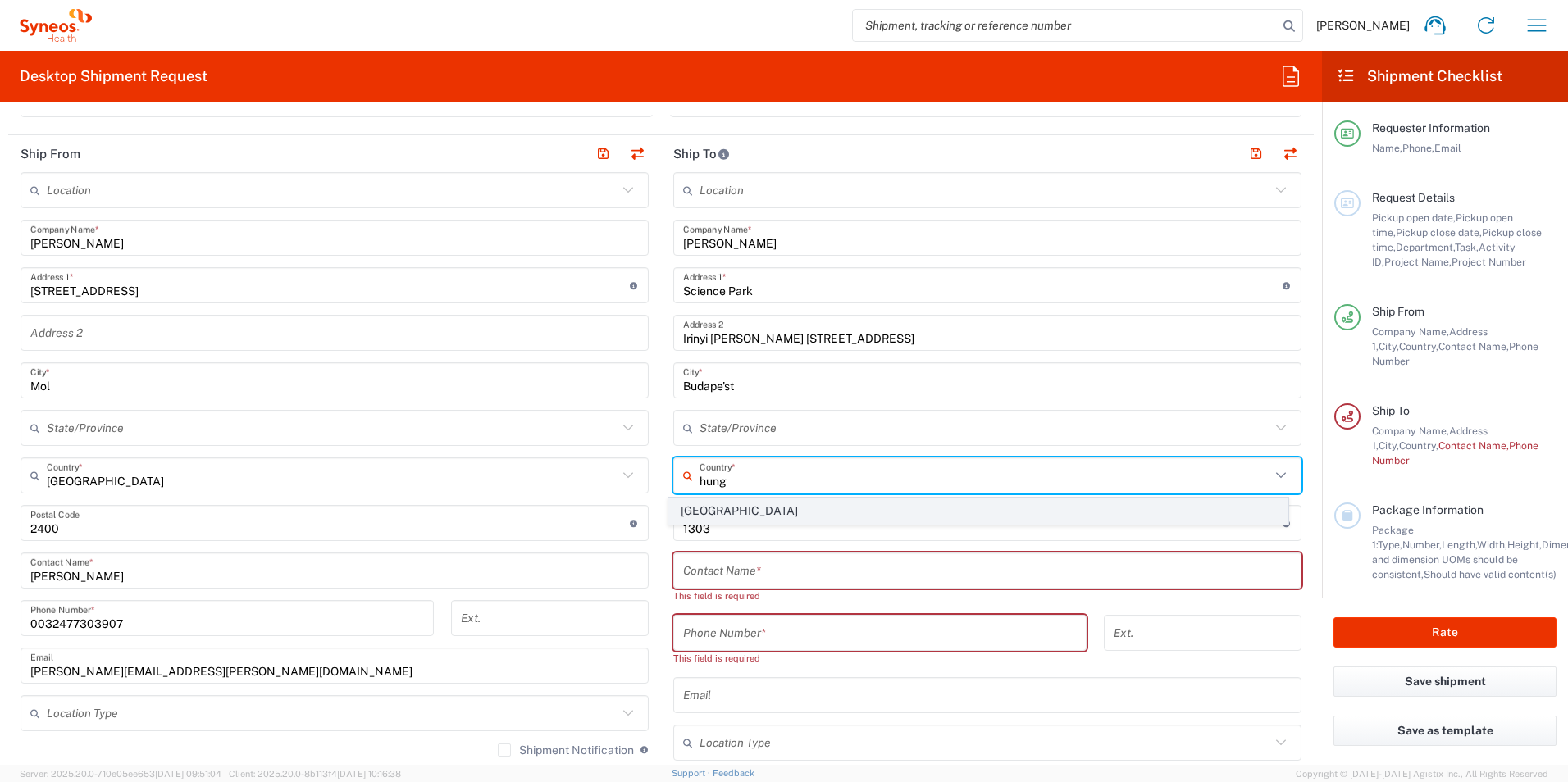
drag, startPoint x: 726, startPoint y: 503, endPoint x: 756, endPoint y: 574, distance: 77.1
click at [727, 502] on span "[GEOGRAPHIC_DATA]" at bounding box center [978, 511] width 619 height 25
type input "[GEOGRAPHIC_DATA]"
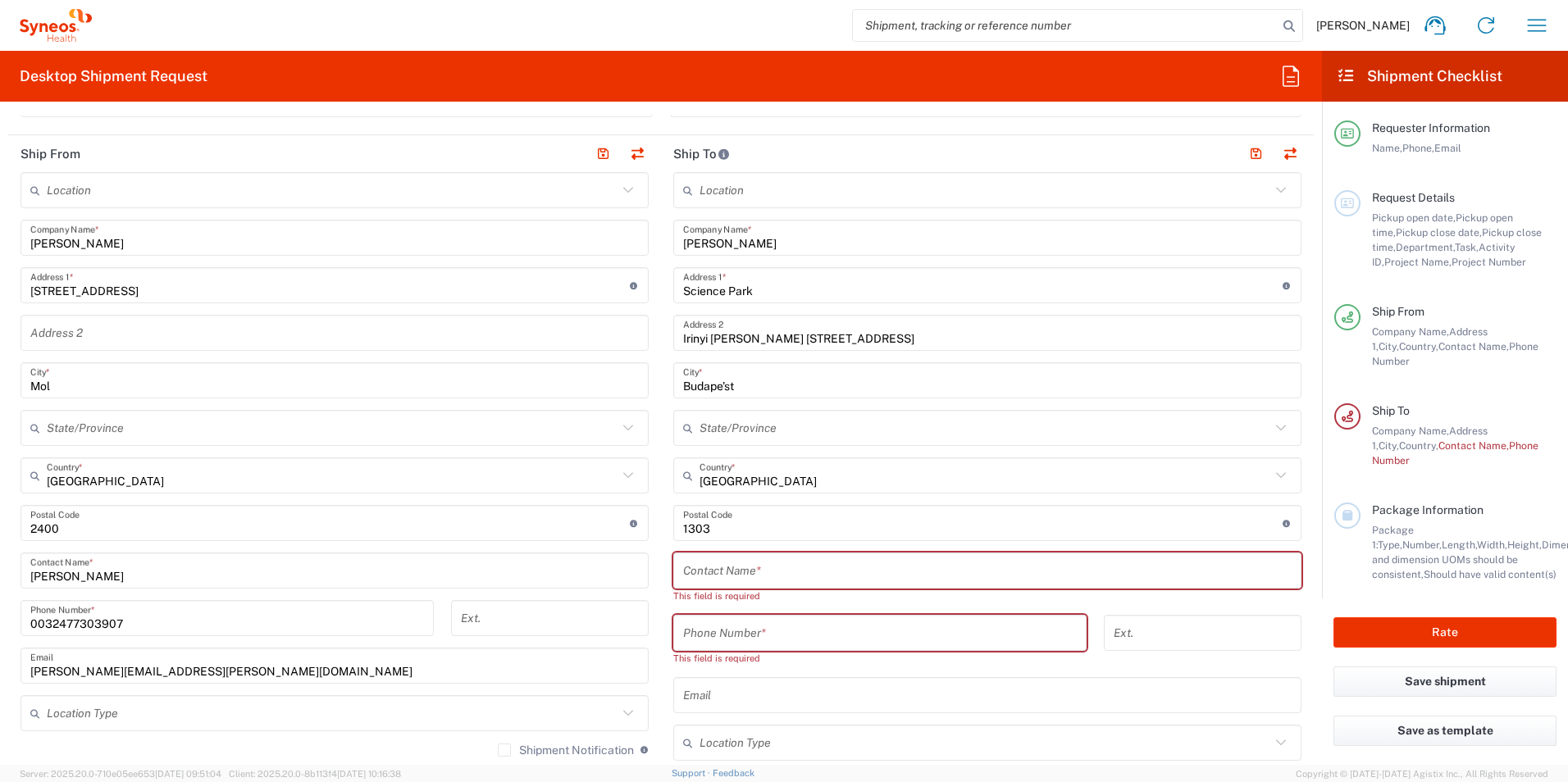
click at [722, 531] on input "undefined" at bounding box center [982, 523] width 600 height 29
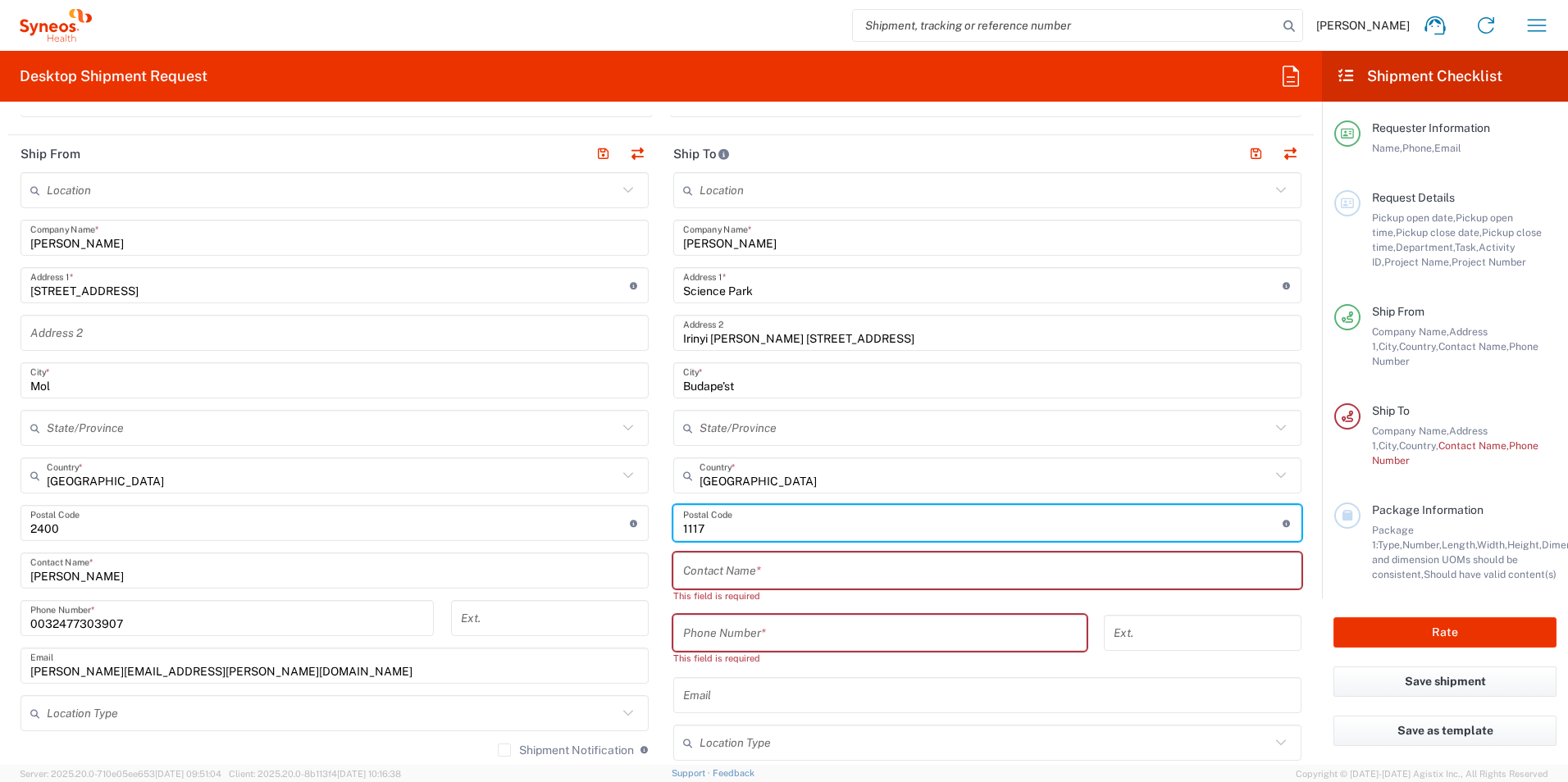
type input "1117"
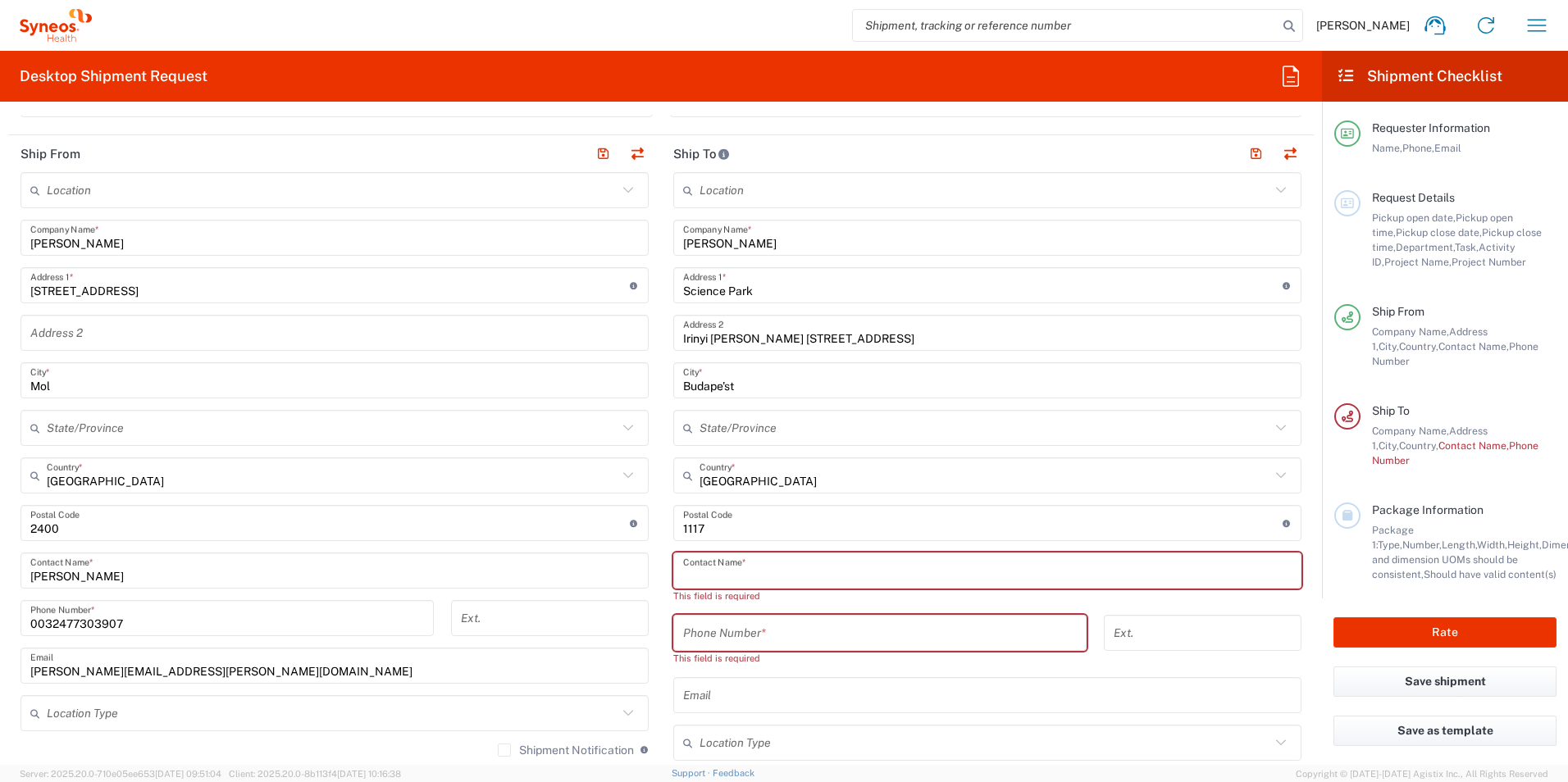
click at [744, 568] on input "text" at bounding box center [987, 570] width 608 height 29
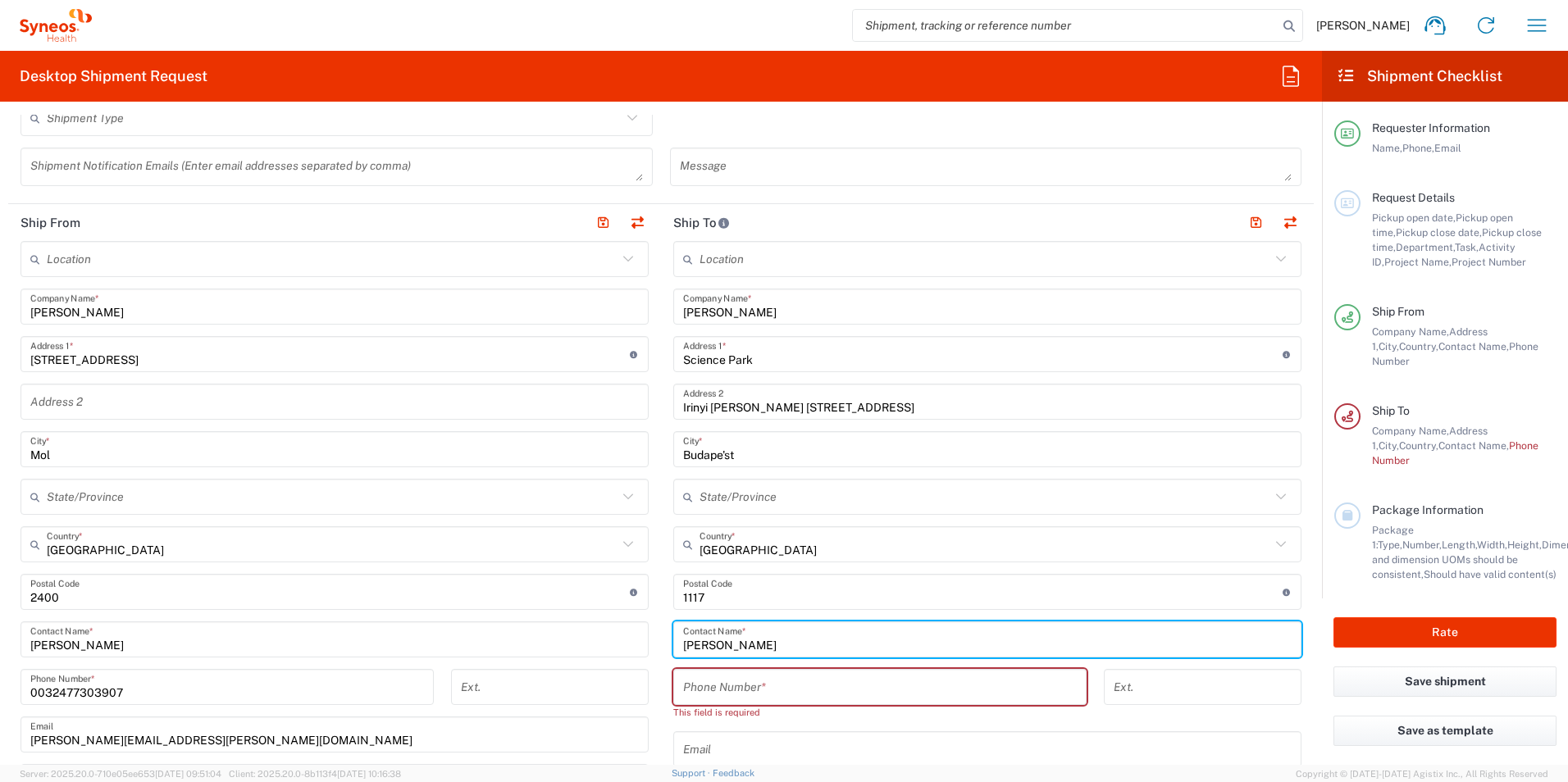
scroll to position [410, 0]
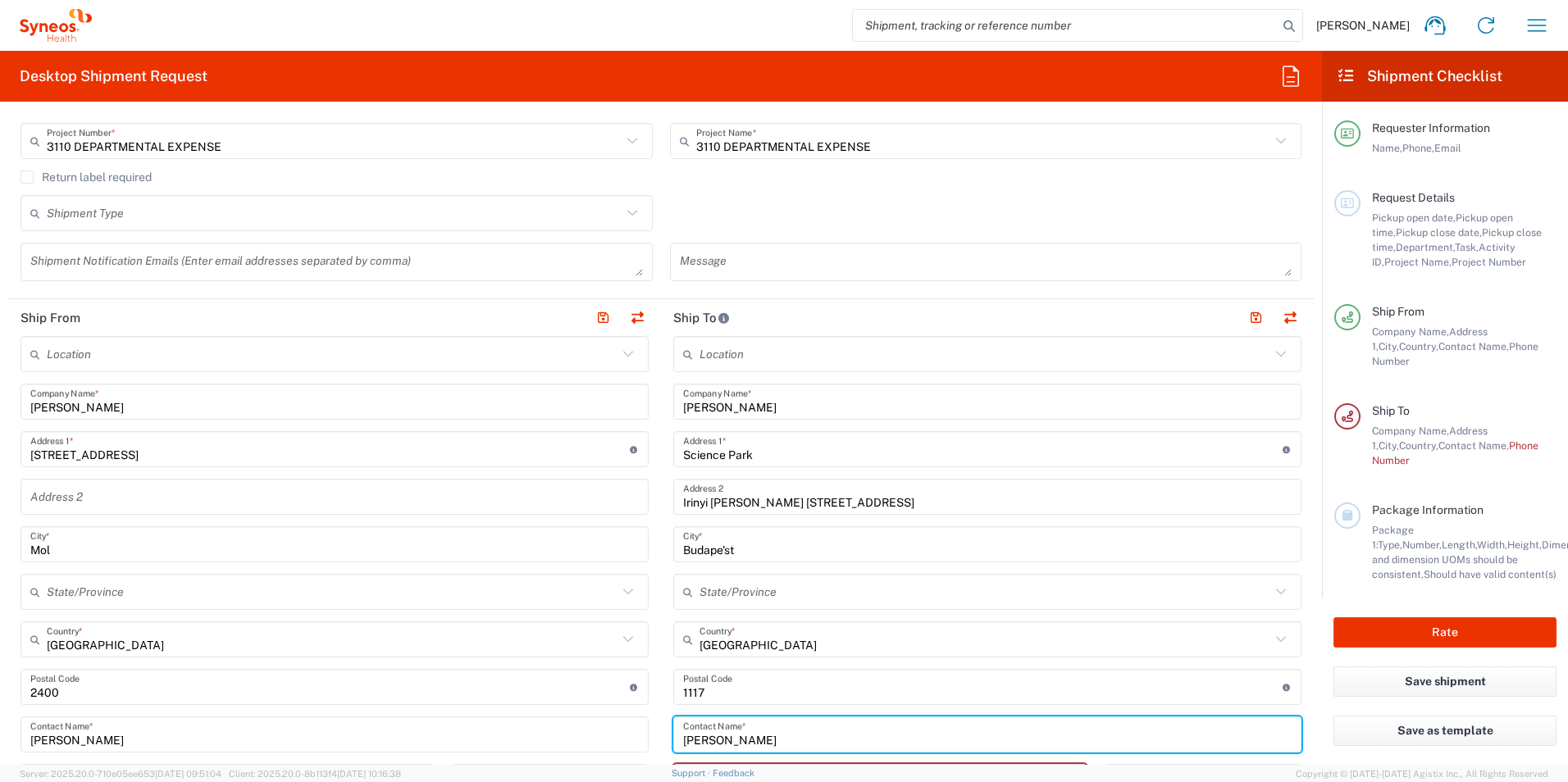
type input "[PERSON_NAME]"
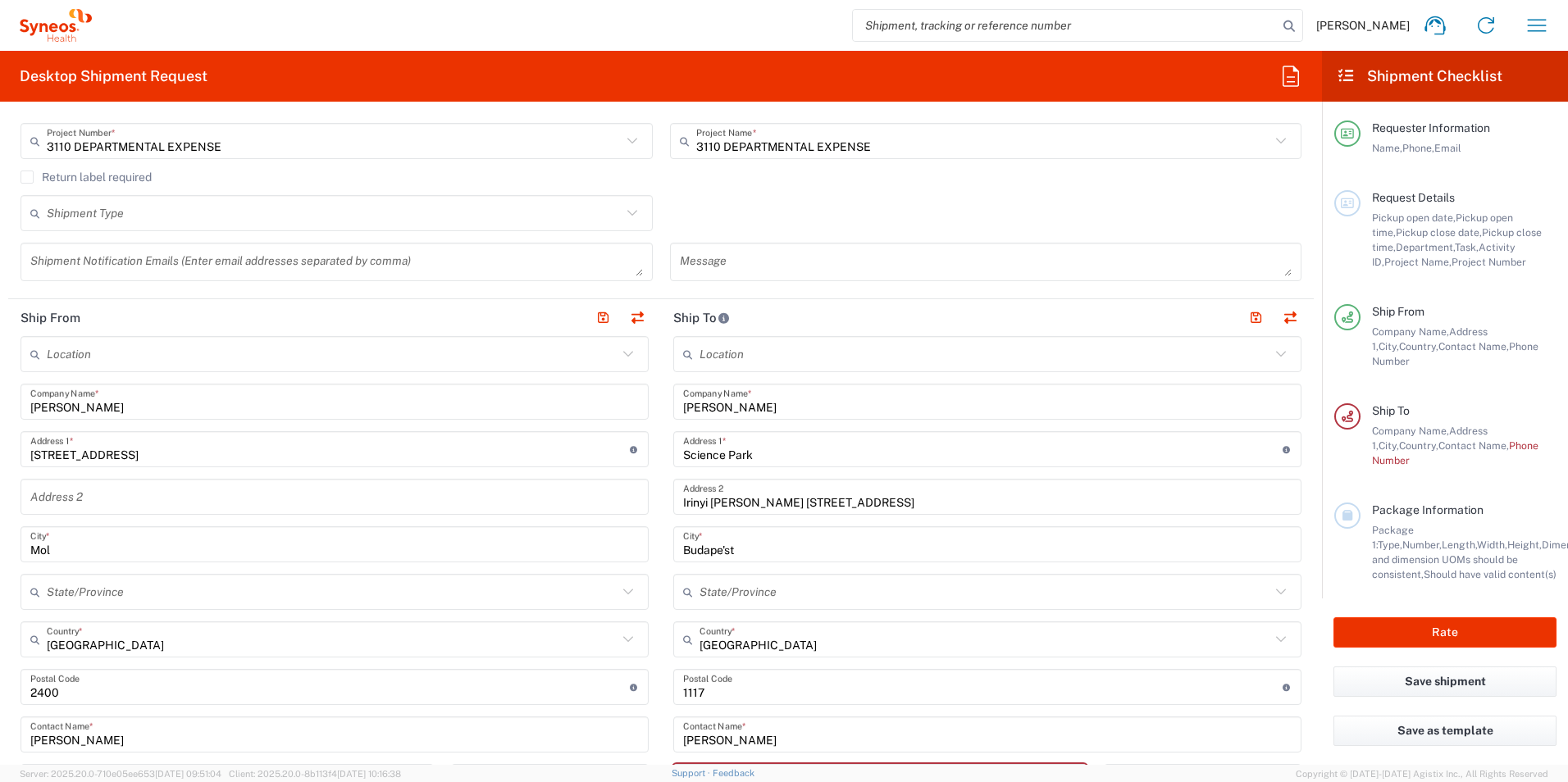
click at [1270, 354] on icon at bounding box center [1281, 354] width 21 height 21
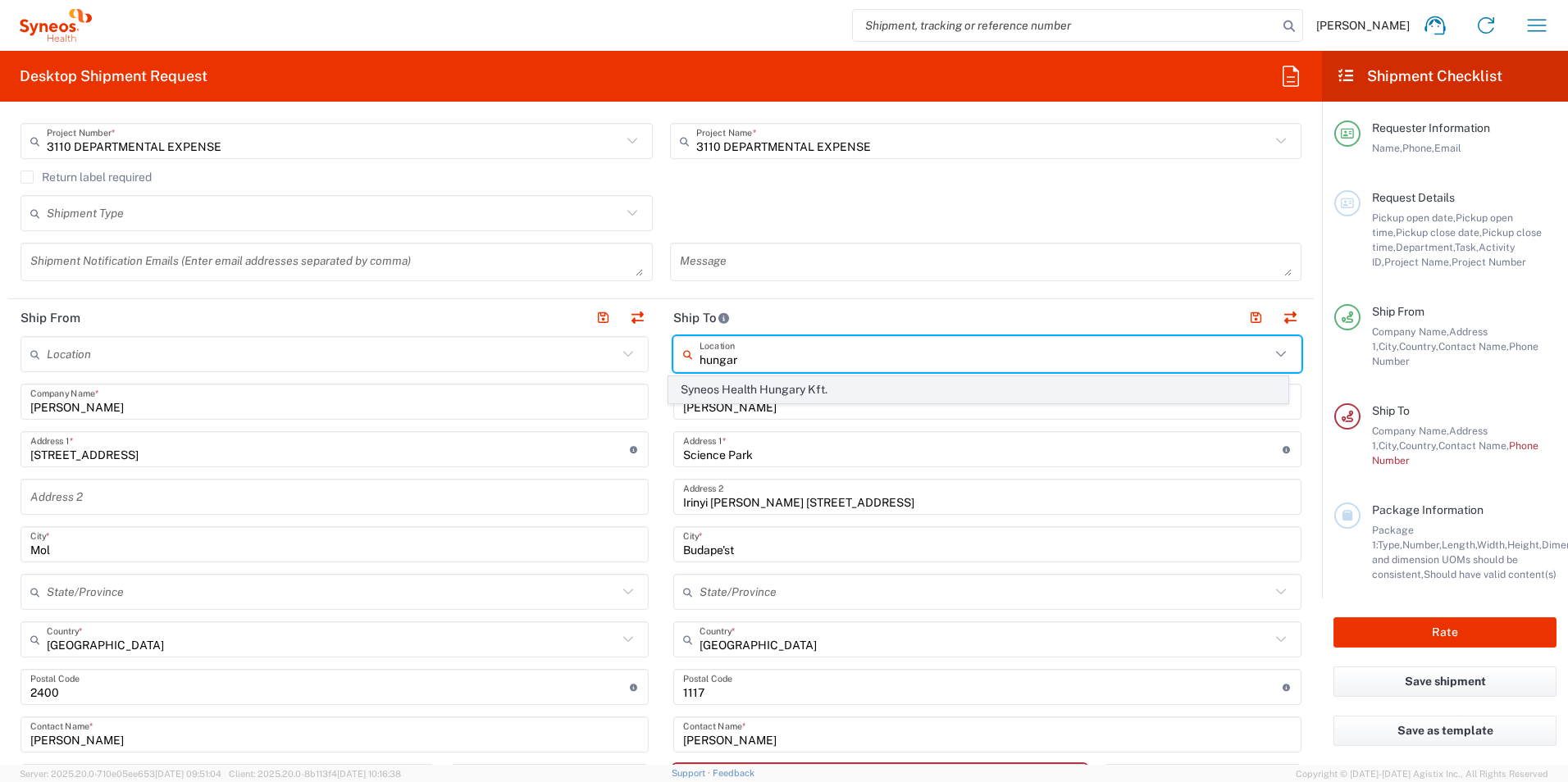
click at [802, 391] on span "Syneos Health Hungary Kft." at bounding box center [978, 390] width 619 height 25
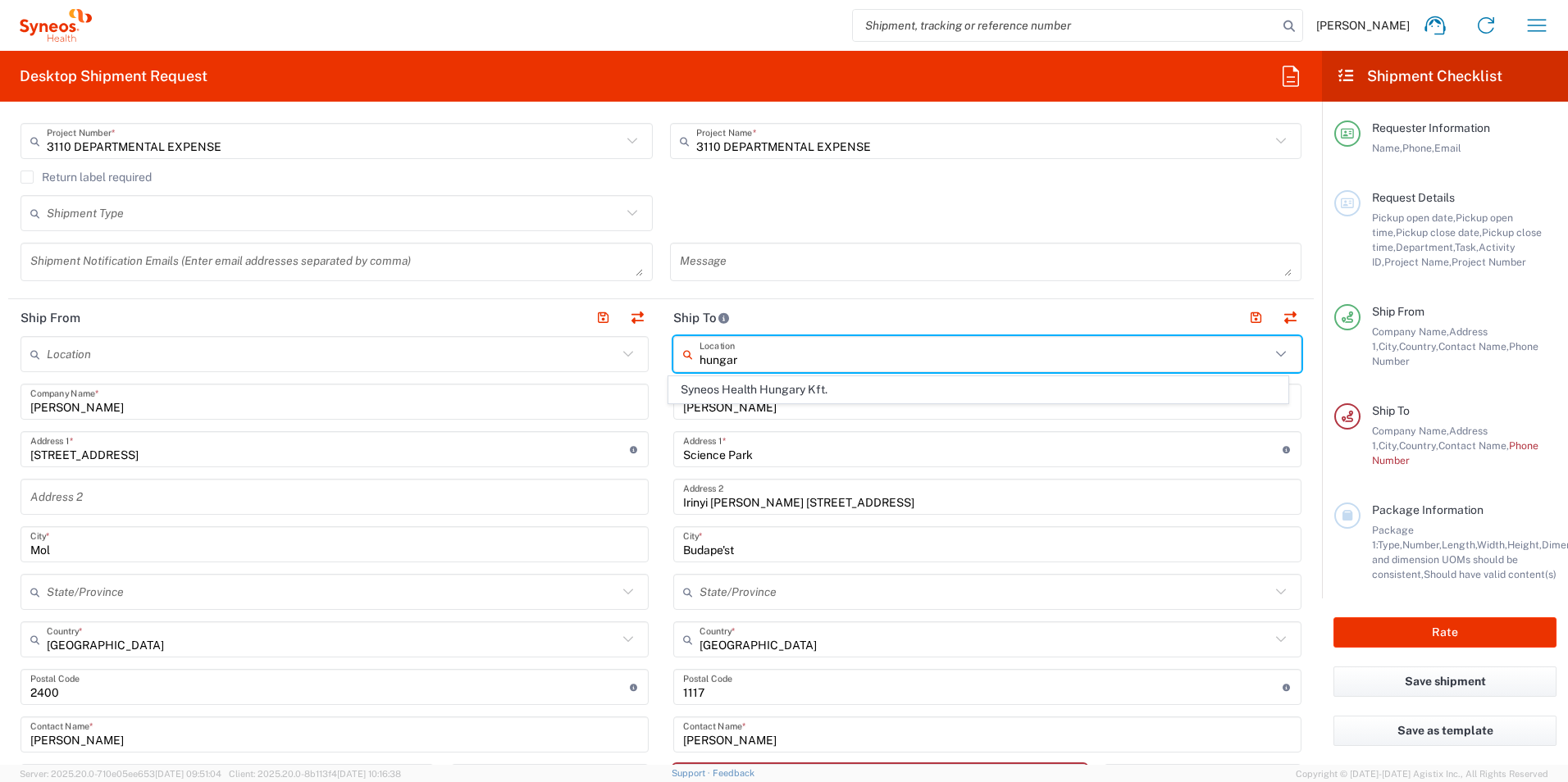
type input "Syneos Health Hungary Kft."
type input "Science Park, [PERSON_NAME] 4-20"
type input "B building, 2nd floor"
type input "[GEOGRAPHIC_DATA]"
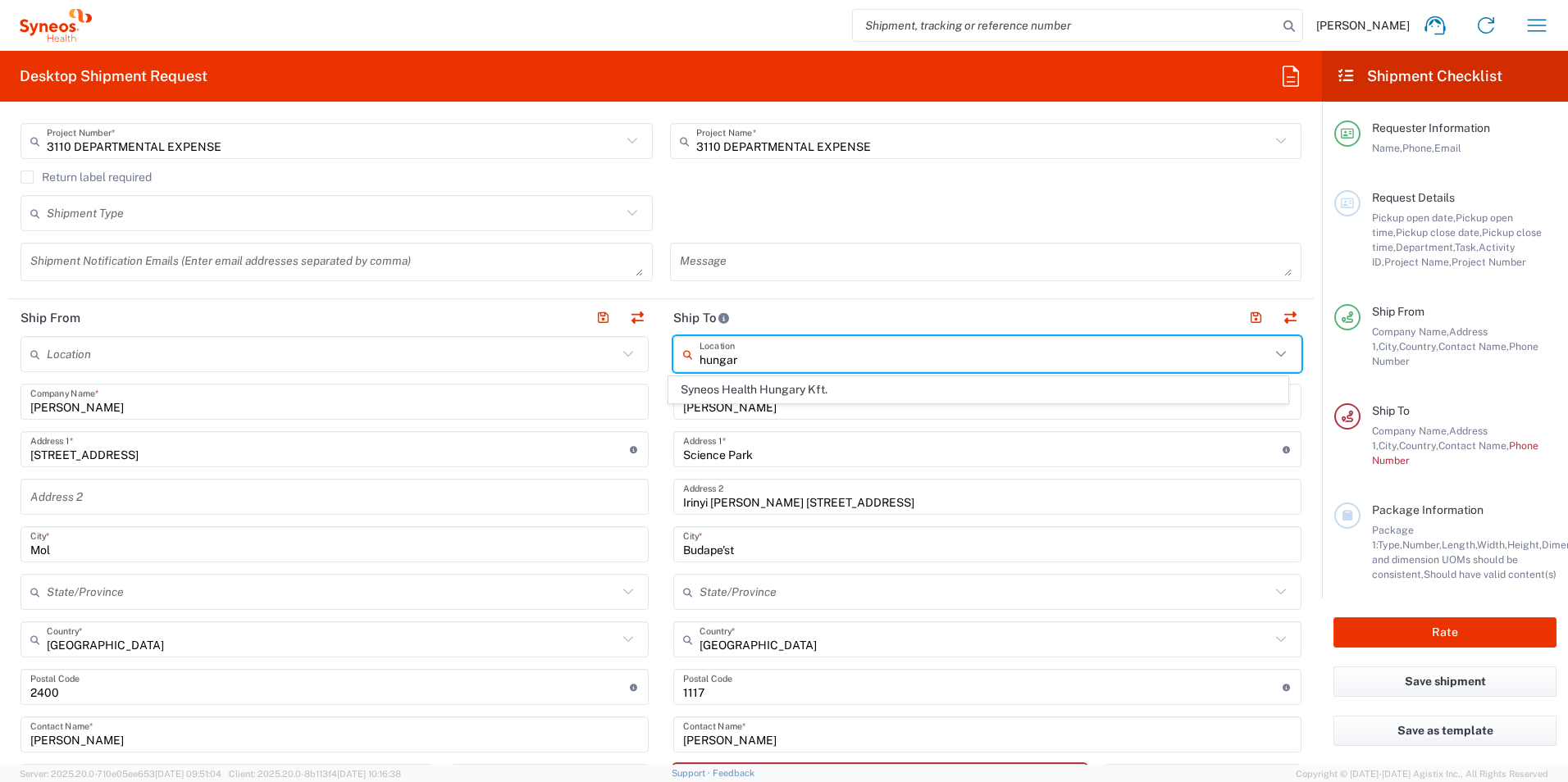
type input "[GEOGRAPHIC_DATA]"
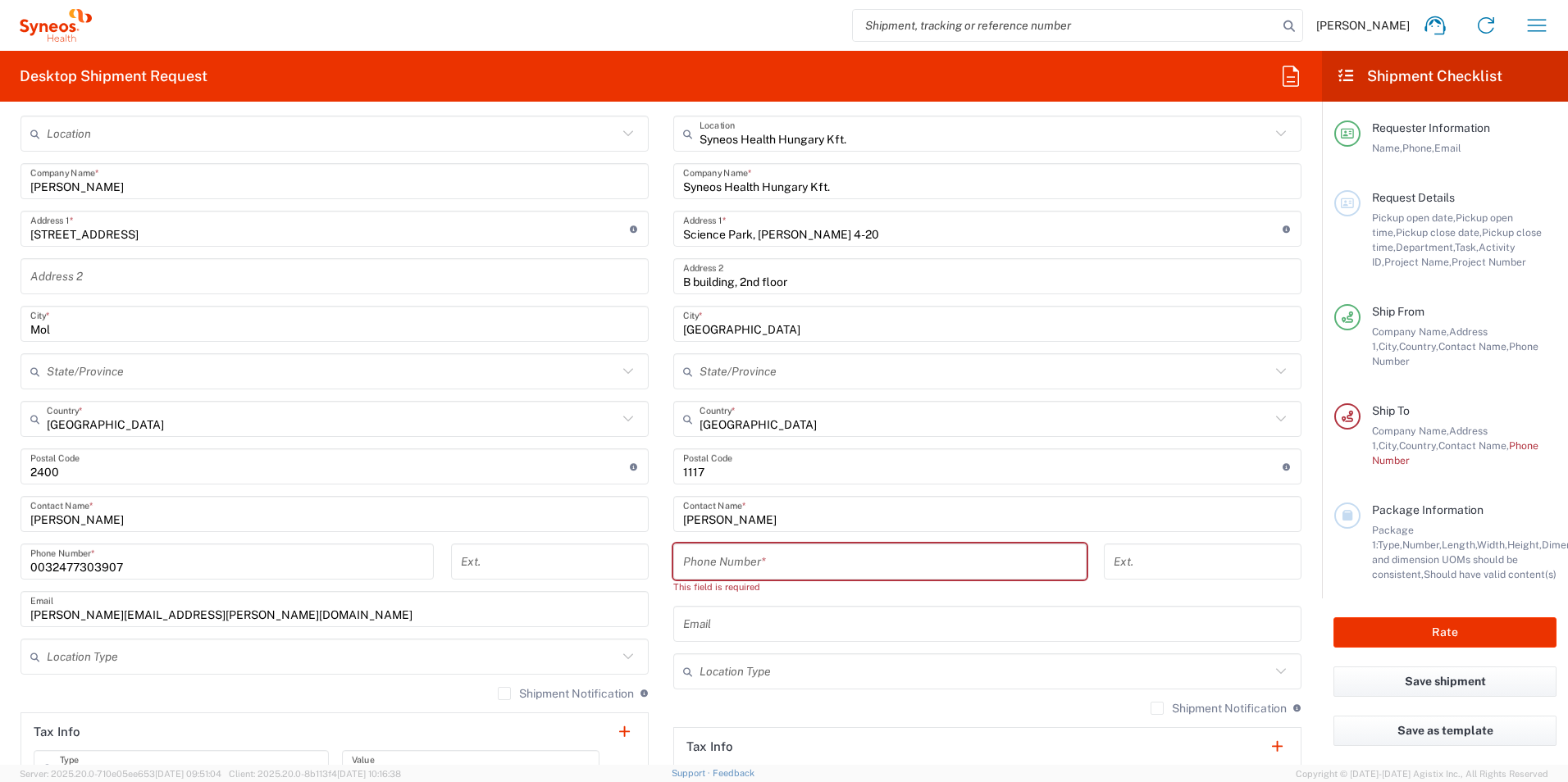
scroll to position [656, 0]
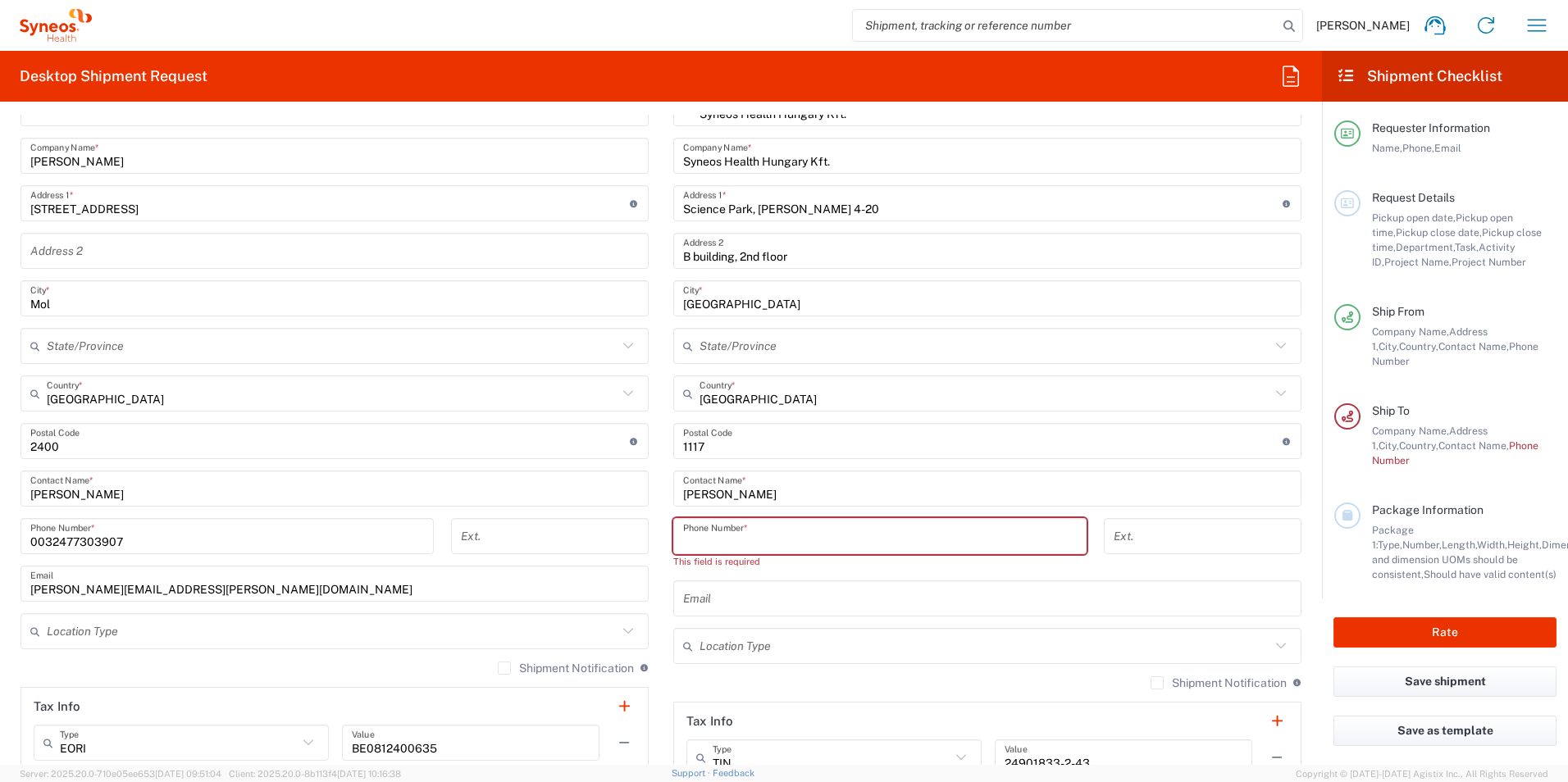
click at [730, 537] on input "tel" at bounding box center [880, 536] width 393 height 29
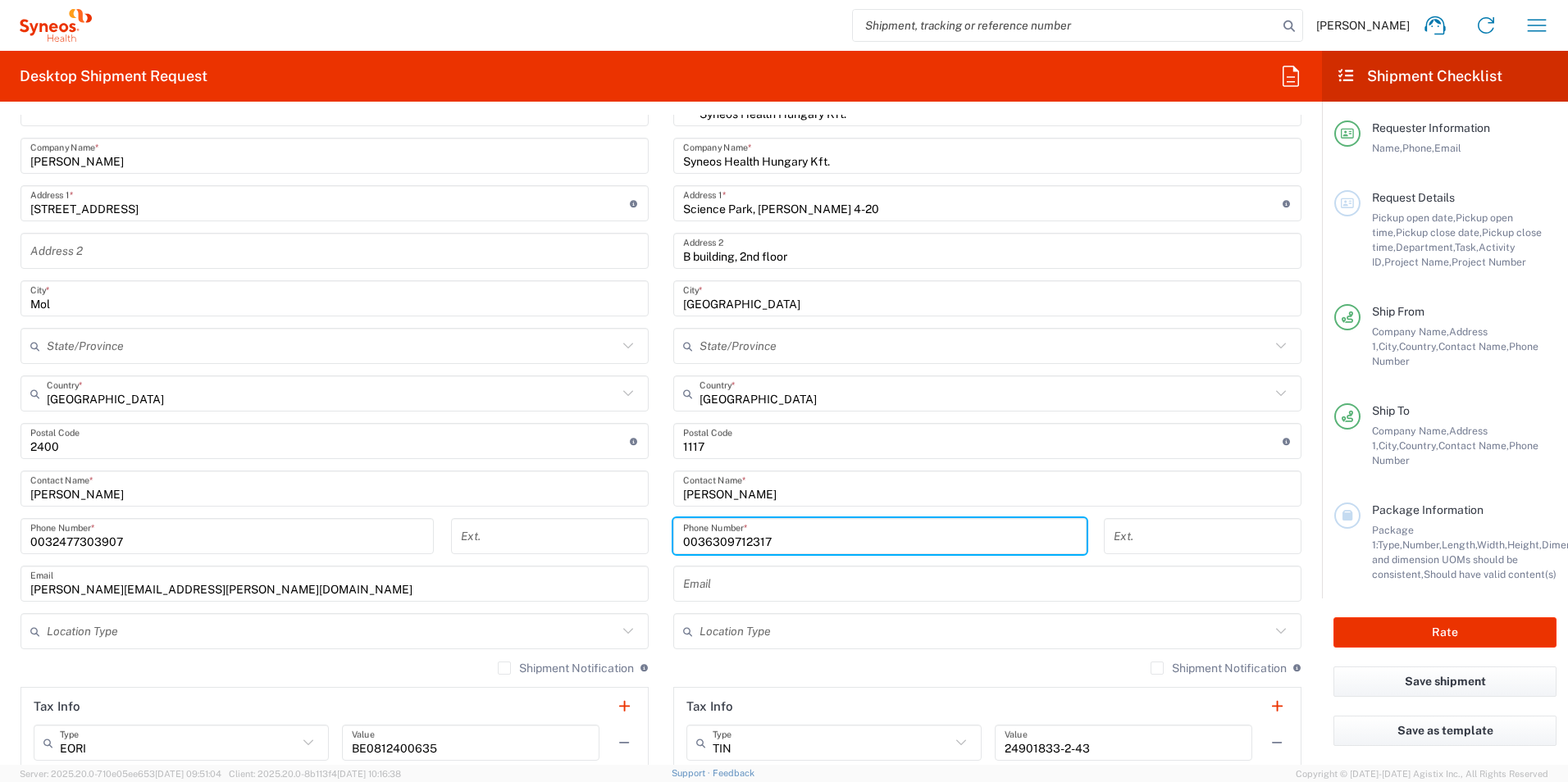
type input "0036309712317"
click at [774, 577] on input "text" at bounding box center [987, 584] width 608 height 29
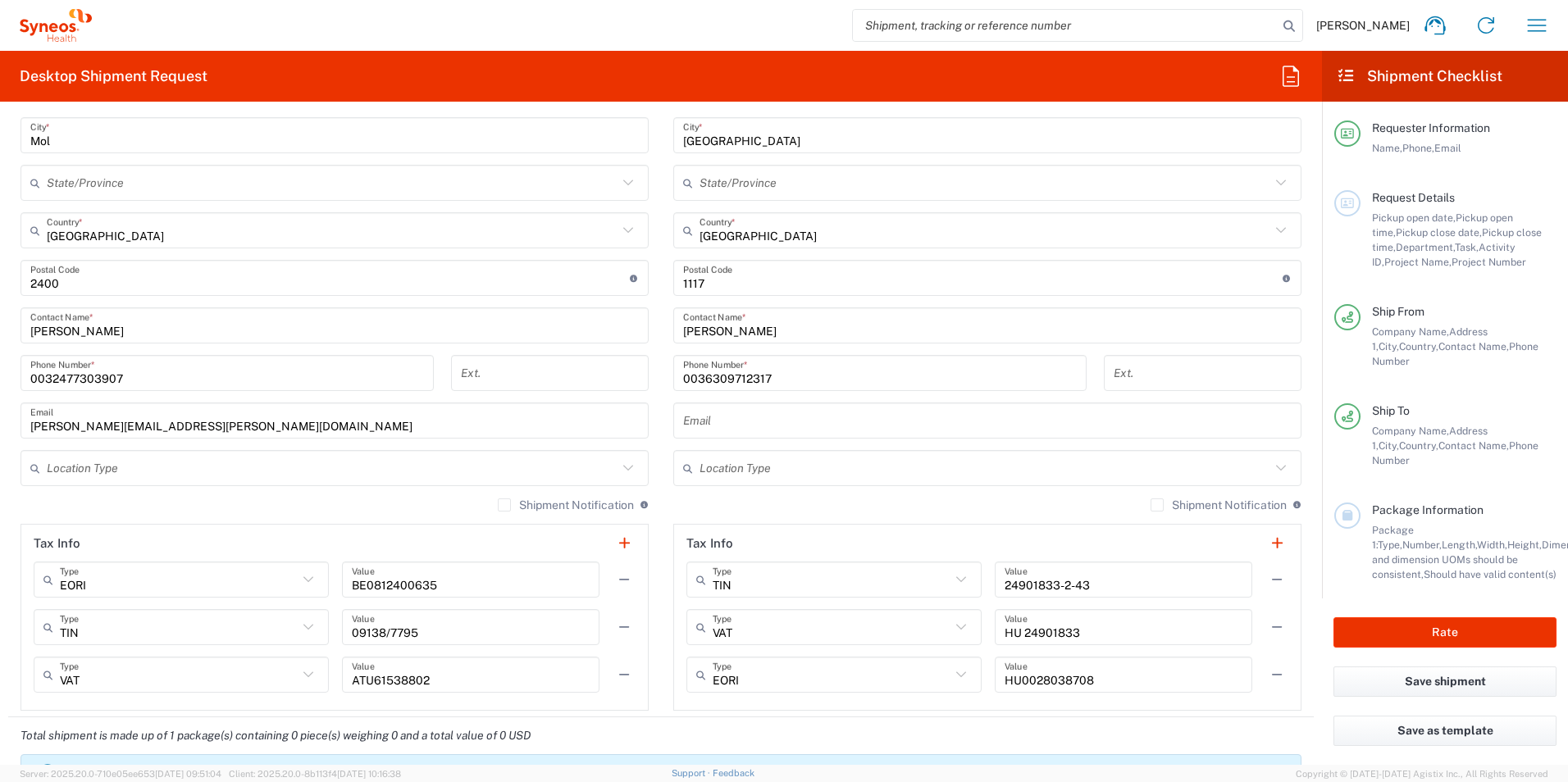
scroll to position [820, 0]
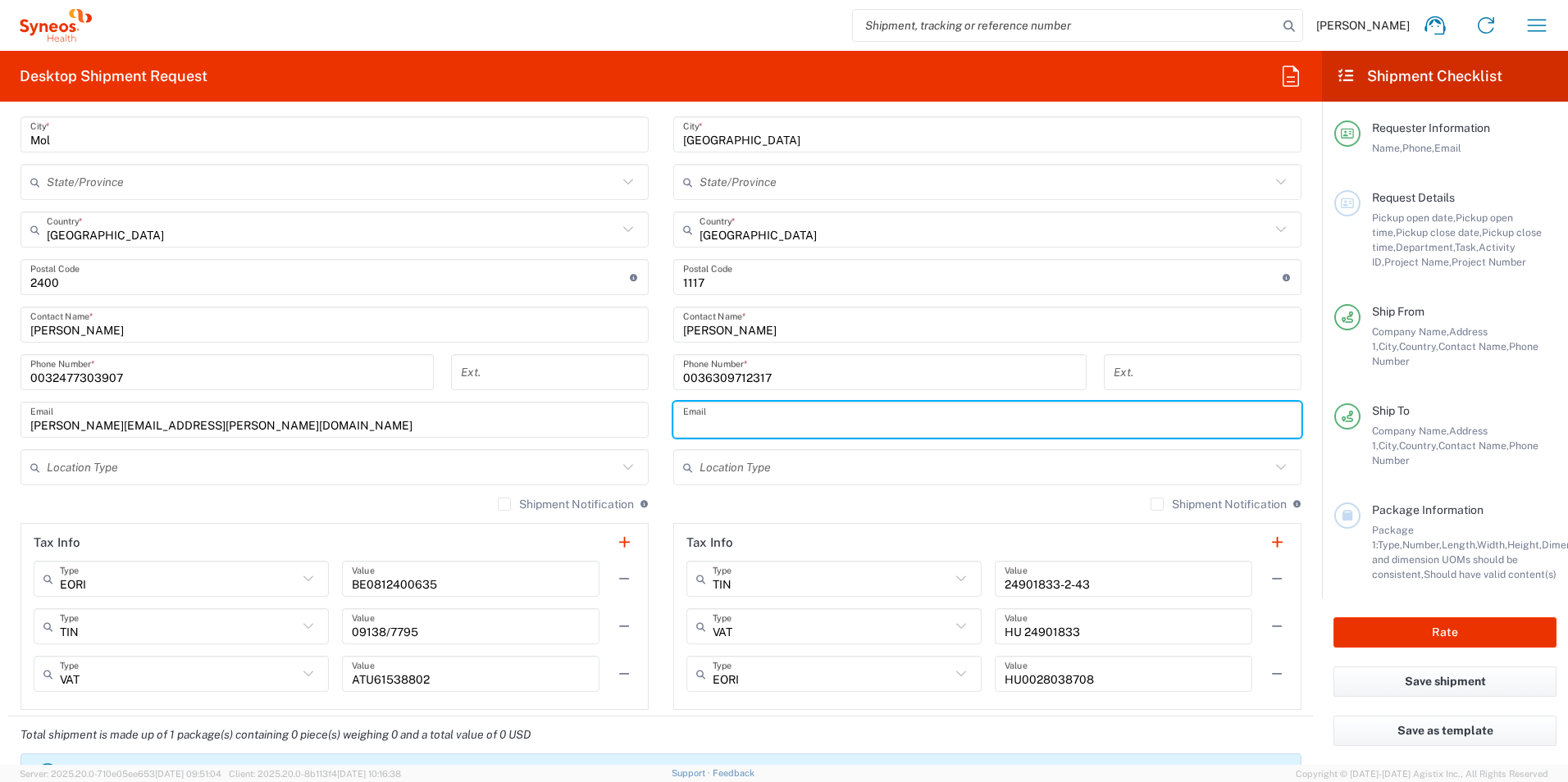
click at [706, 424] on input "text" at bounding box center [987, 420] width 608 height 29
paste input "[EMAIL_ADDRESS][PERSON_NAME][DOMAIN_NAME]>"
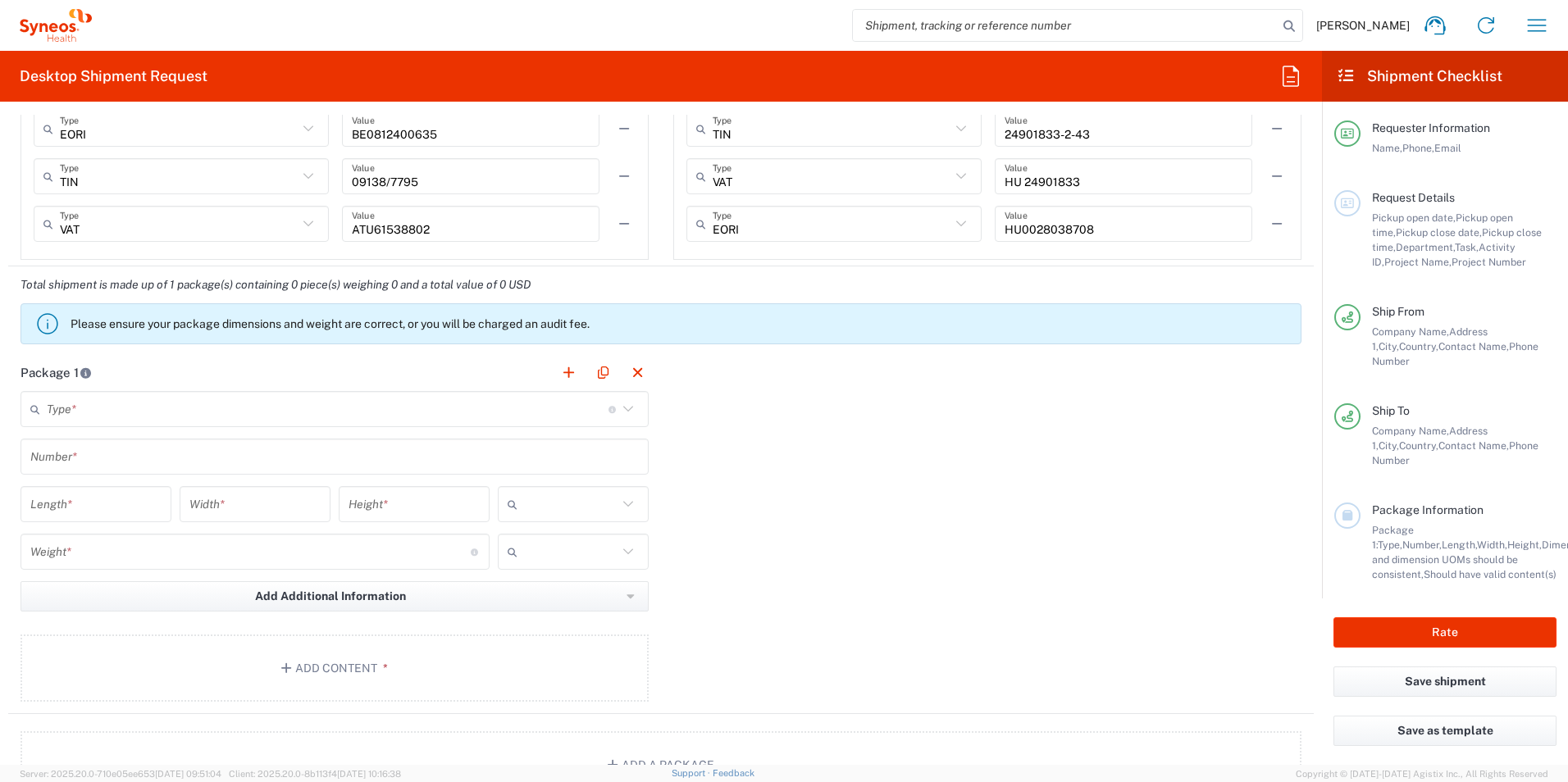
scroll to position [1311, 0]
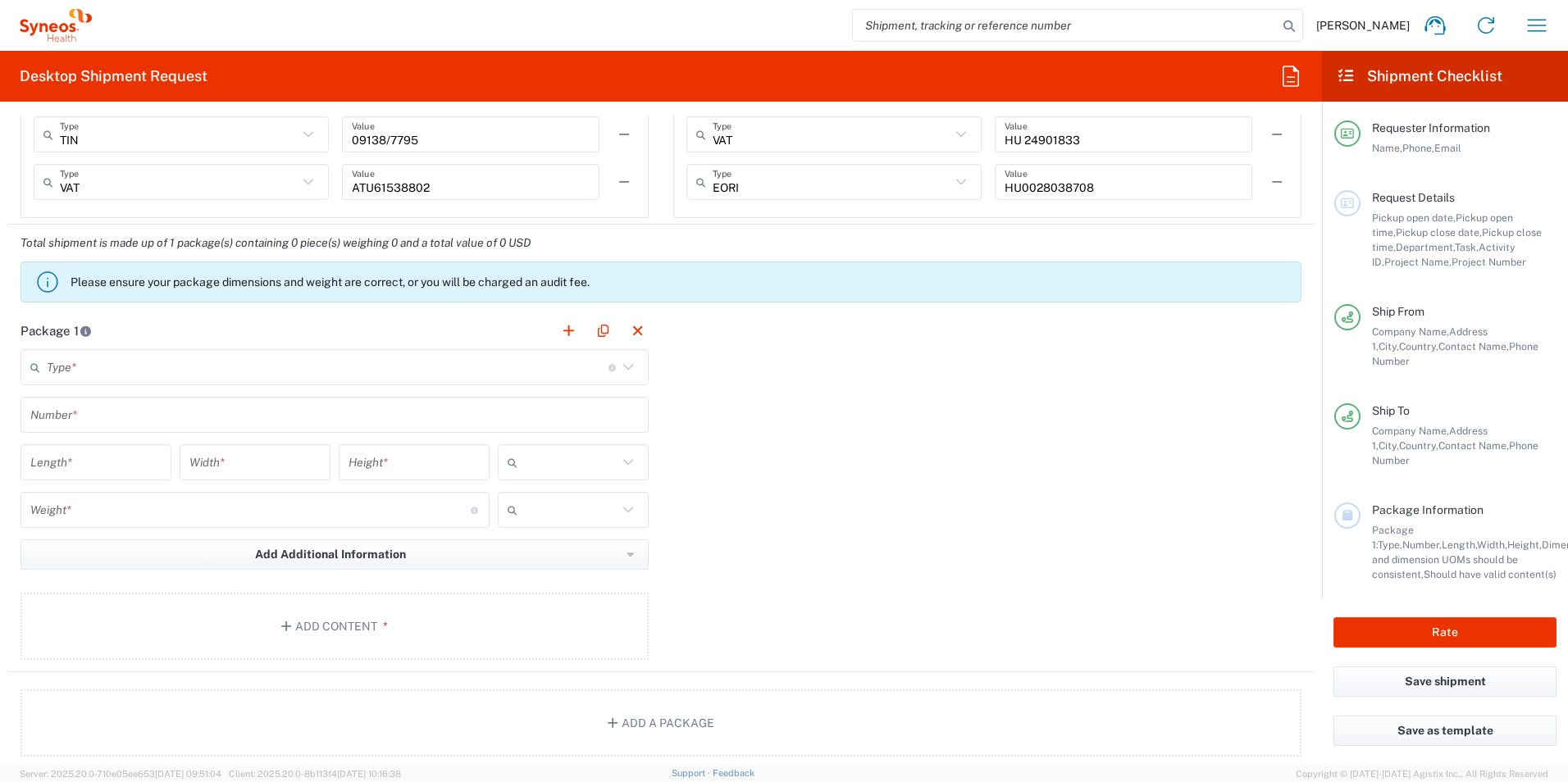
type input "[EMAIL_ADDRESS][PERSON_NAME][DOMAIN_NAME]"
click at [622, 369] on icon at bounding box center [628, 367] width 21 height 21
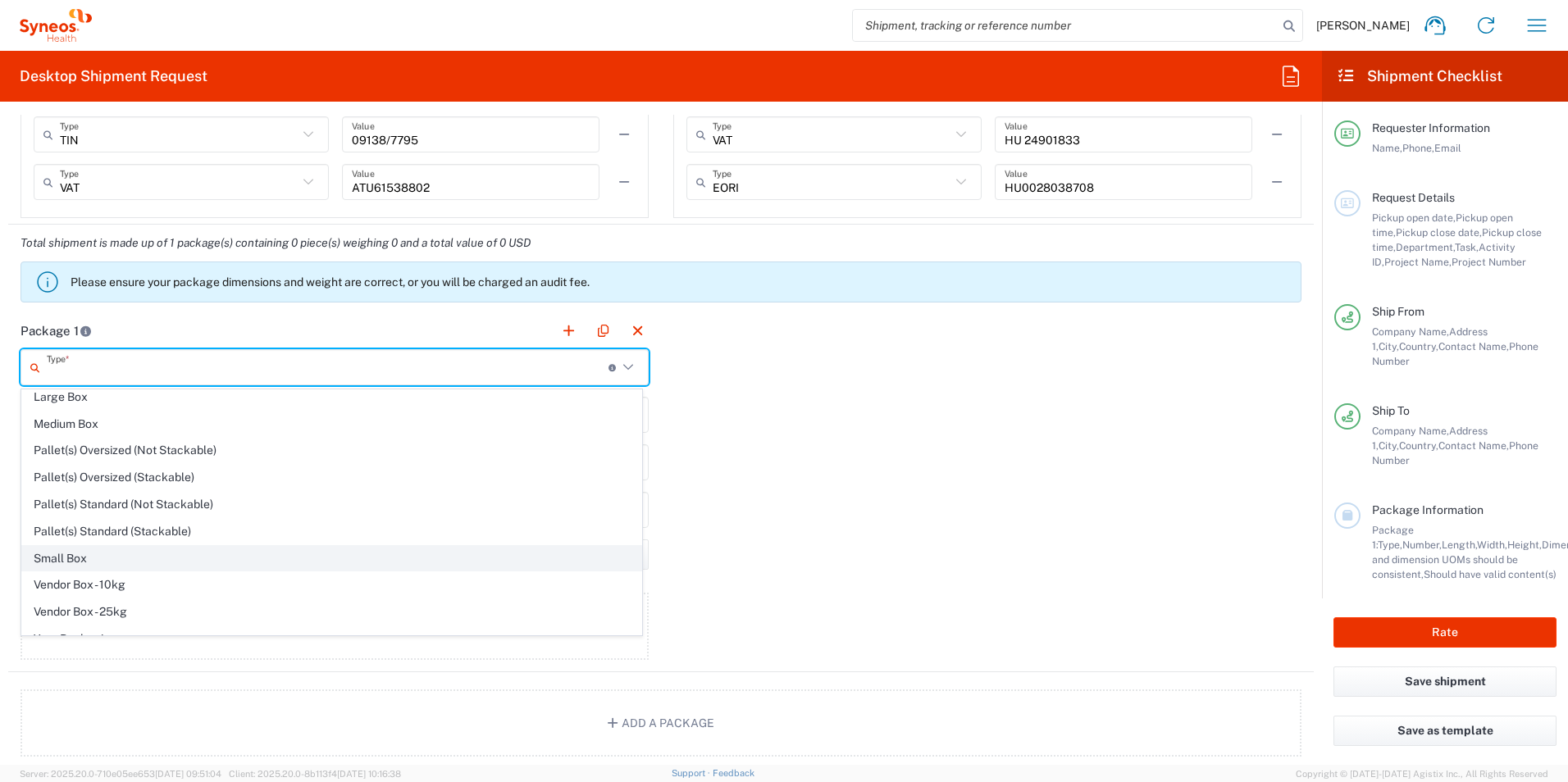
scroll to position [50, 0]
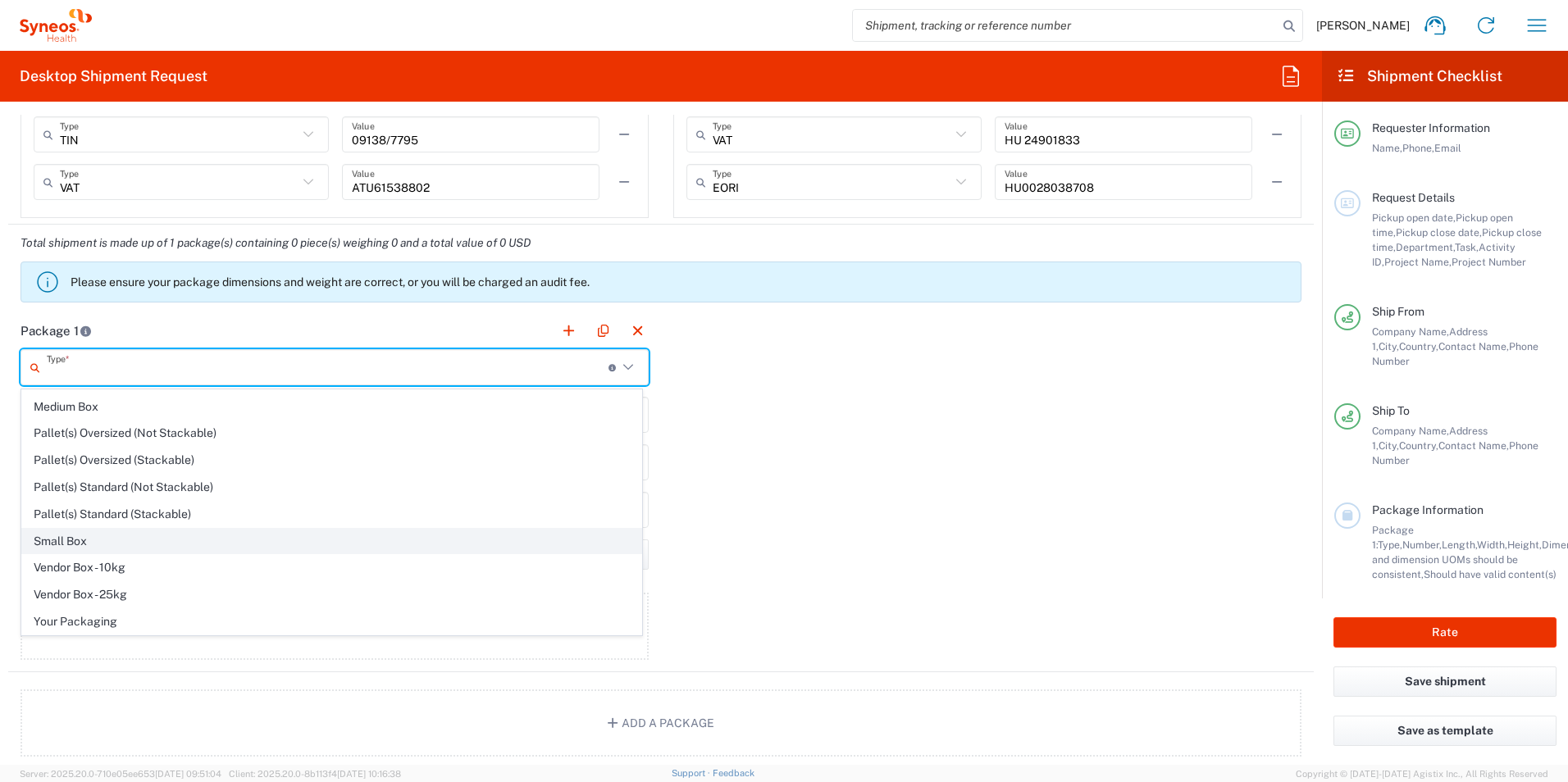
click at [72, 545] on span "Small Box" at bounding box center [331, 541] width 619 height 25
type input "Small Box"
type input "12.25"
type input "11"
type input "1.5"
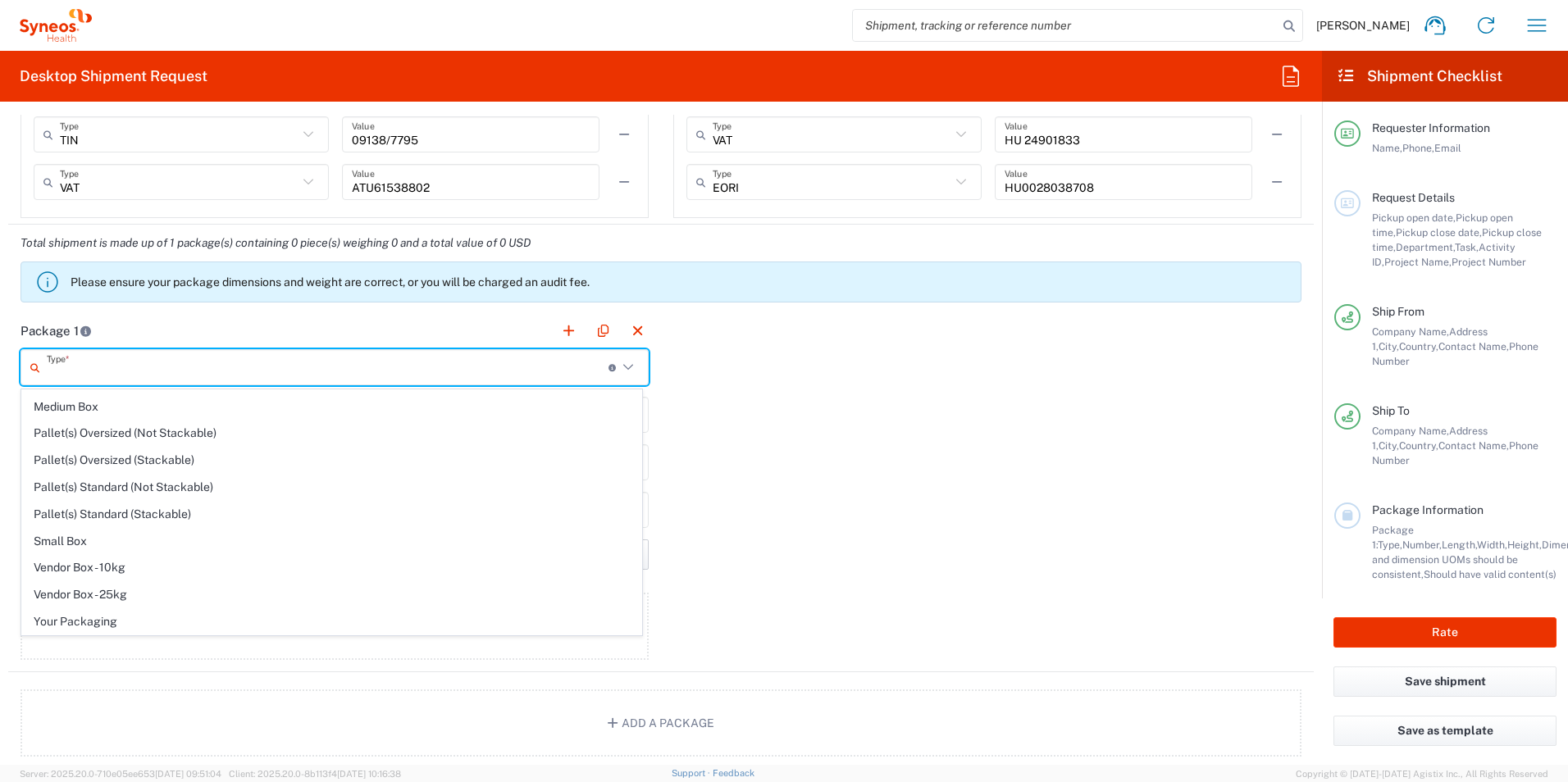
type input "in"
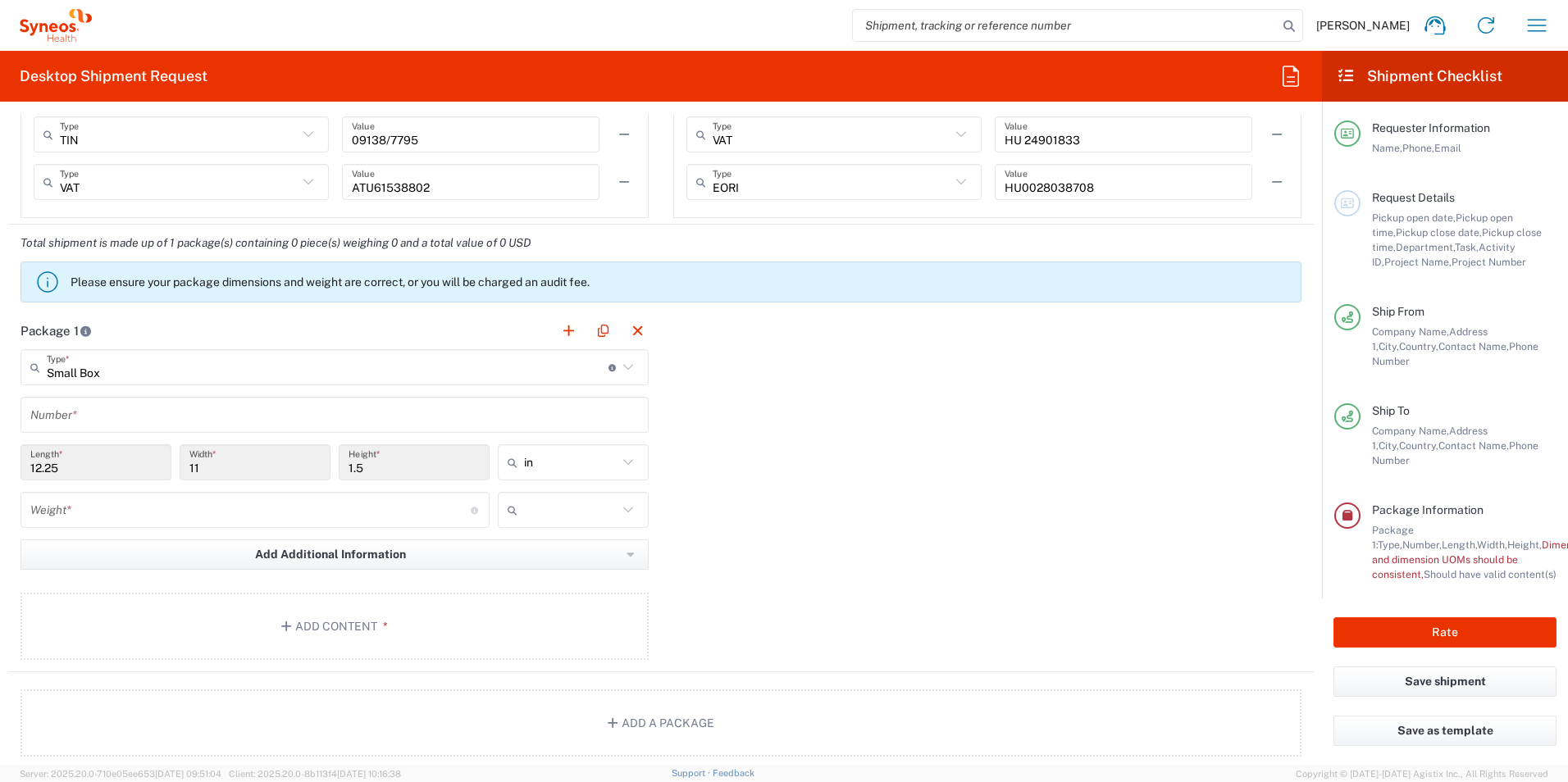
click at [622, 469] on icon at bounding box center [628, 463] width 21 height 21
click at [511, 528] on span "cm" at bounding box center [567, 525] width 146 height 25
type input "31.12"
type input "27.94"
type input "3.81"
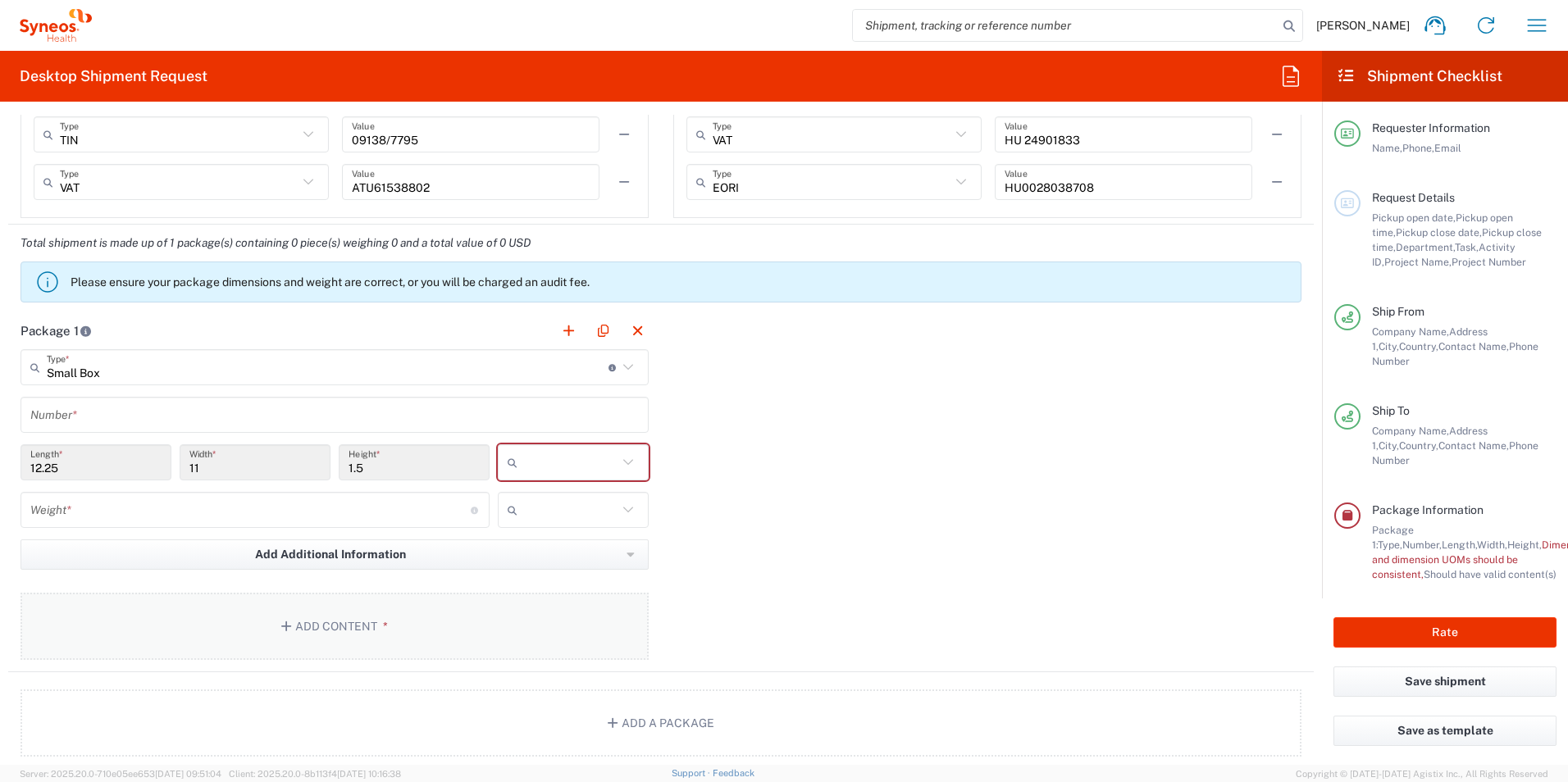
type input "cm"
click at [194, 513] on input "number" at bounding box center [250, 510] width 440 height 29
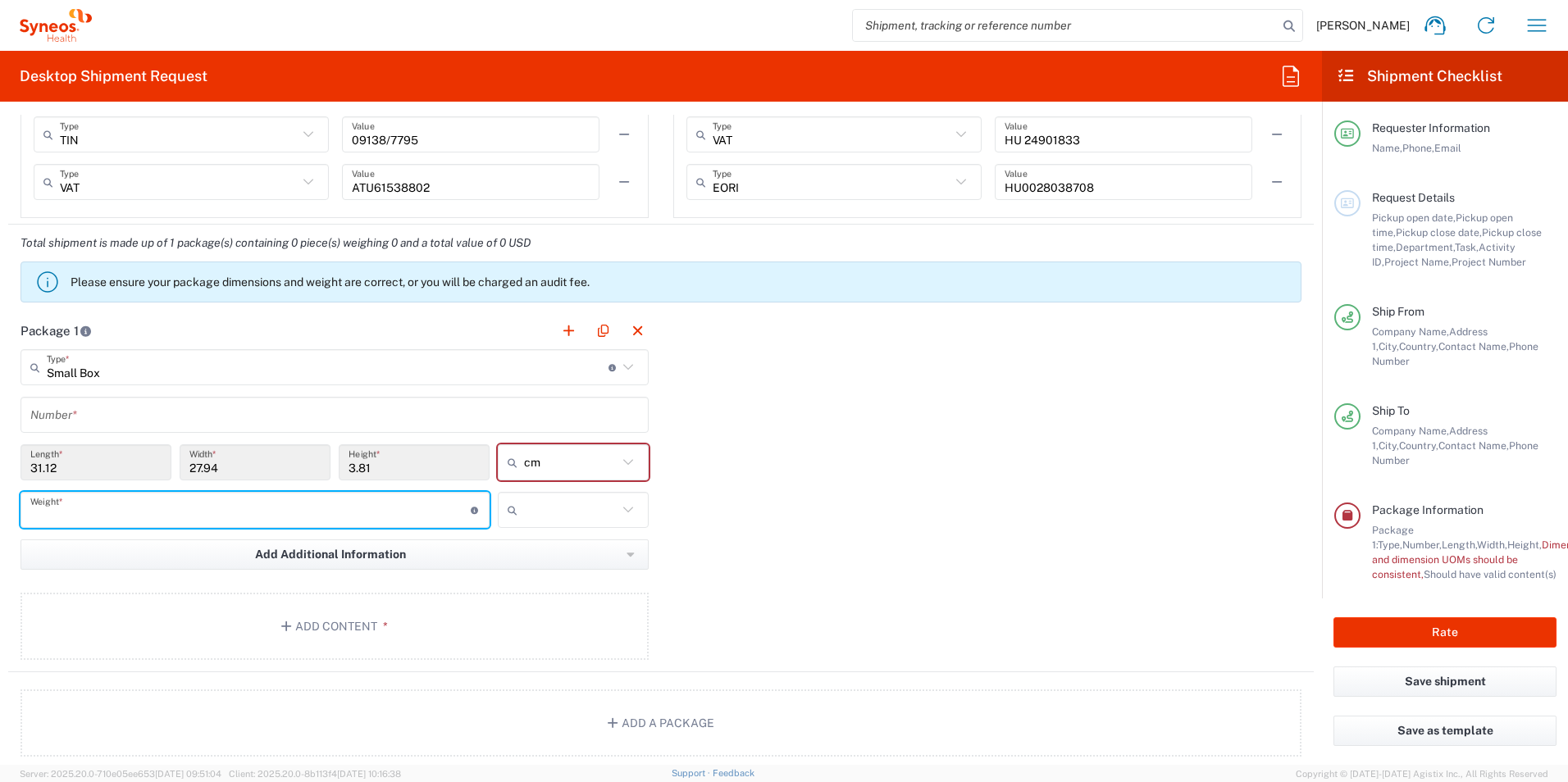
type input "1"
type input "1.5"
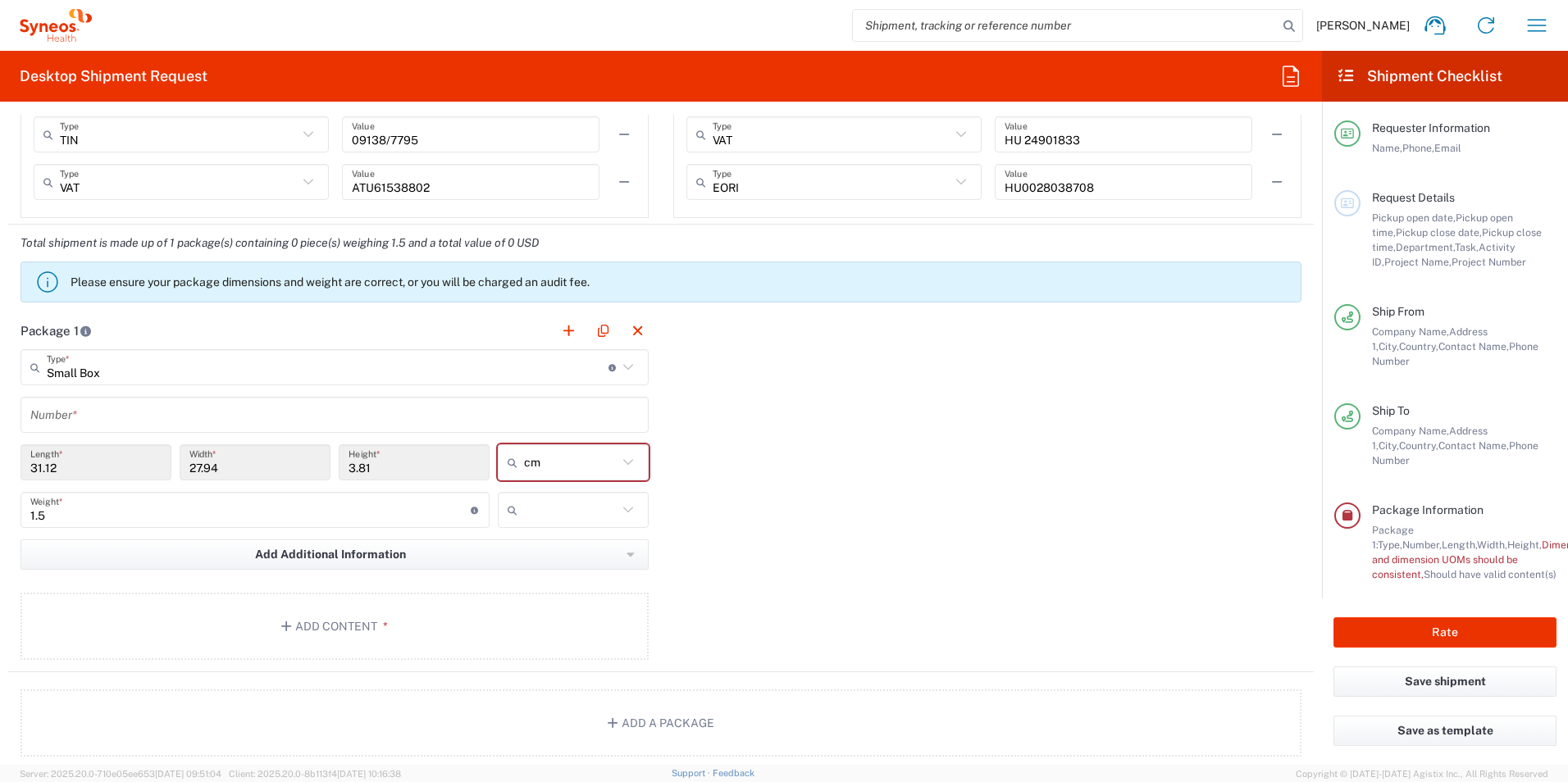
click at [624, 513] on icon at bounding box center [628, 510] width 21 height 21
click at [529, 551] on span "kgs" at bounding box center [567, 545] width 146 height 25
type input "kgs"
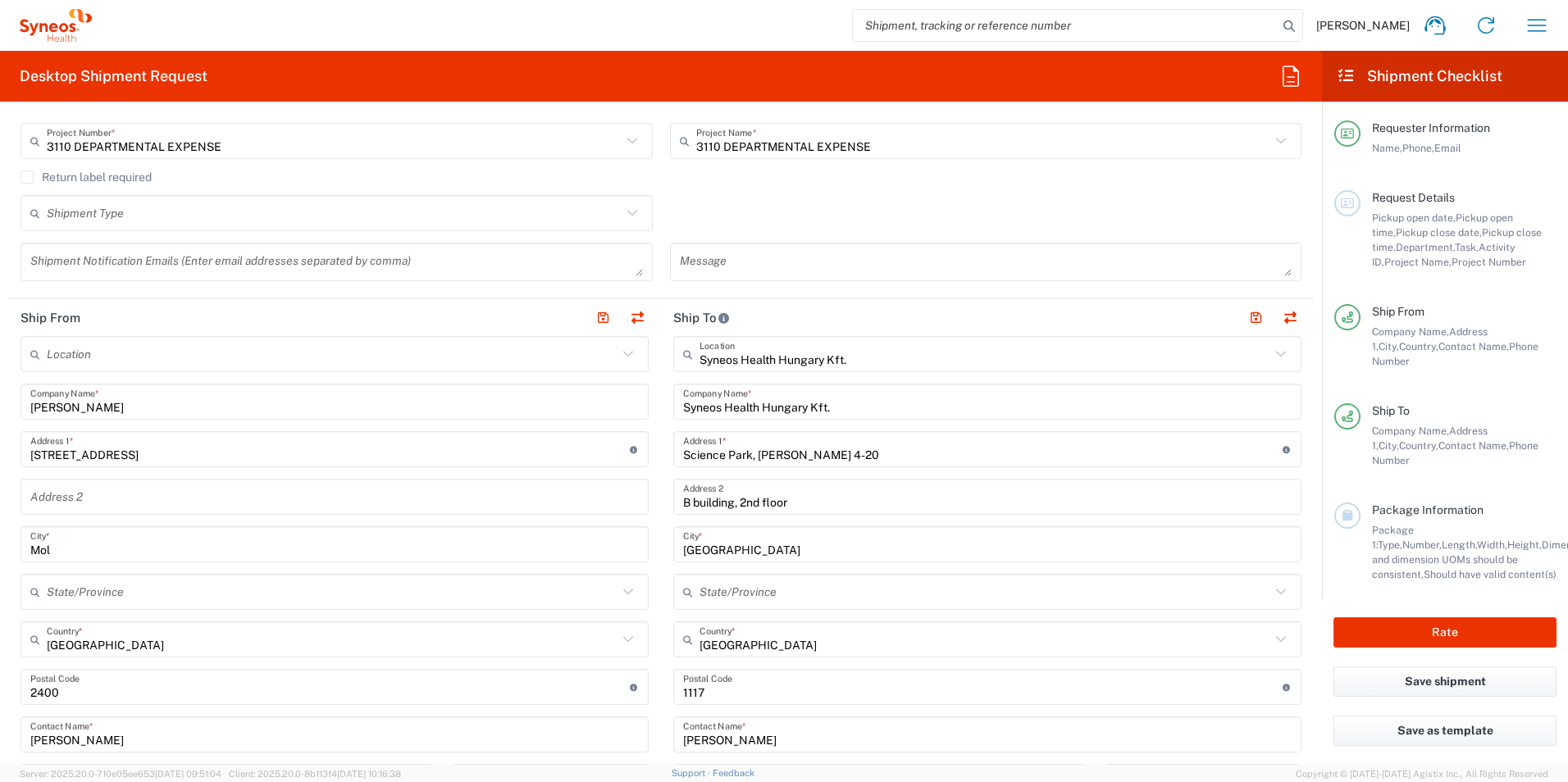
scroll to position [491, 0]
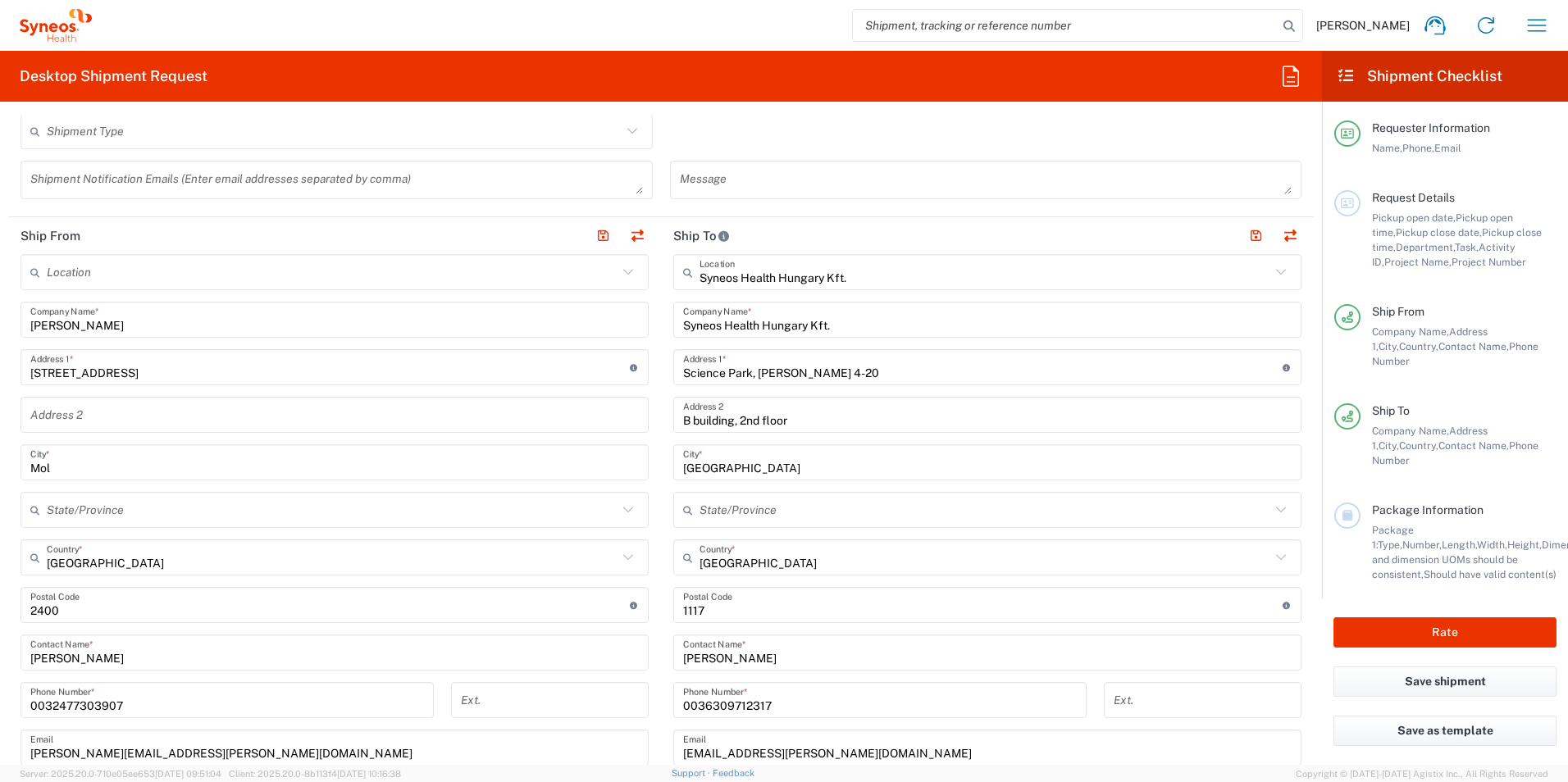
click at [28, 373] on div "[STREET_ADDRESS] Address 1 * For cross streets use street names with '&' or 'an…" at bounding box center [334, 367] width 628 height 36
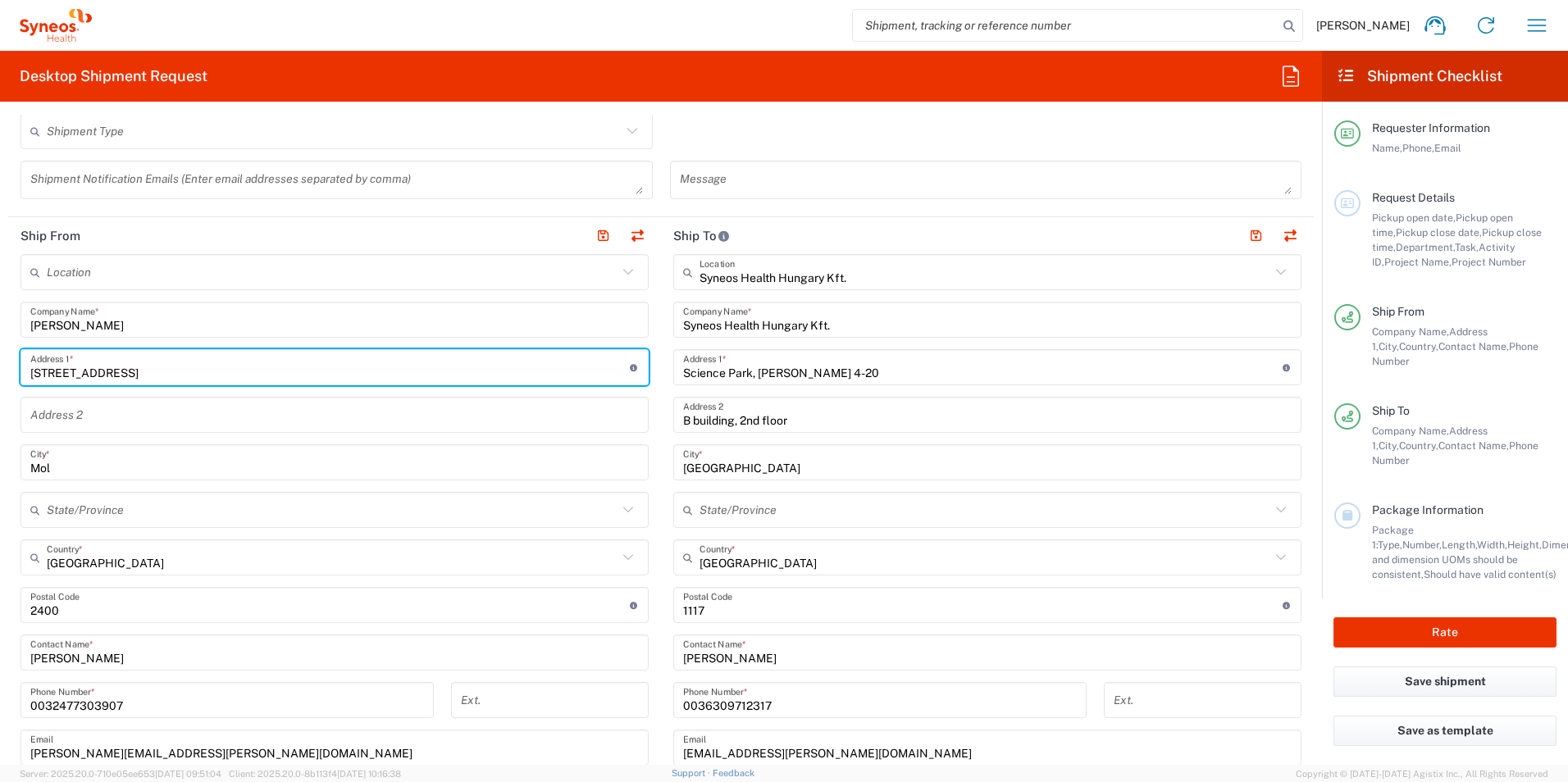
click at [40, 368] on input "[STREET_ADDRESS]" at bounding box center [330, 367] width 600 height 29
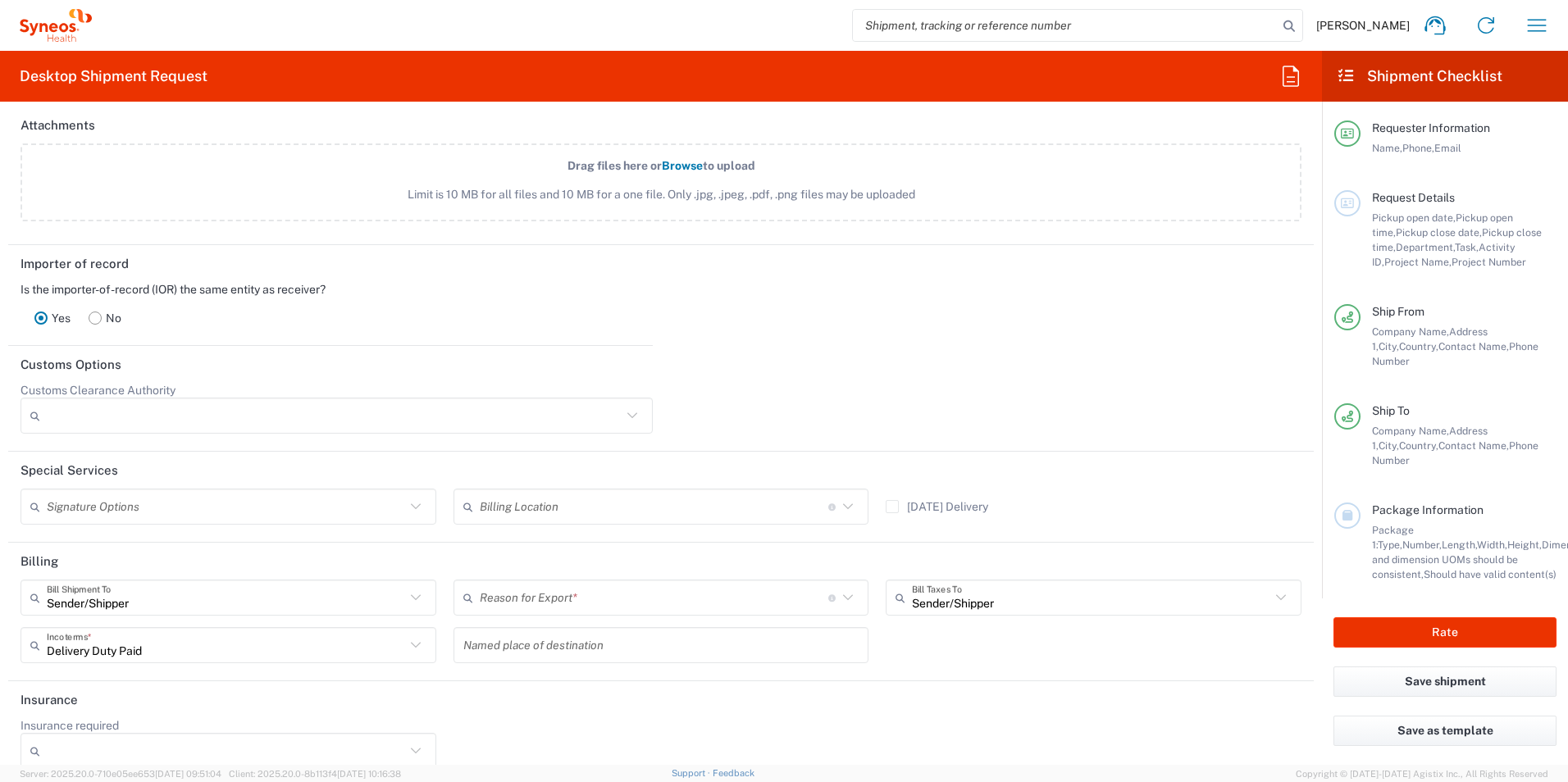
scroll to position [1989, 0]
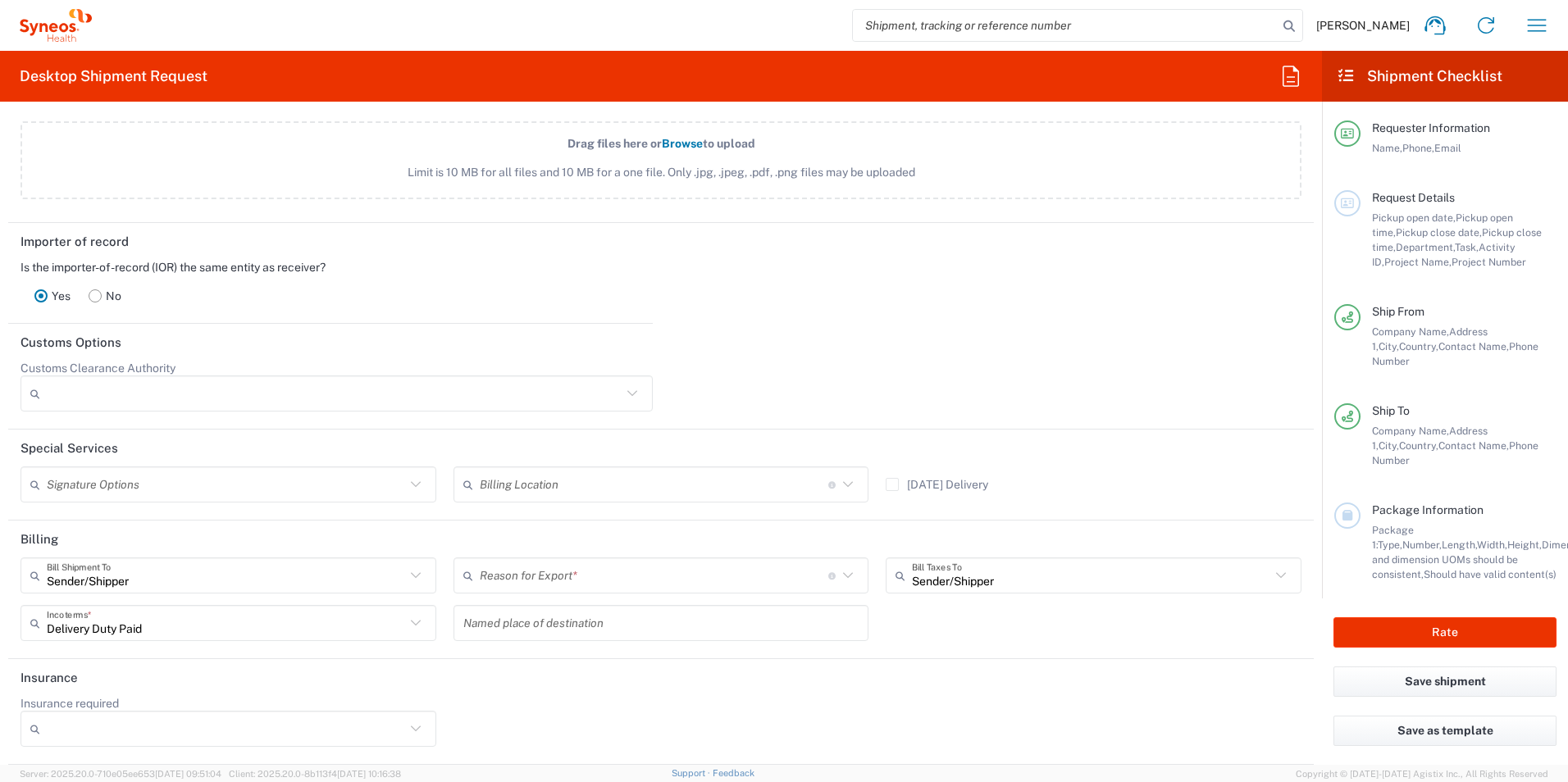
type input "[STREET_ADDRESS]"
click at [411, 575] on icon at bounding box center [415, 575] width 21 height 21
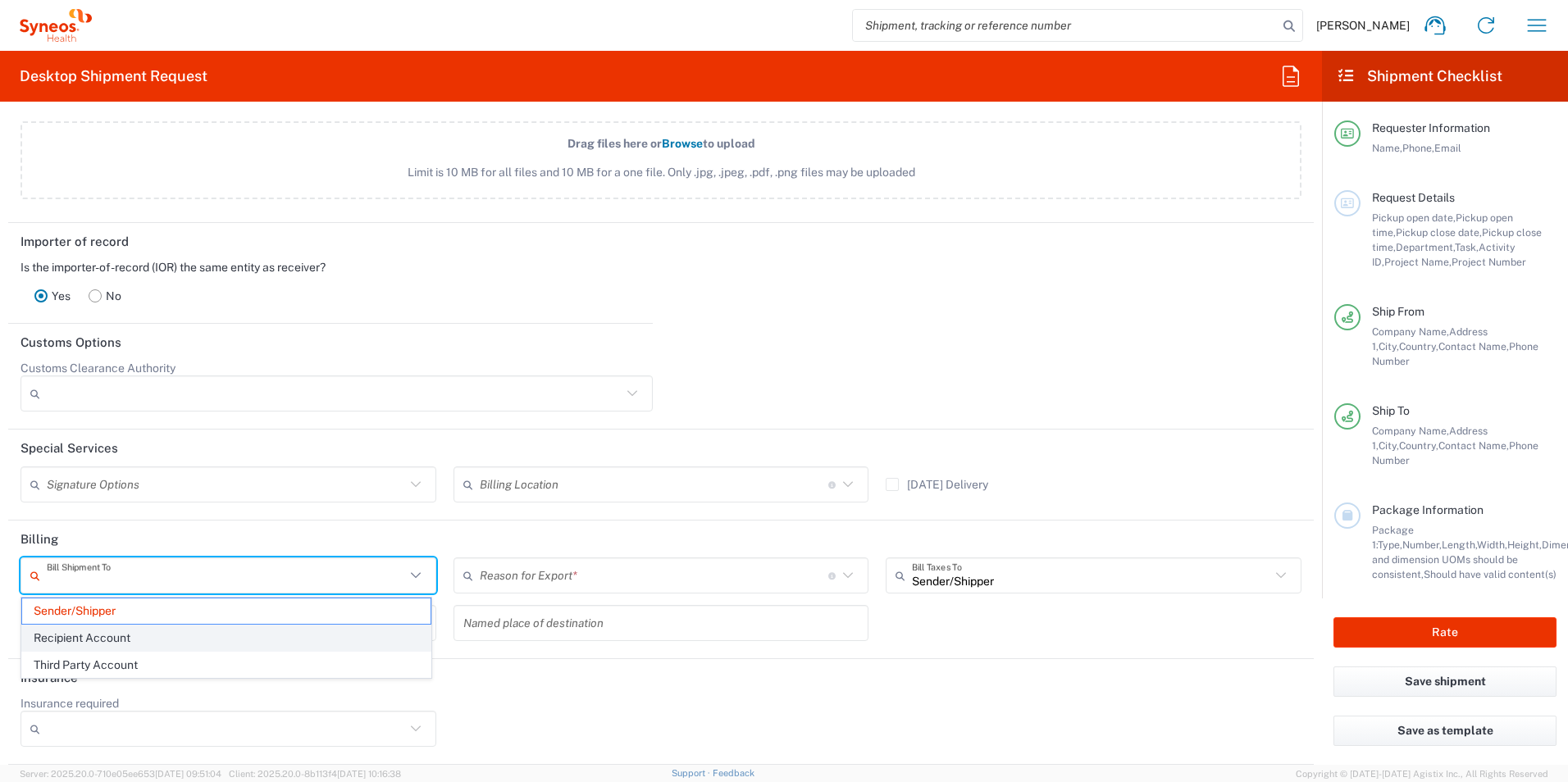
click at [105, 644] on span "Recipient Account" at bounding box center [226, 638] width 408 height 25
type input "Recipient Account"
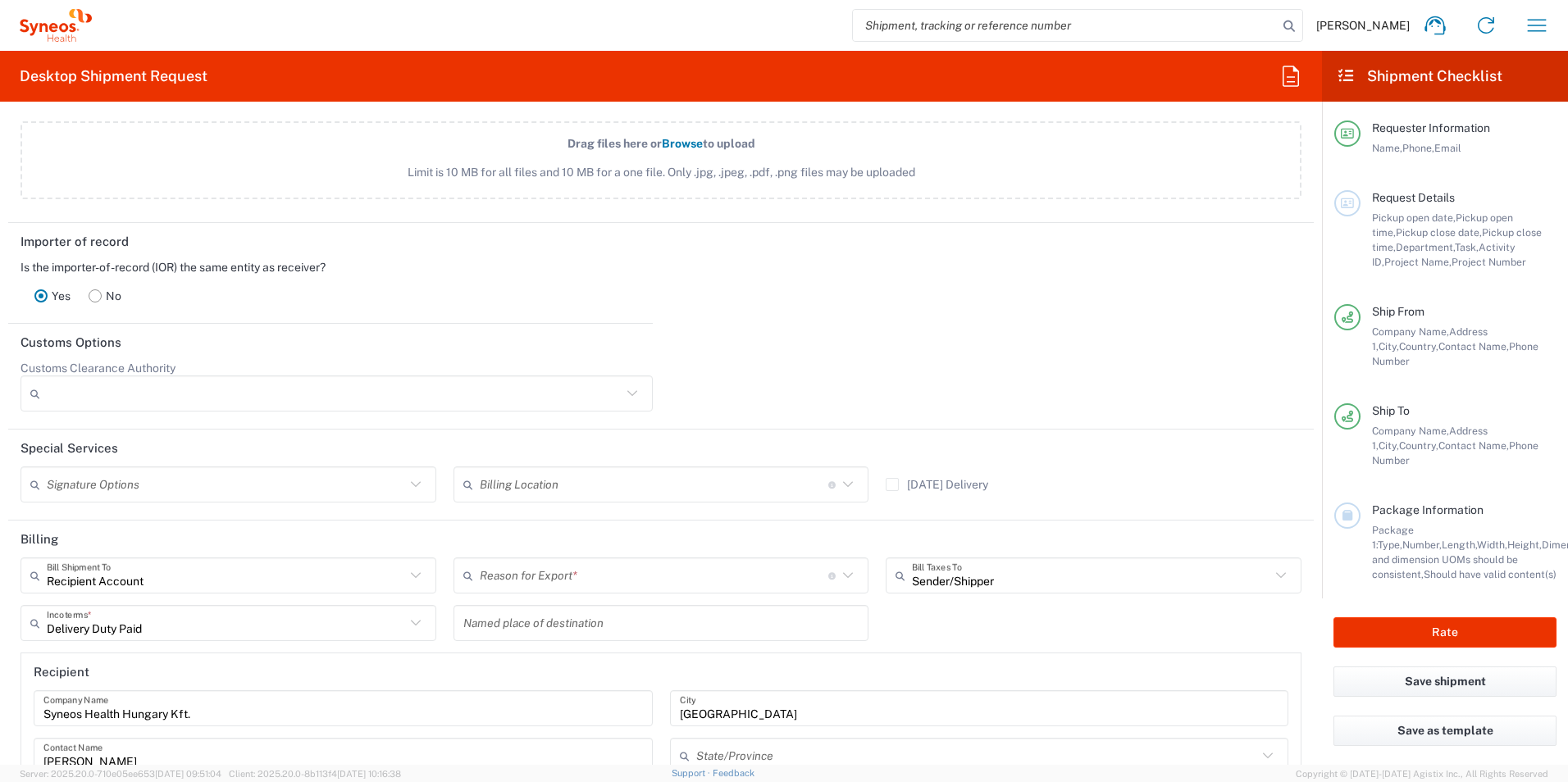
click at [838, 579] on icon at bounding box center [847, 575] width 21 height 21
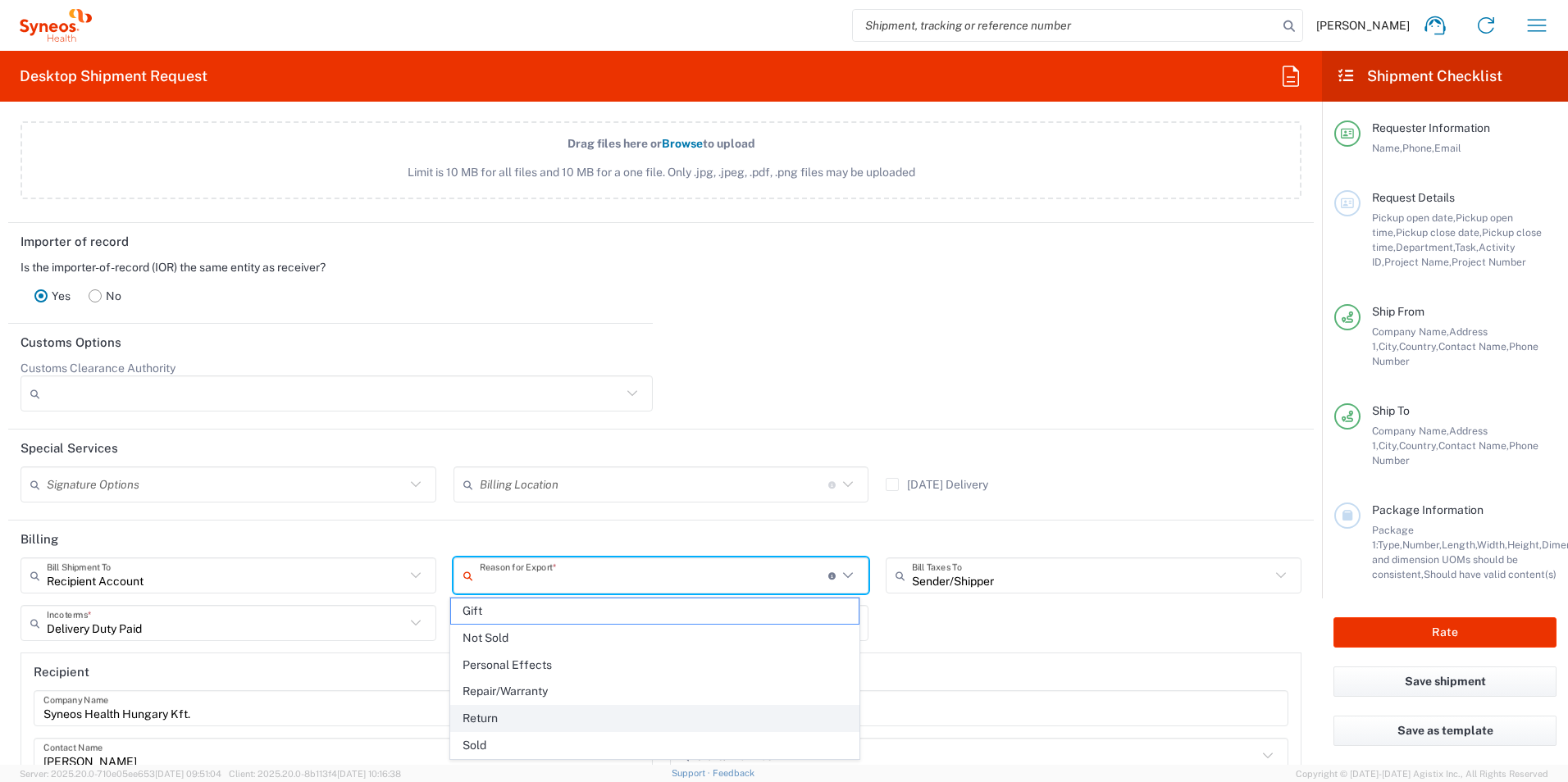
click at [530, 718] on span "Return" at bounding box center [655, 718] width 408 height 25
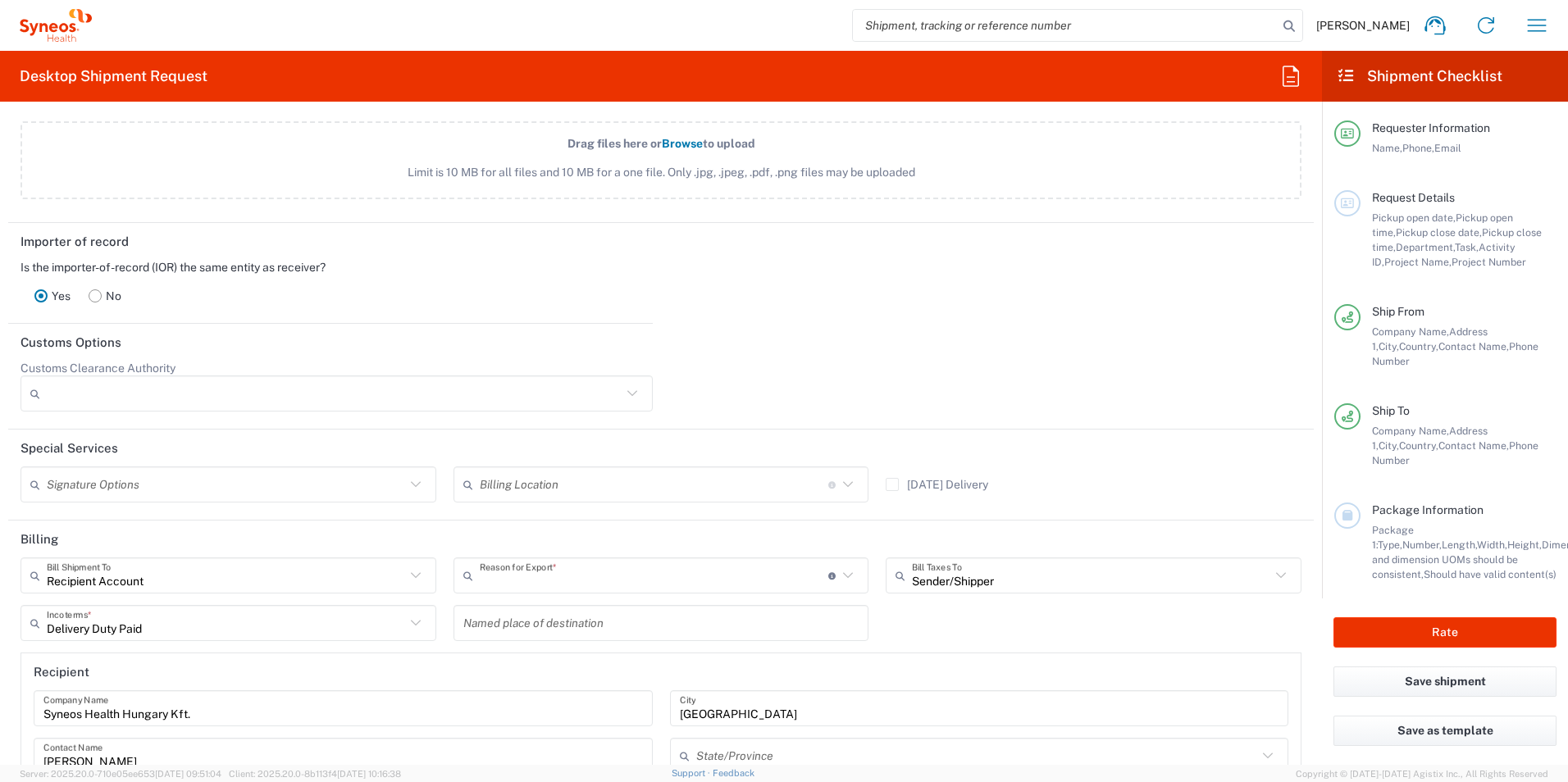
type input "Return"
click at [1270, 580] on icon at bounding box center [1281, 575] width 21 height 21
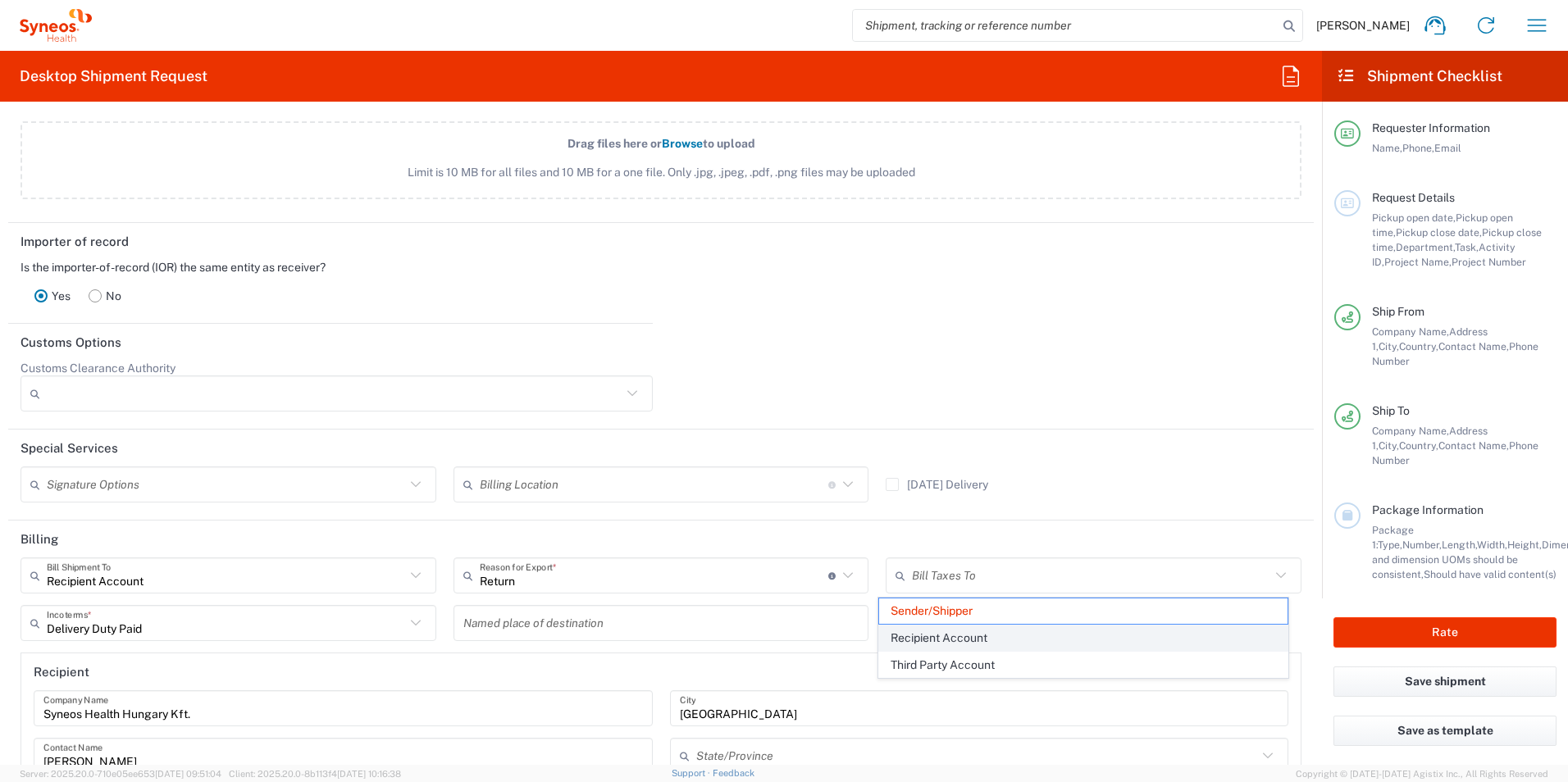
click at [953, 637] on span "Recipient Account" at bounding box center [1082, 638] width 408 height 25
type input "Recipient Account"
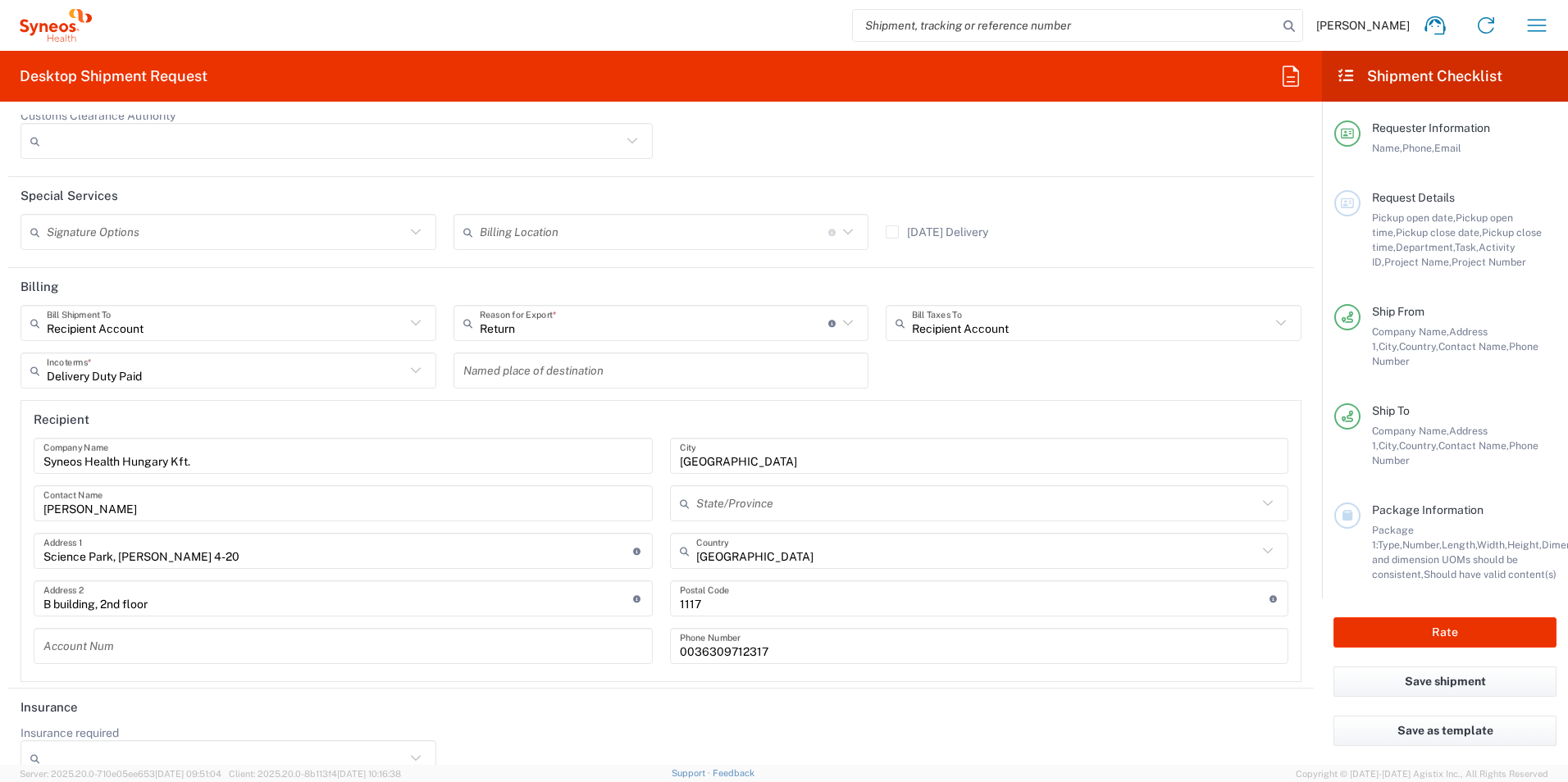
scroll to position [2271, 0]
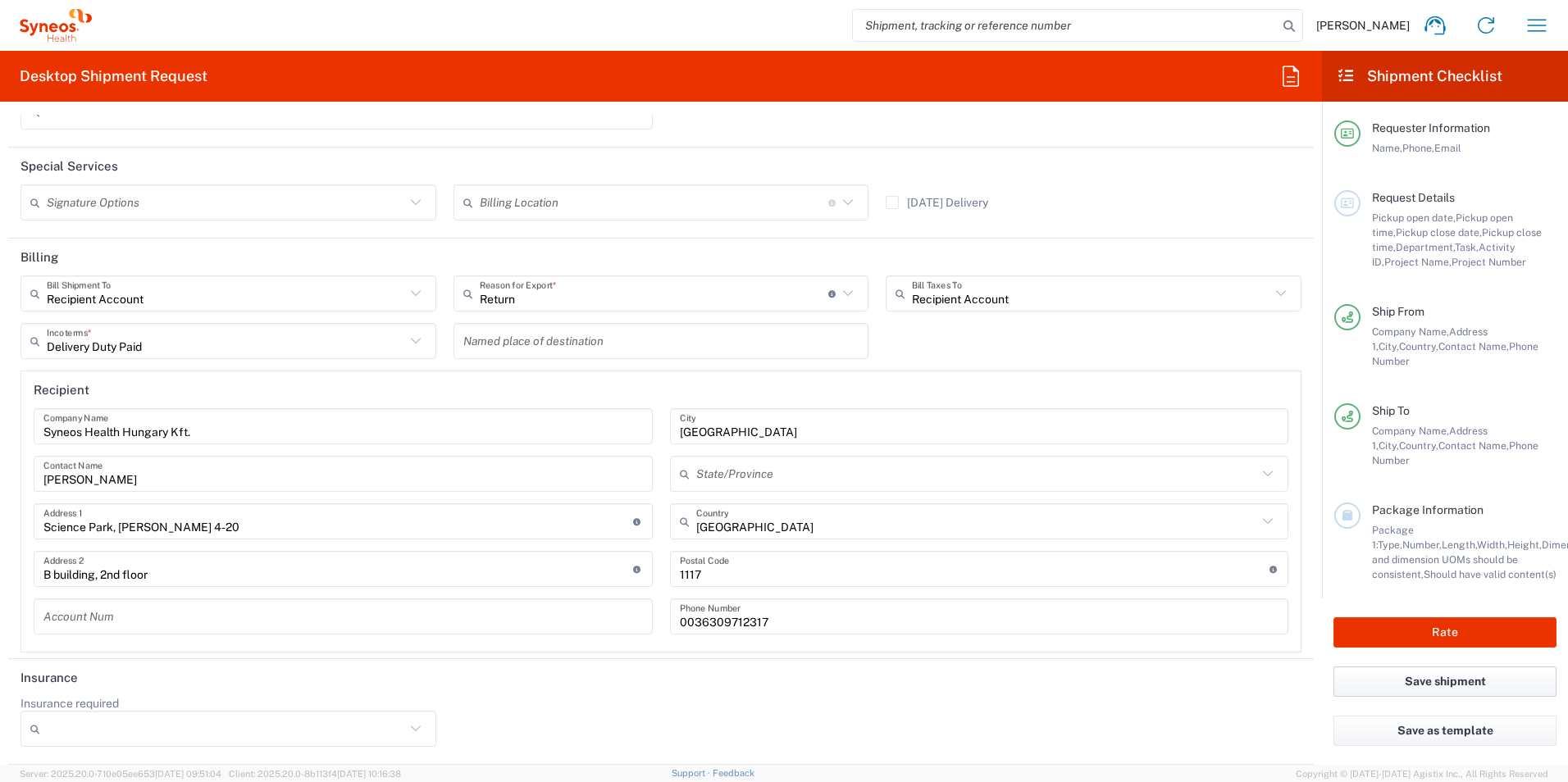
click at [1360, 678] on button "Save shipment" at bounding box center [1444, 681] width 223 height 31
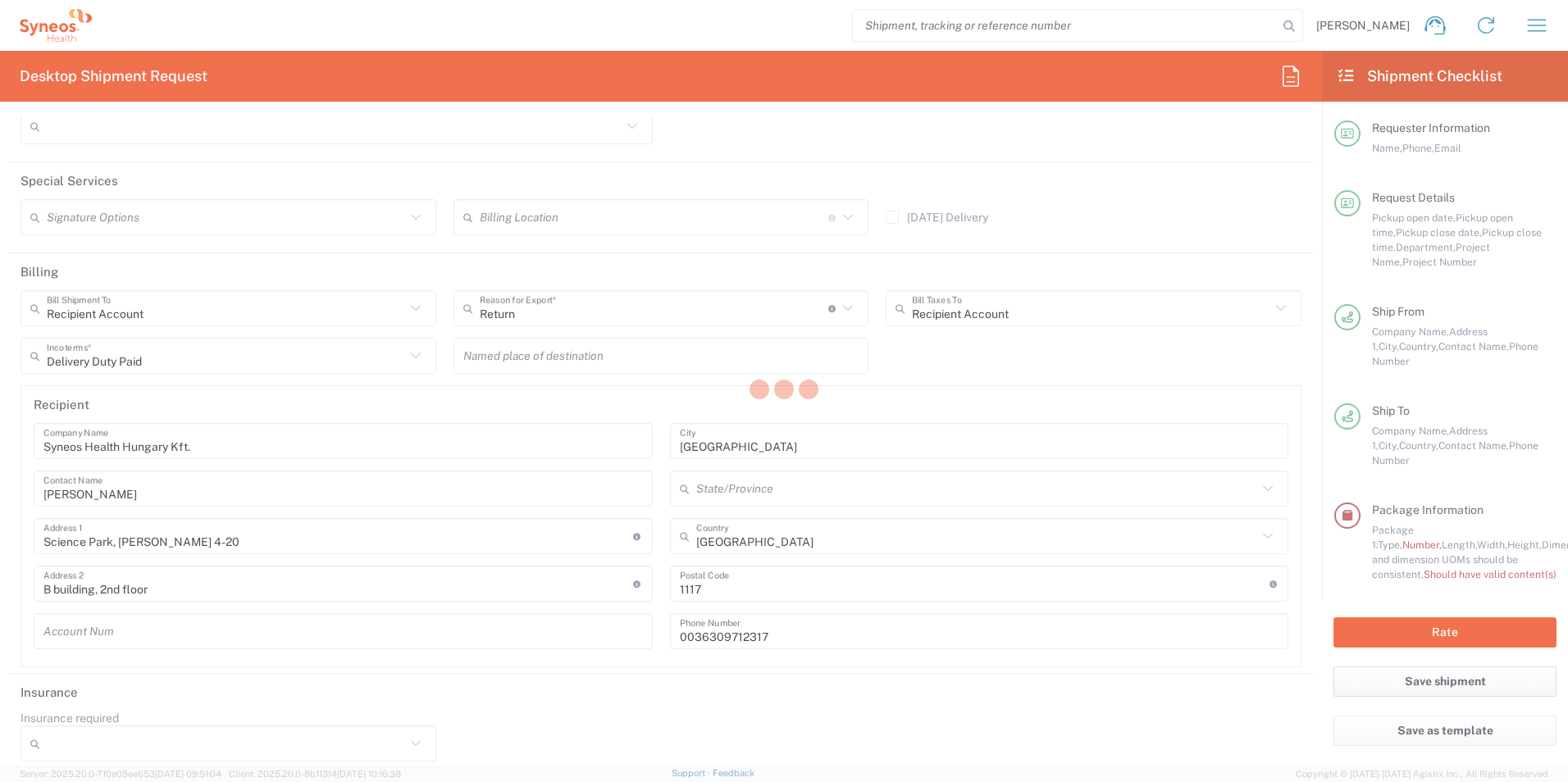
scroll to position [2286, 0]
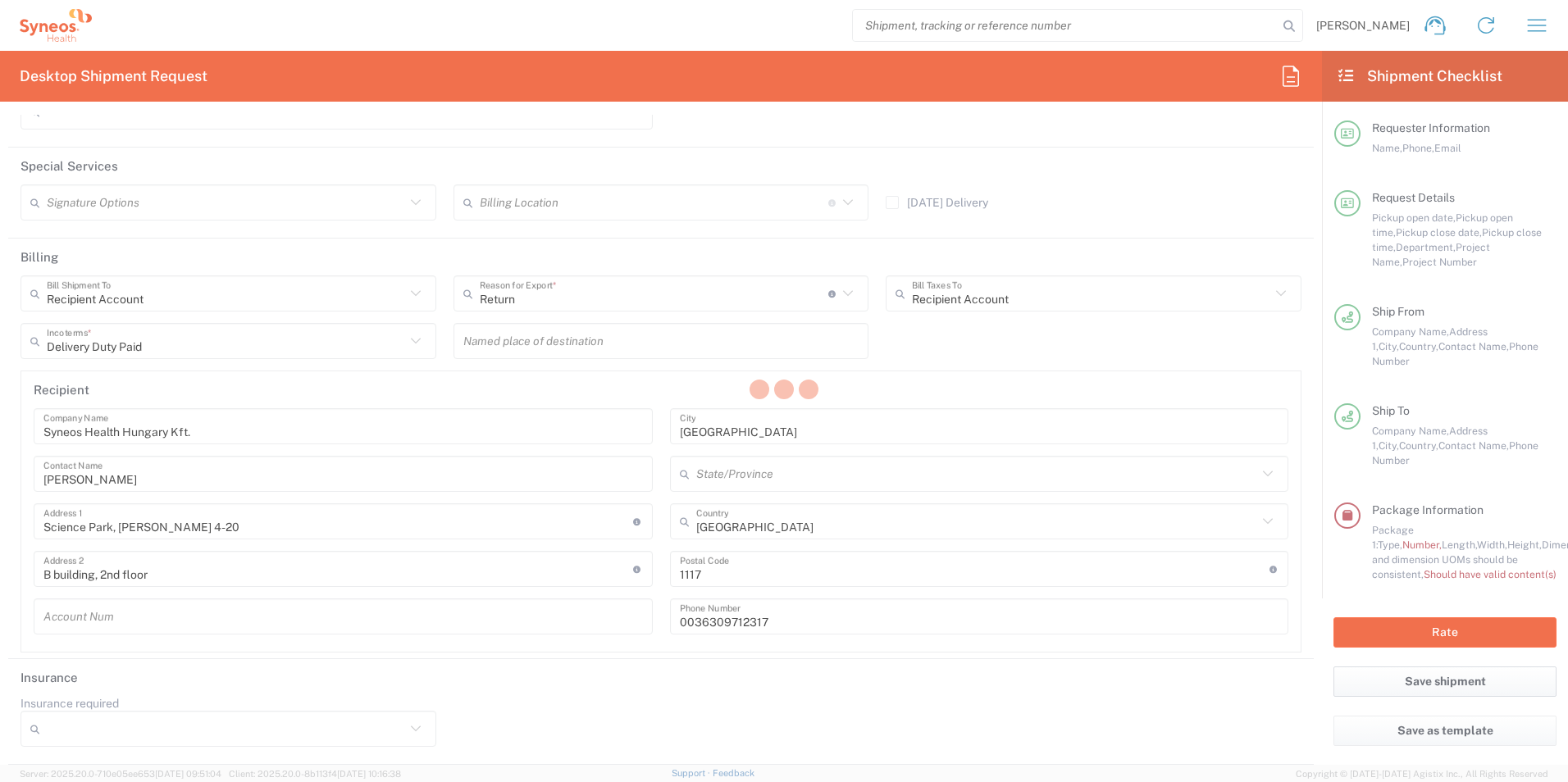
type input "3110 DEPARTMENTAL EXPENSE"
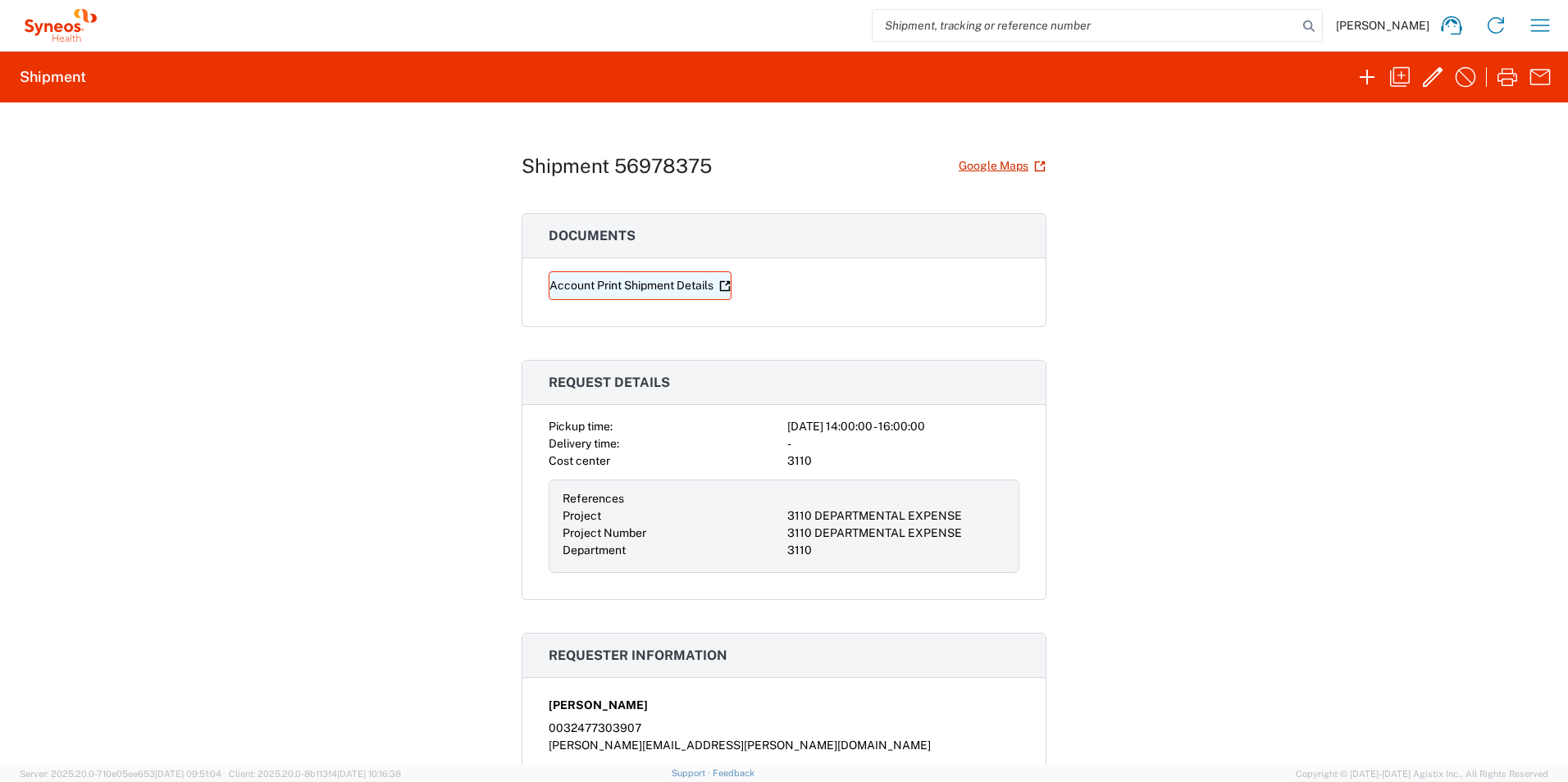
click at [672, 290] on link "Account Print Shipment Details" at bounding box center [640, 285] width 183 height 29
